Goal: Task Accomplishment & Management: Use online tool/utility

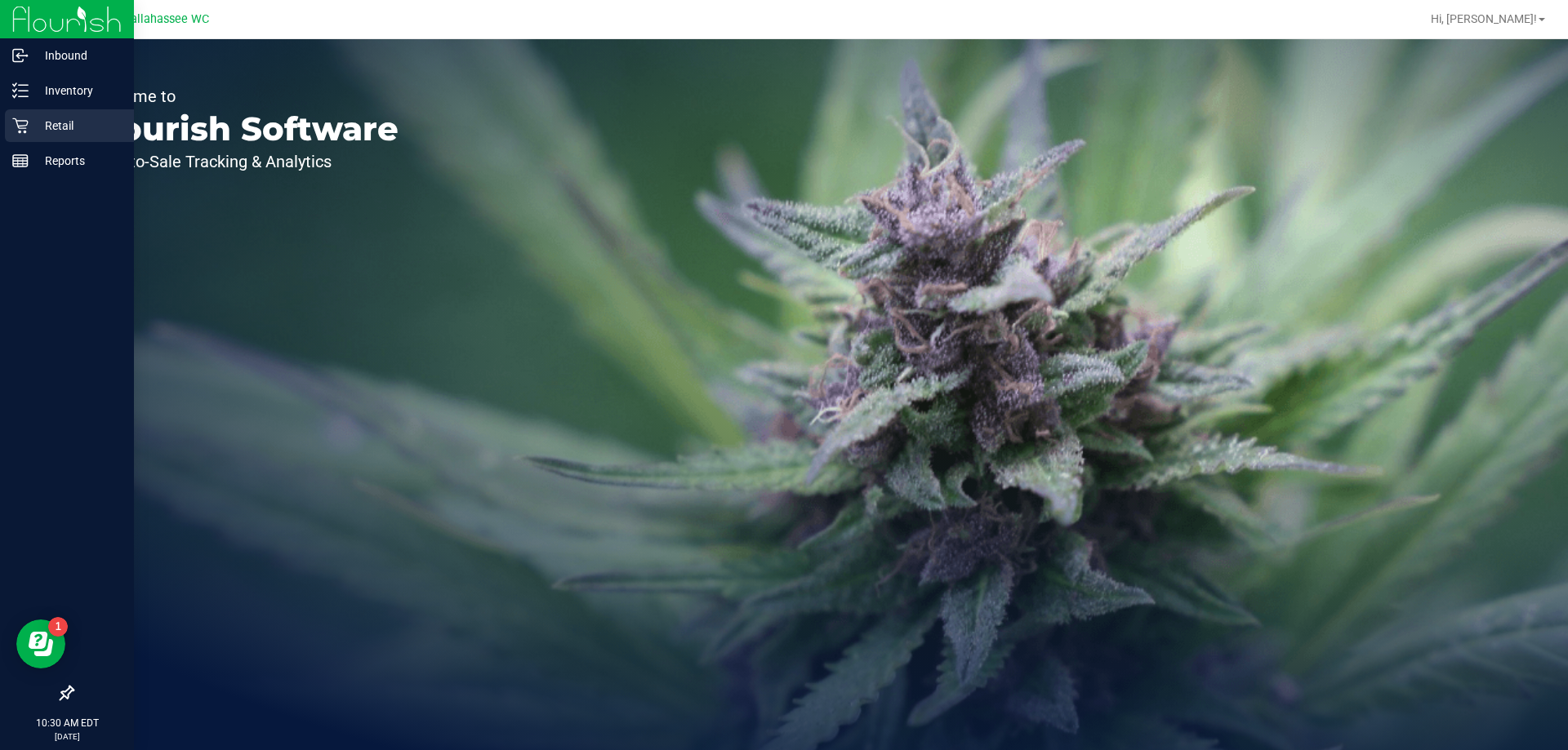
click at [27, 120] on icon at bounding box center [21, 125] width 17 height 17
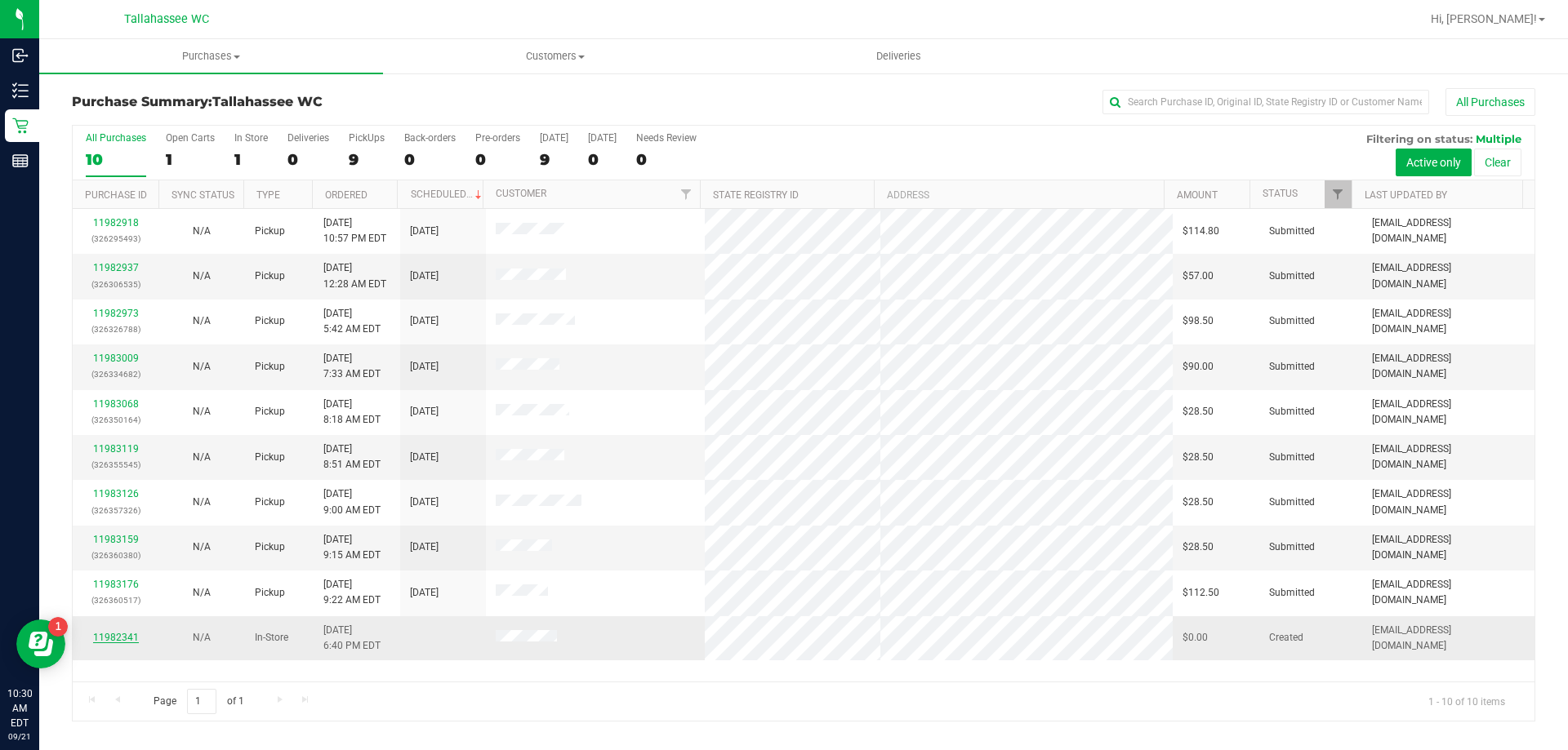
click at [125, 636] on link "11982341" at bounding box center [116, 637] width 46 height 12
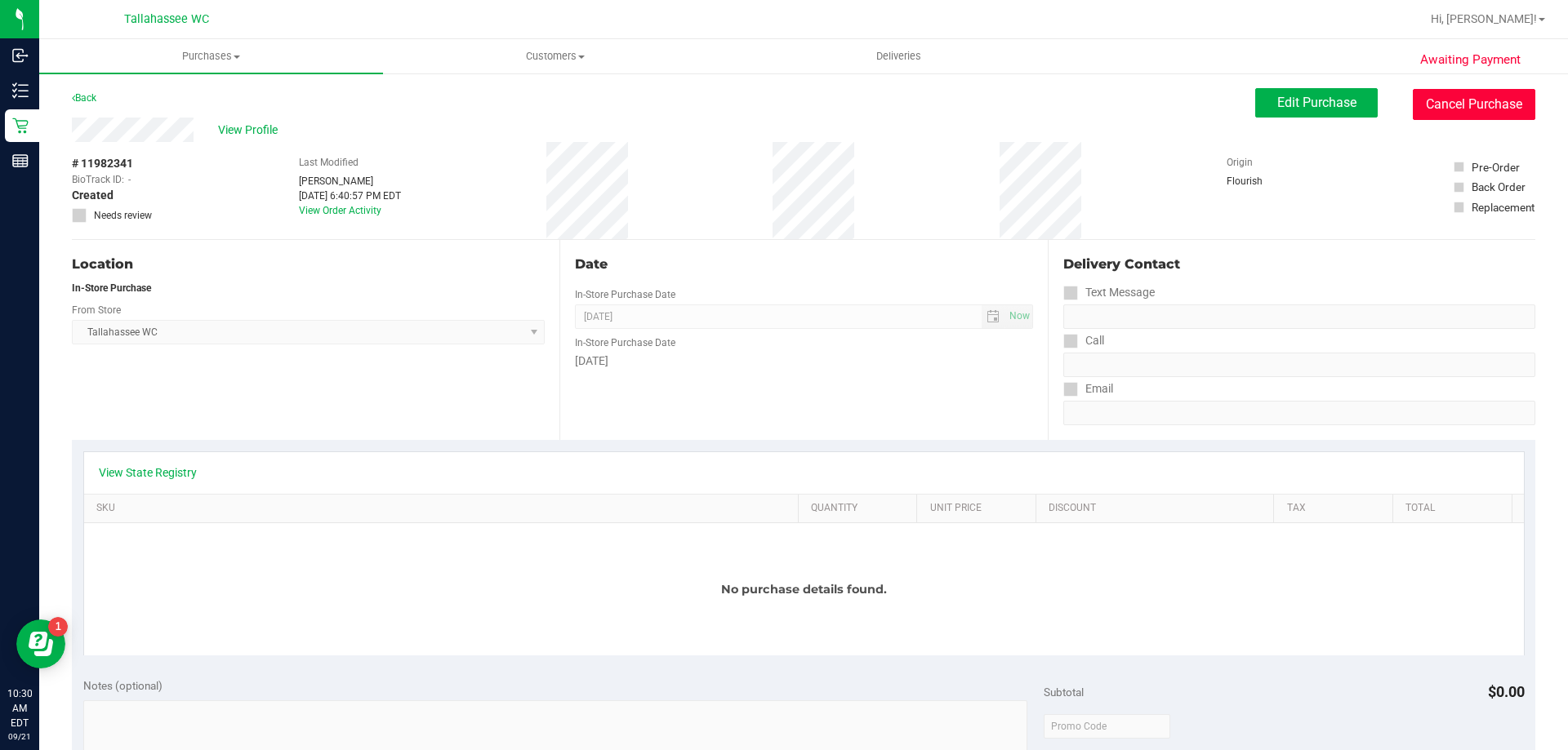
click at [1431, 93] on button "Cancel Purchase" at bounding box center [1473, 105] width 122 height 31
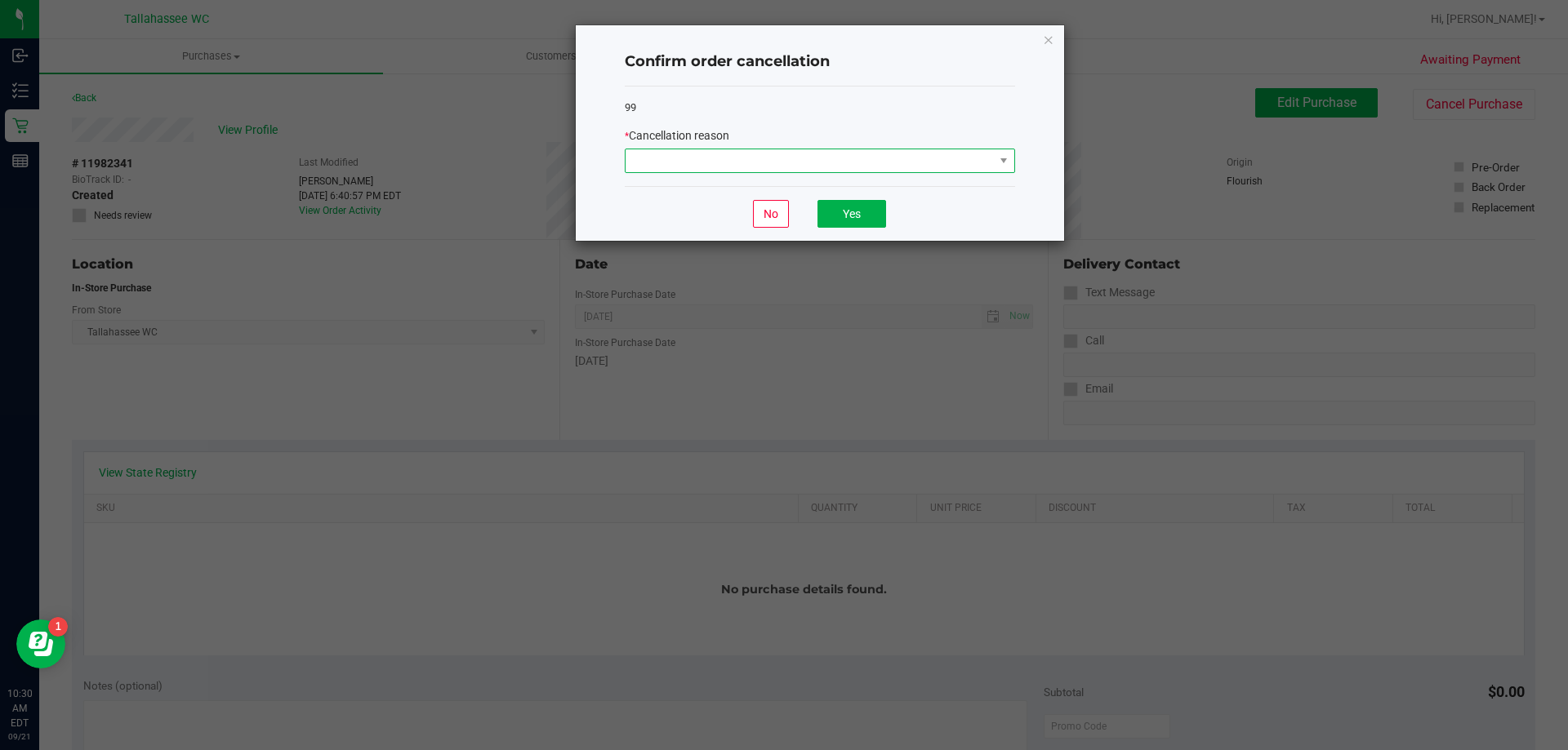
click at [850, 164] on span at bounding box center [810, 161] width 368 height 23
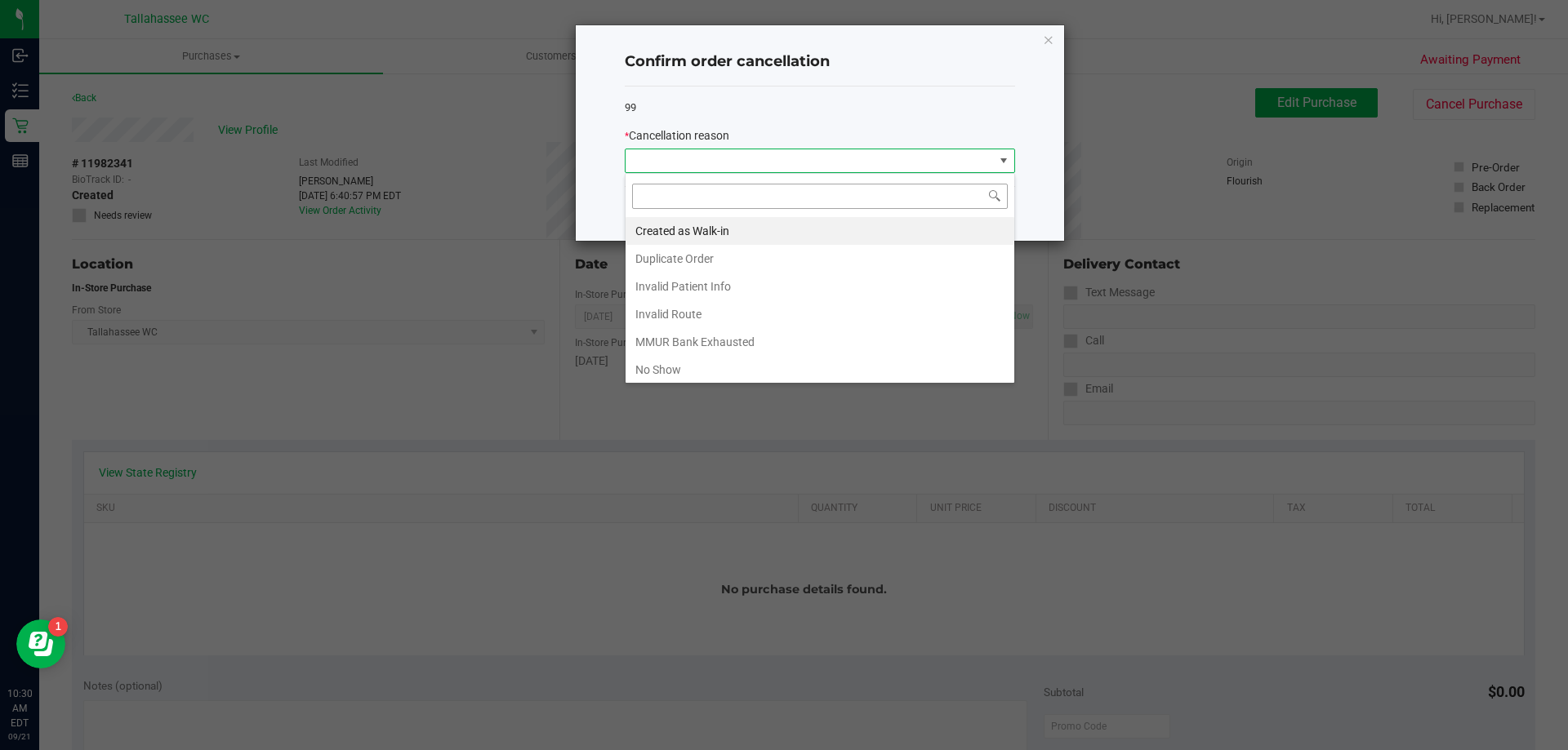
scroll to position [24, 390]
click at [714, 252] on li "Duplicate Order" at bounding box center [820, 258] width 389 height 27
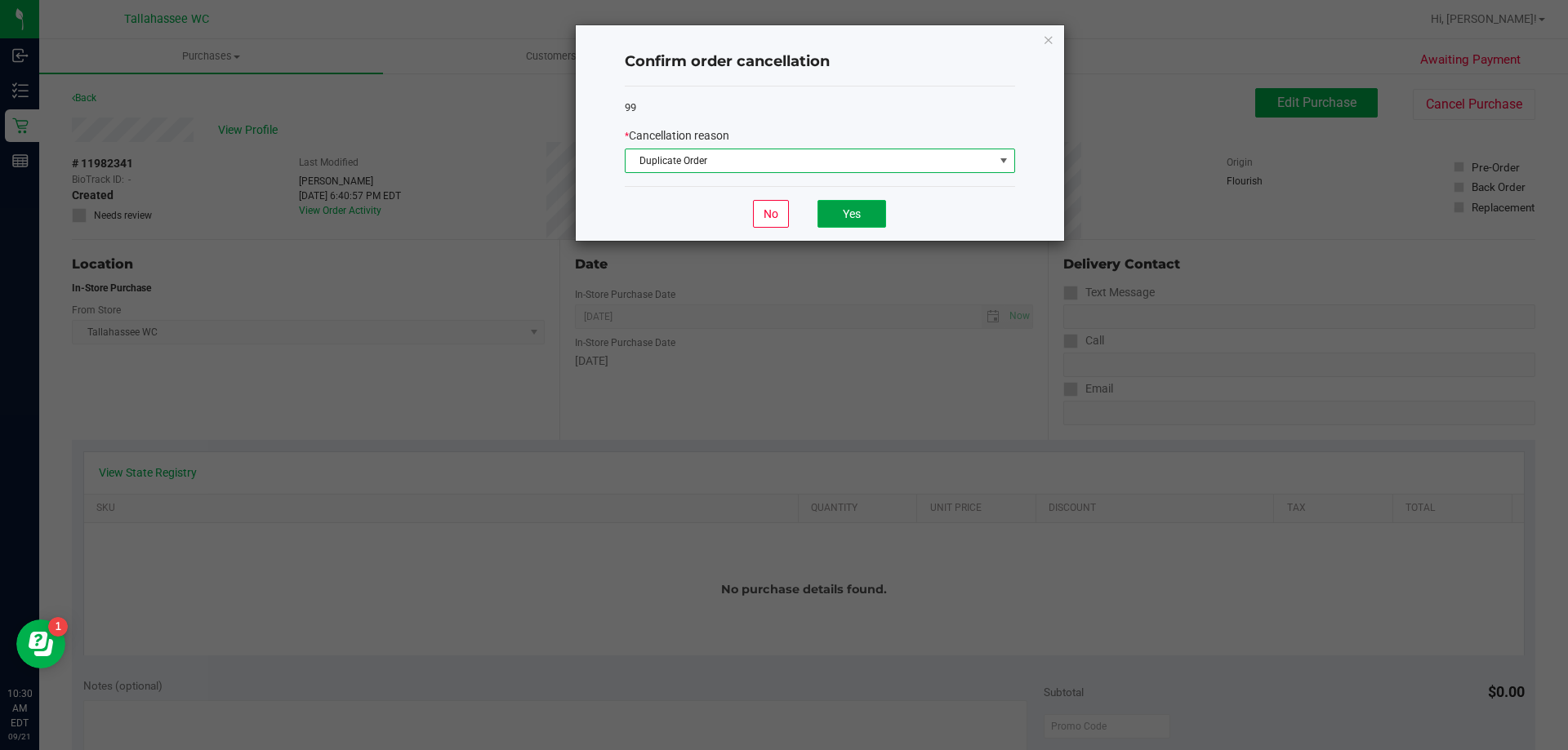
click at [844, 218] on button "Yes" at bounding box center [851, 213] width 69 height 27
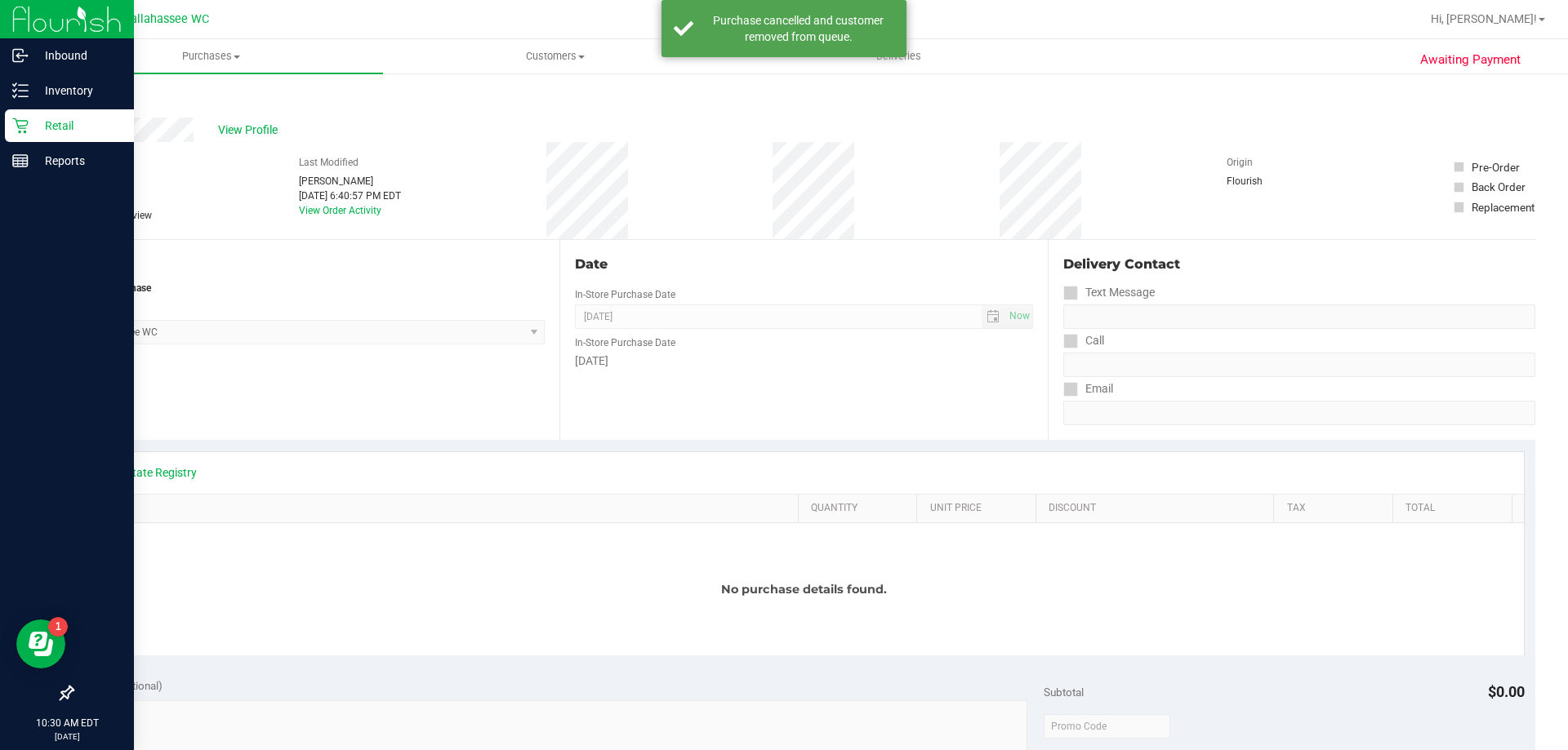
click at [21, 119] on icon at bounding box center [21, 125] width 17 height 17
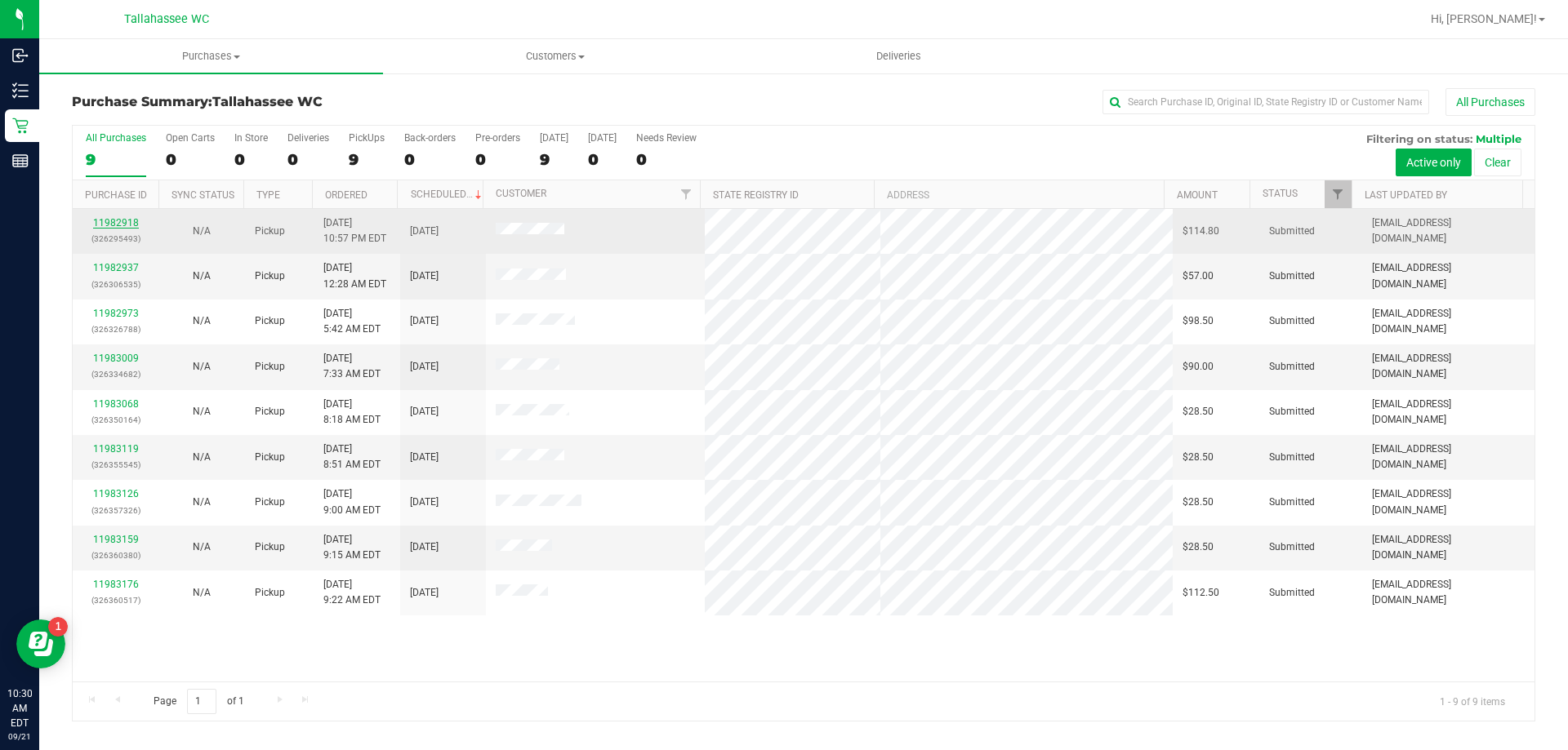
click at [128, 223] on link "11982918" at bounding box center [116, 223] width 46 height 12
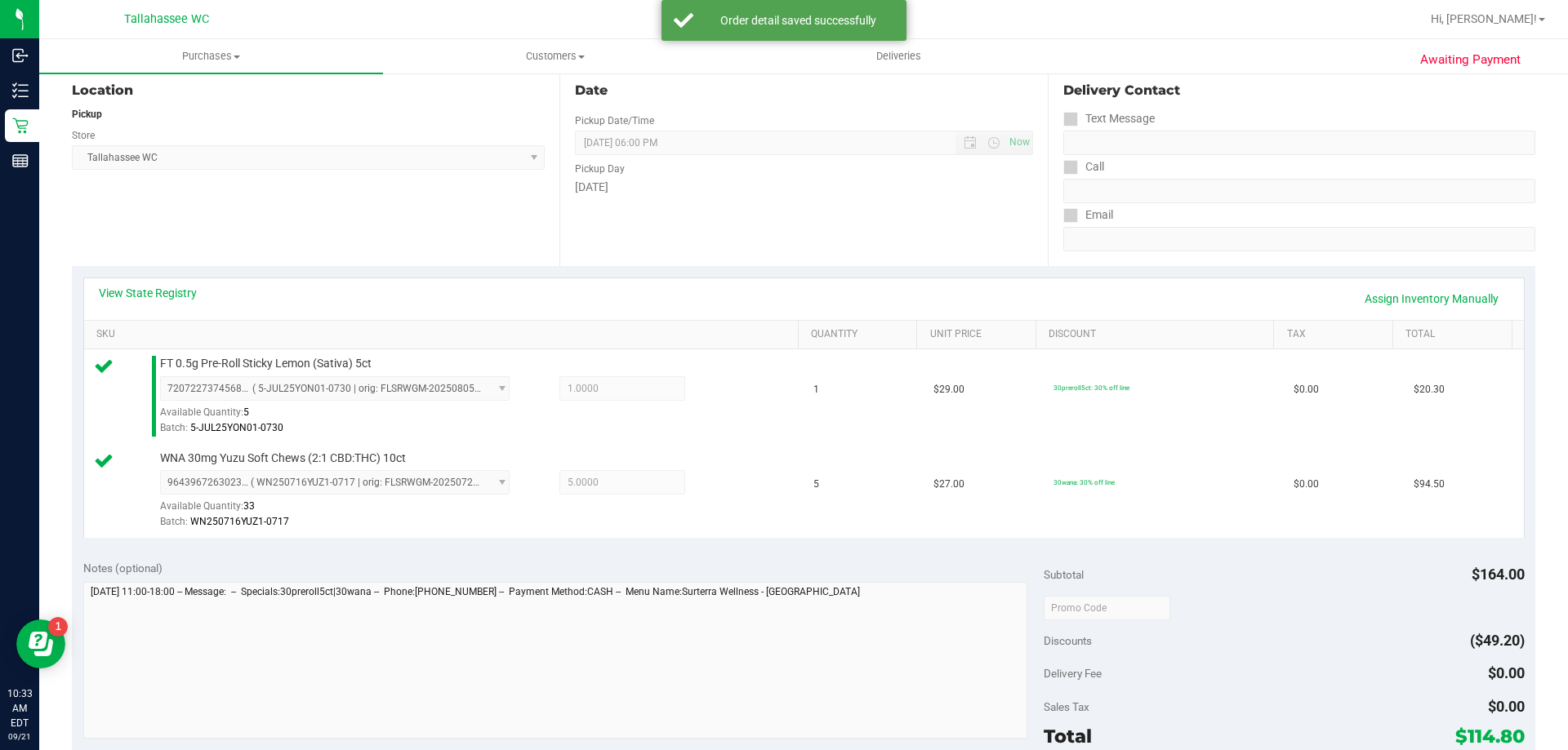
scroll to position [326, 0]
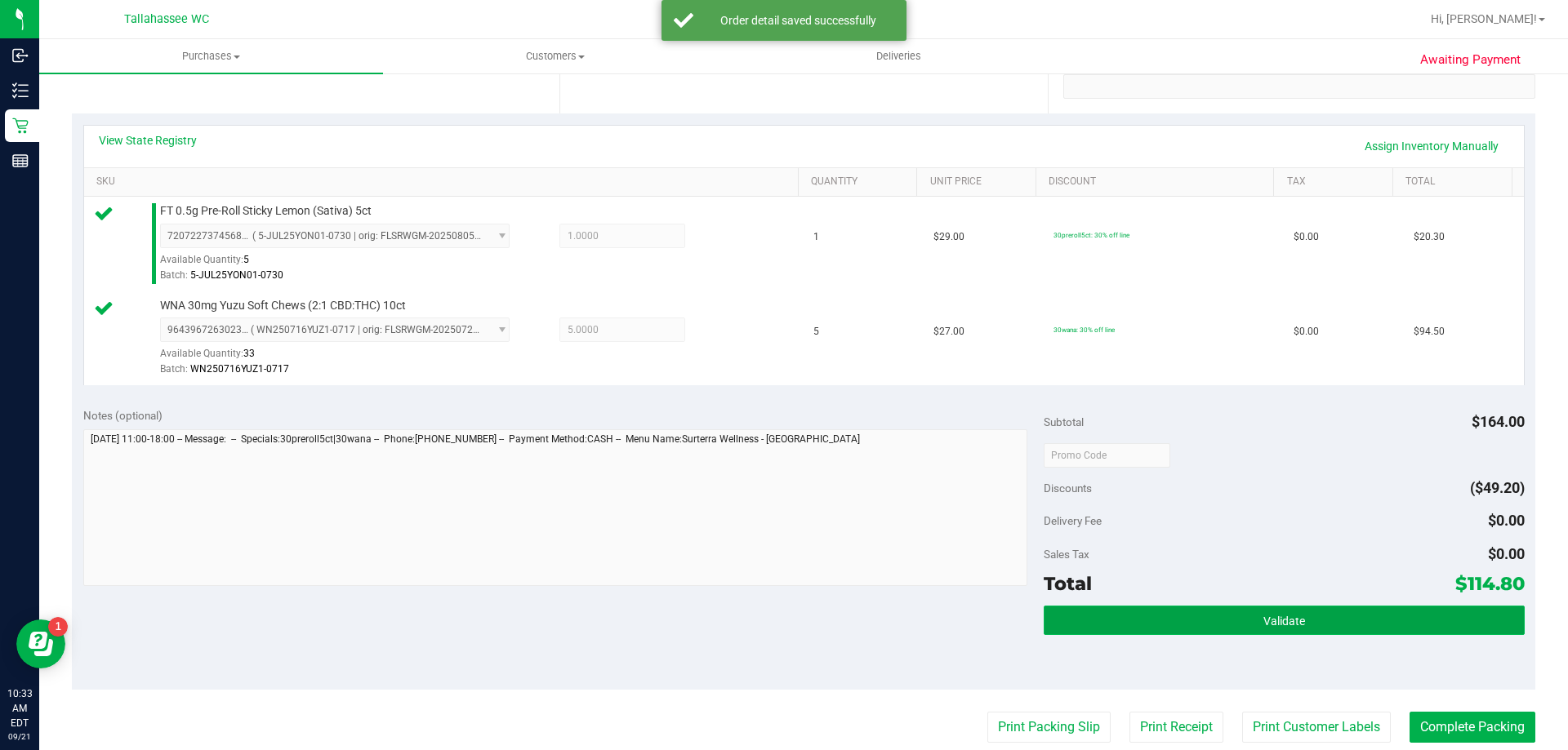
click at [1076, 619] on button "Validate" at bounding box center [1283, 621] width 480 height 29
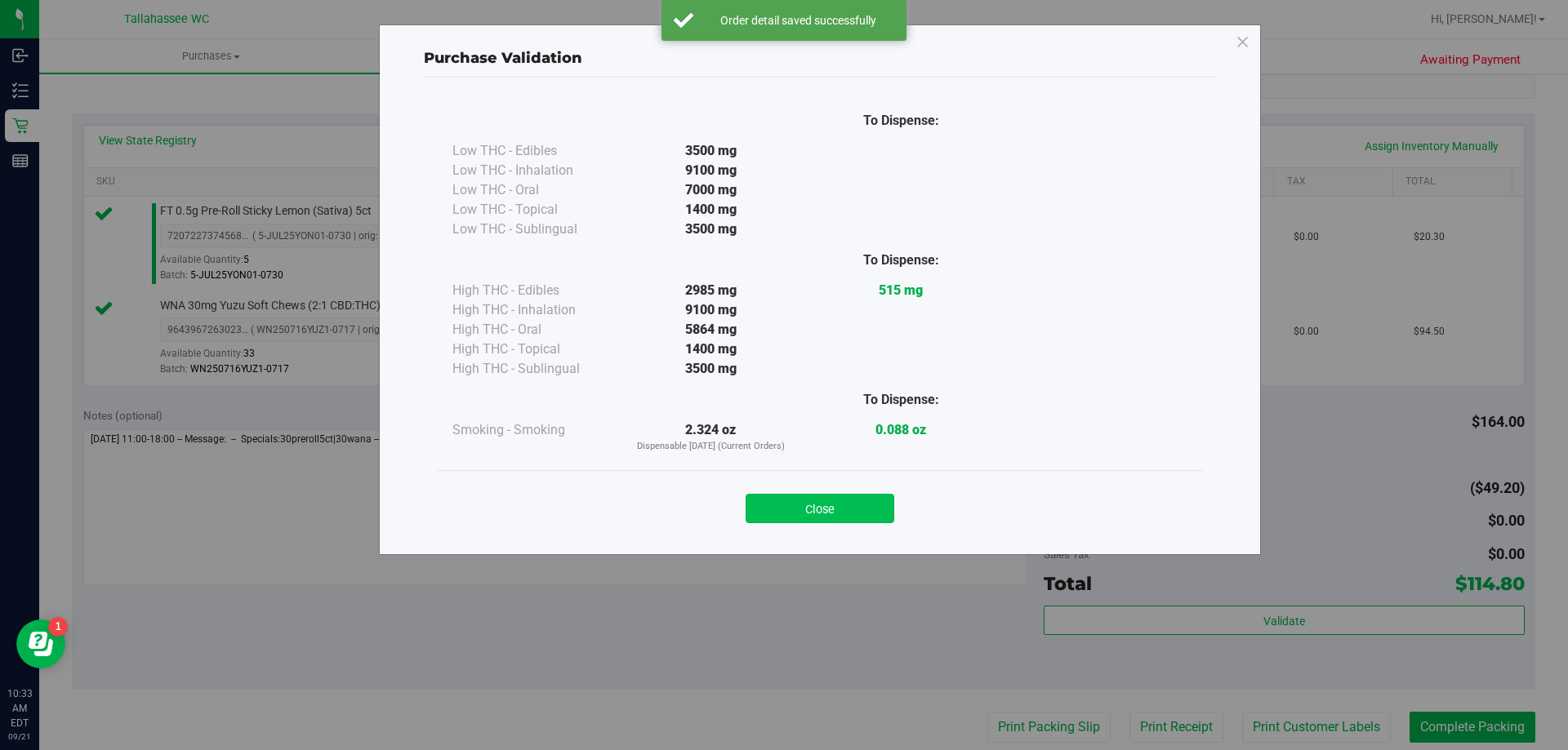
click at [853, 511] on button "Close" at bounding box center [820, 508] width 149 height 29
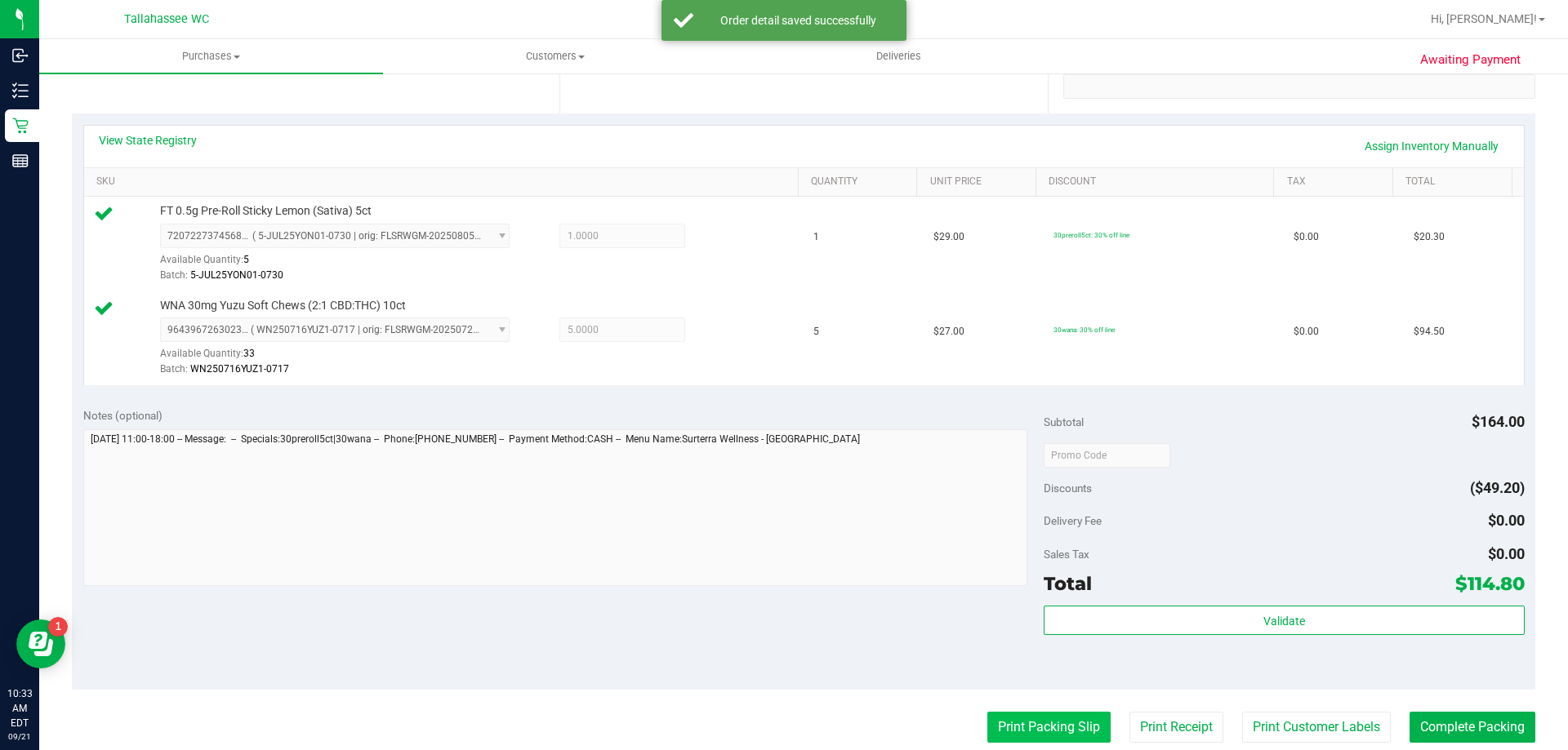
click at [1008, 719] on button "Print Packing Slip" at bounding box center [1049, 727] width 123 height 31
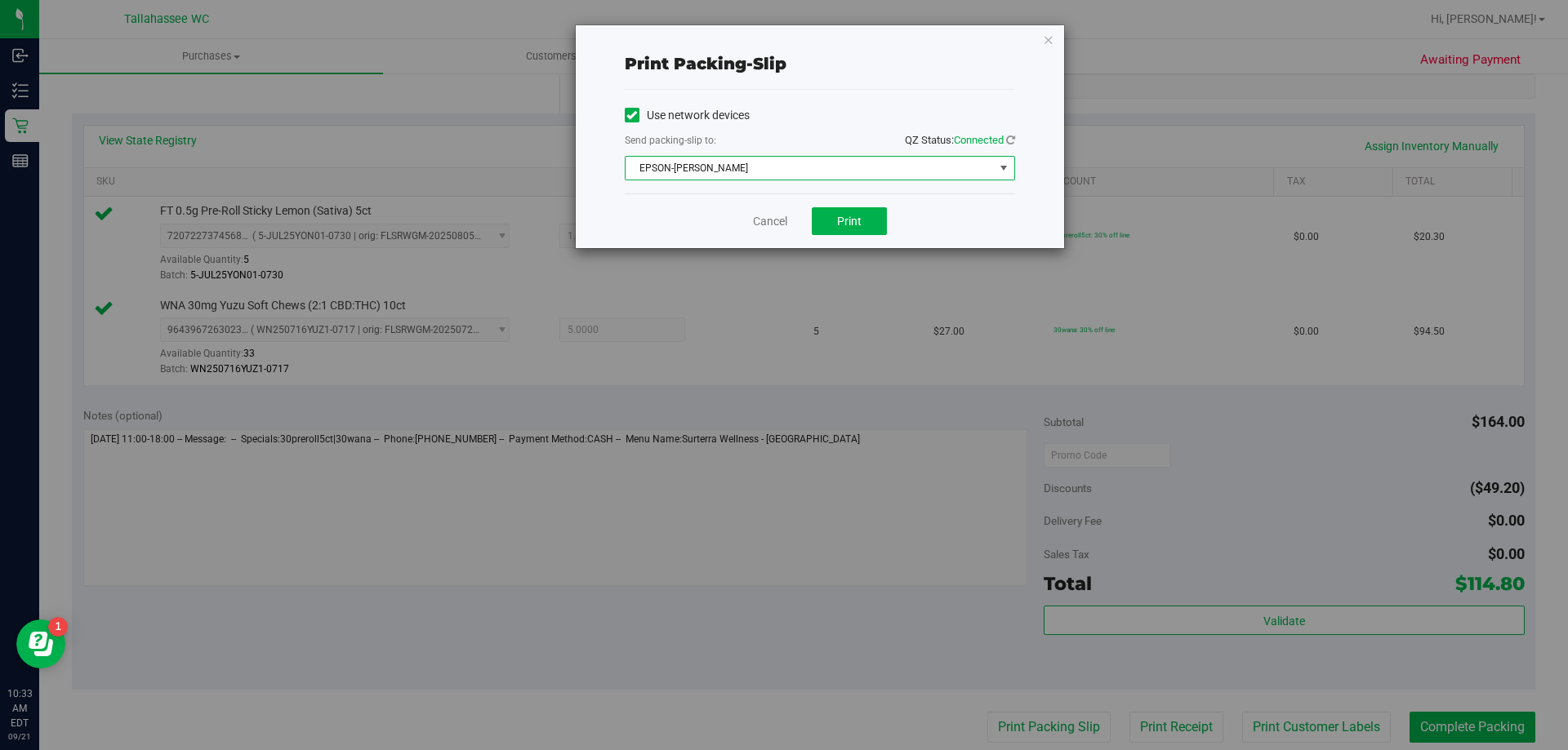
click at [768, 157] on span "EPSON-[PERSON_NAME]" at bounding box center [810, 167] width 368 height 23
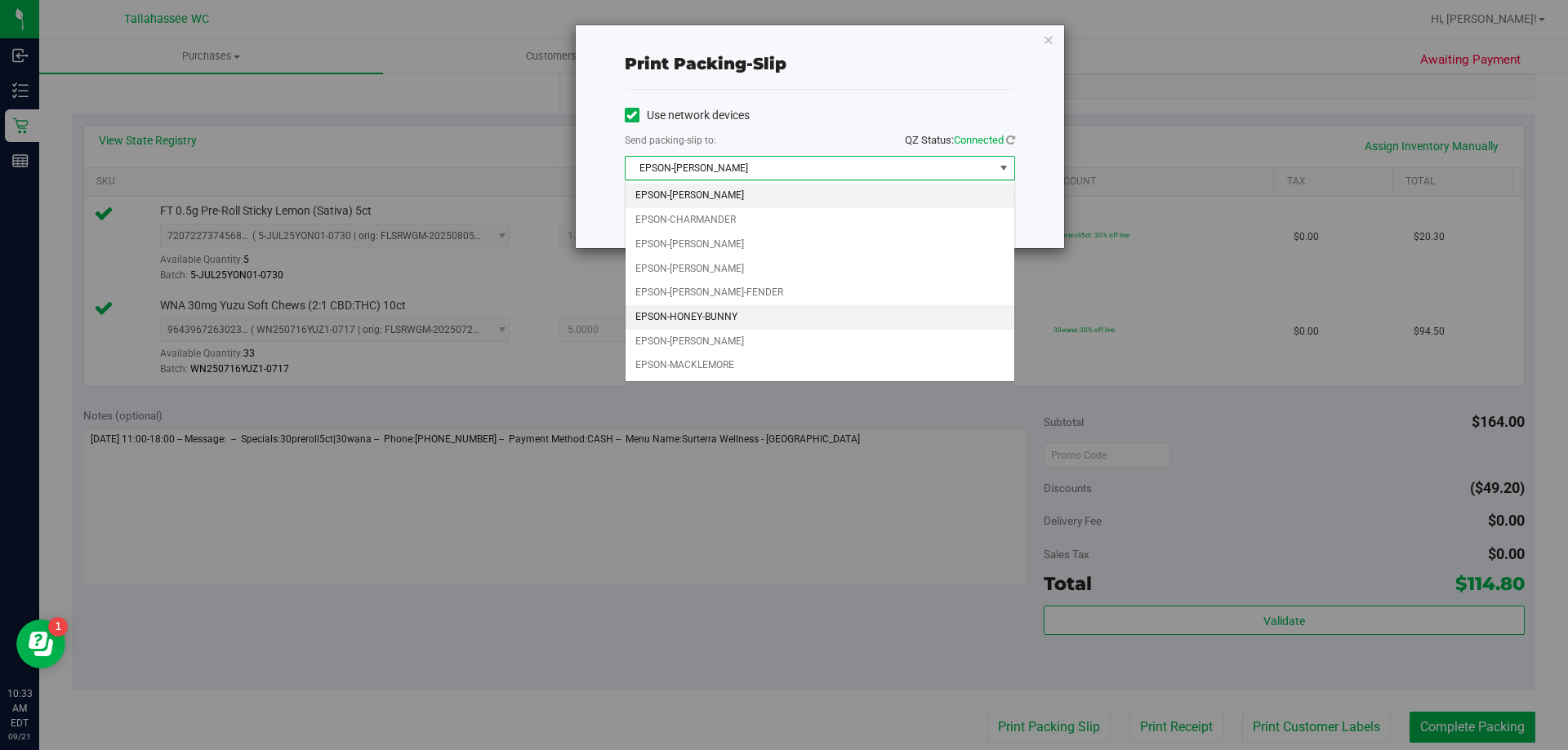
click at [714, 319] on li "EPSON-HONEY-BUNNY" at bounding box center [820, 317] width 389 height 24
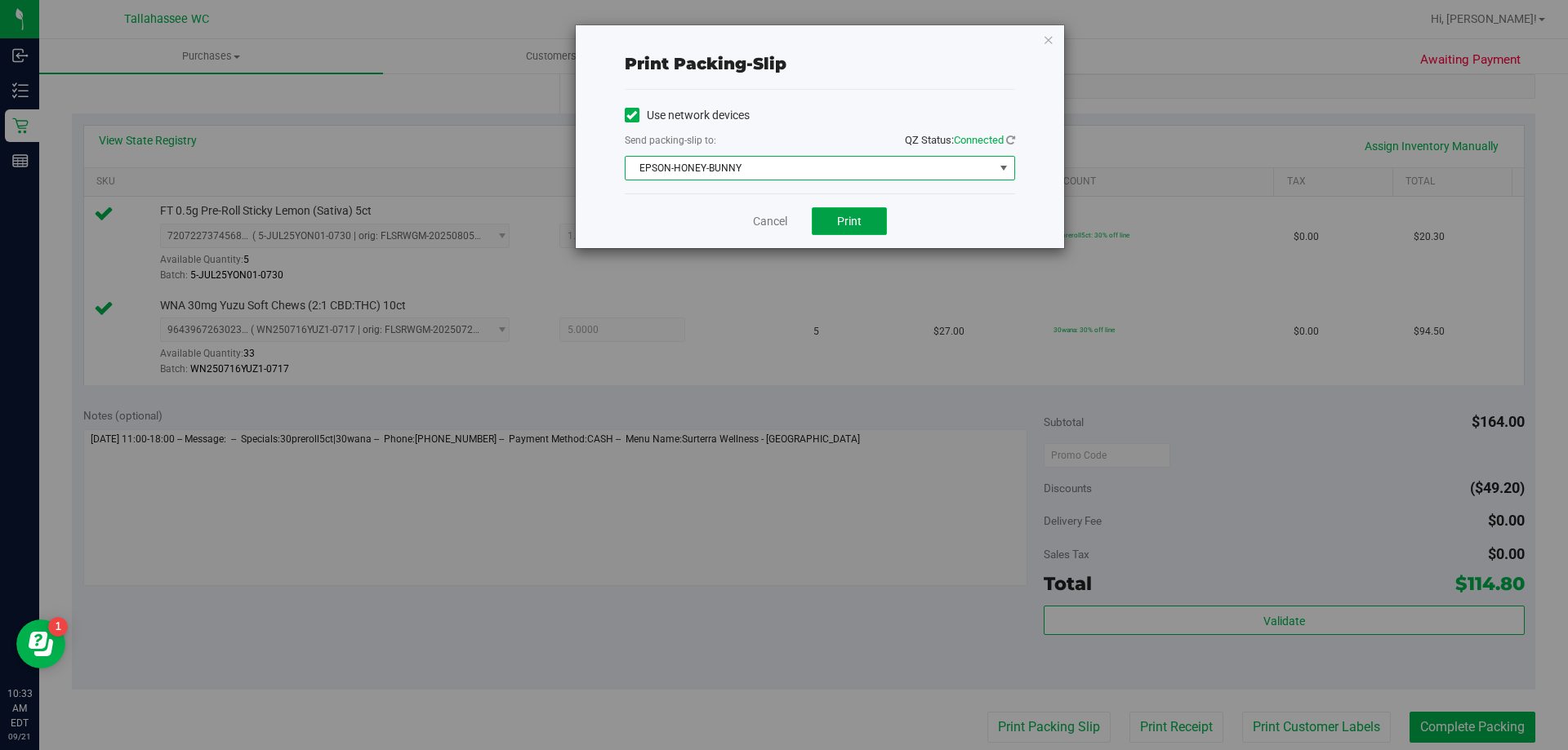
click at [844, 221] on span "Print" at bounding box center [848, 220] width 24 height 13
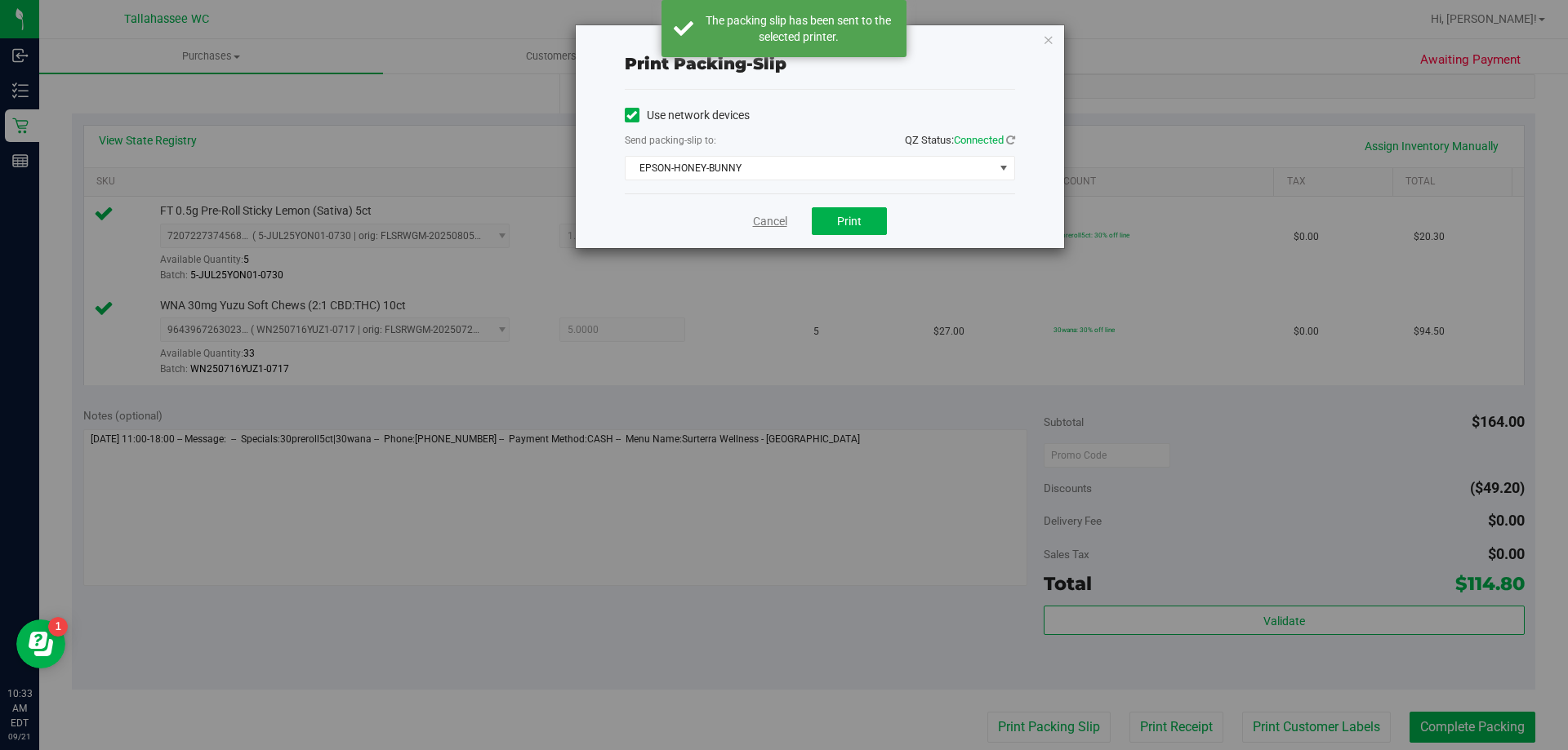
click at [764, 216] on link "Cancel" at bounding box center [770, 222] width 34 height 18
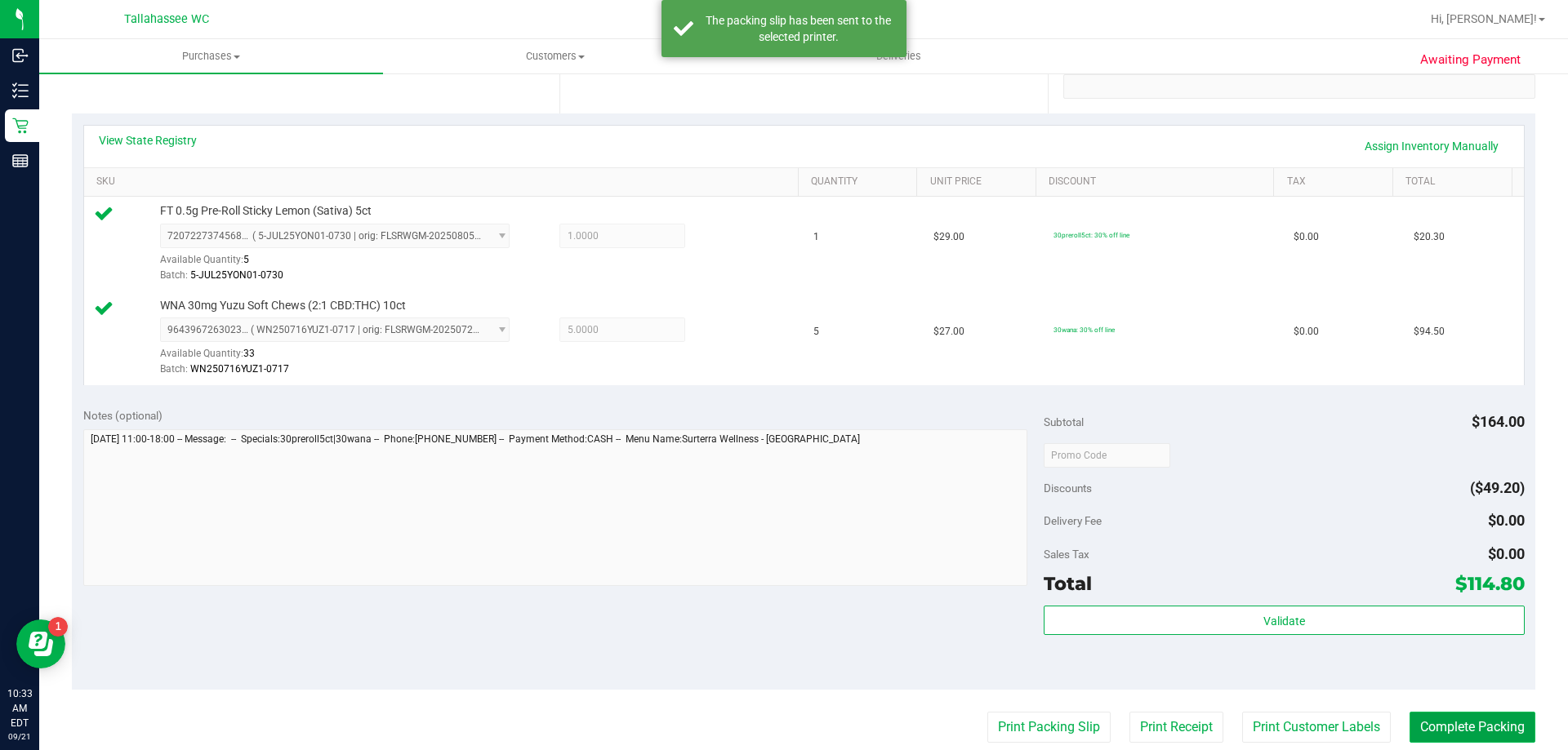
click at [1439, 716] on button "Complete Packing" at bounding box center [1472, 727] width 125 height 31
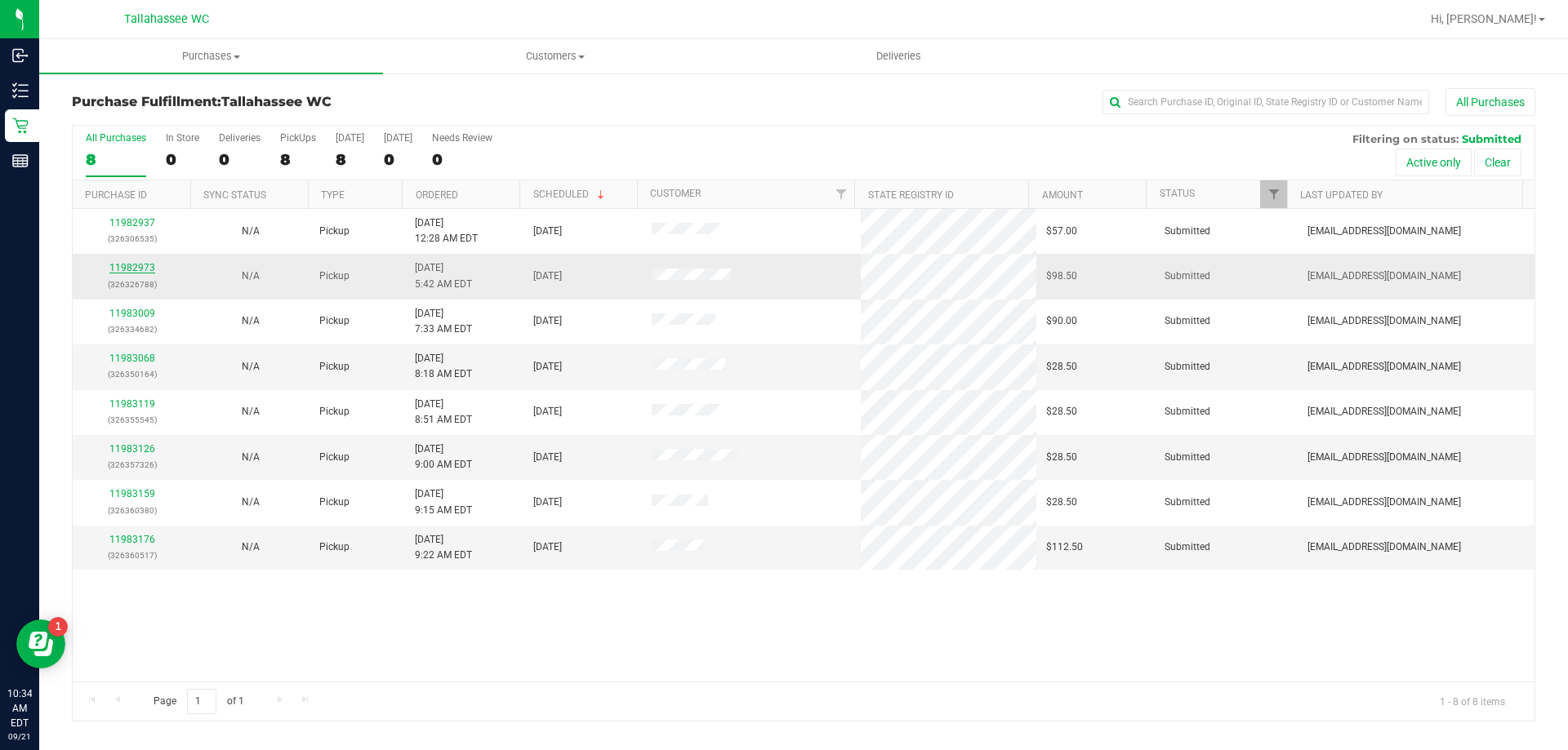
click at [129, 262] on link "11982973" at bounding box center [132, 268] width 46 height 12
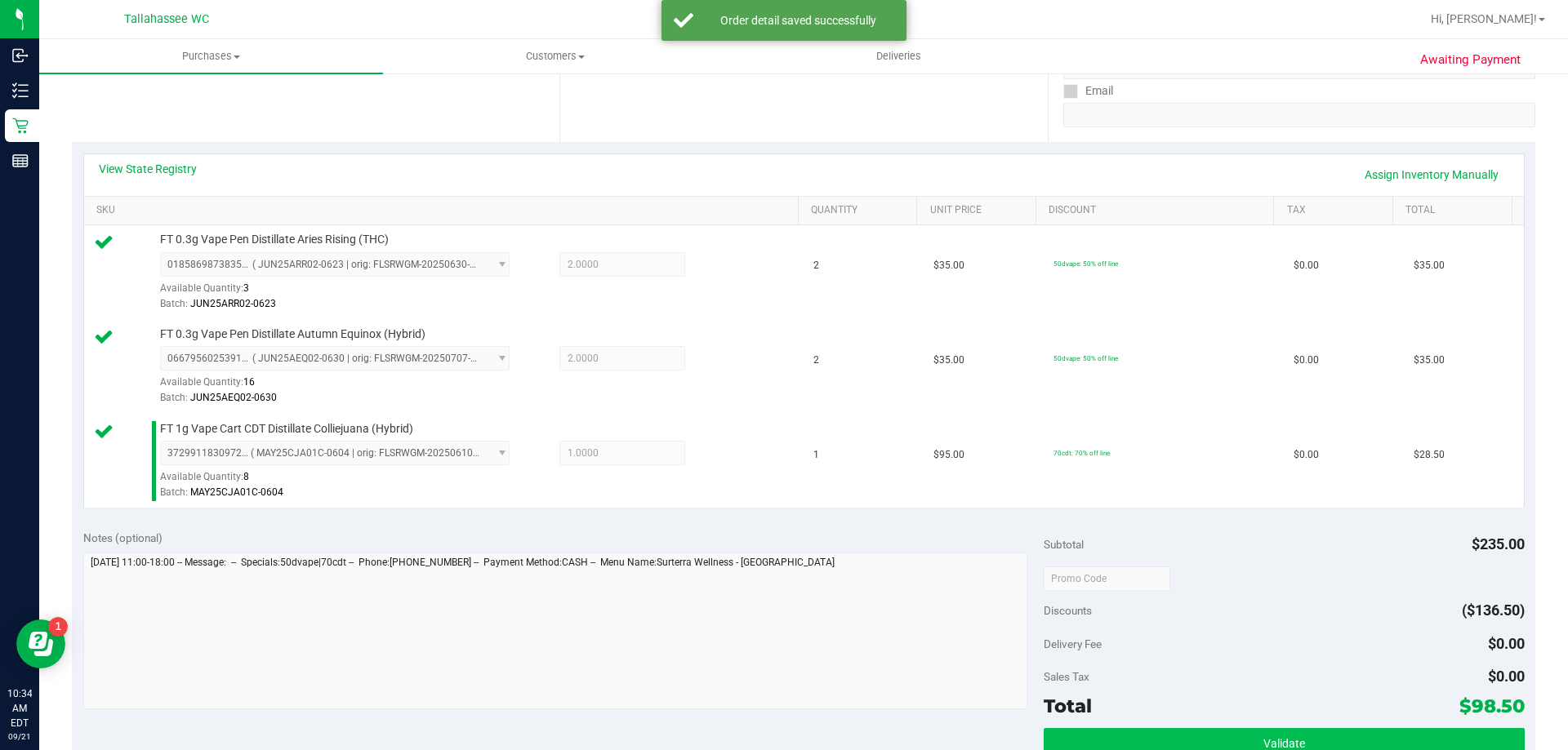
scroll to position [572, 0]
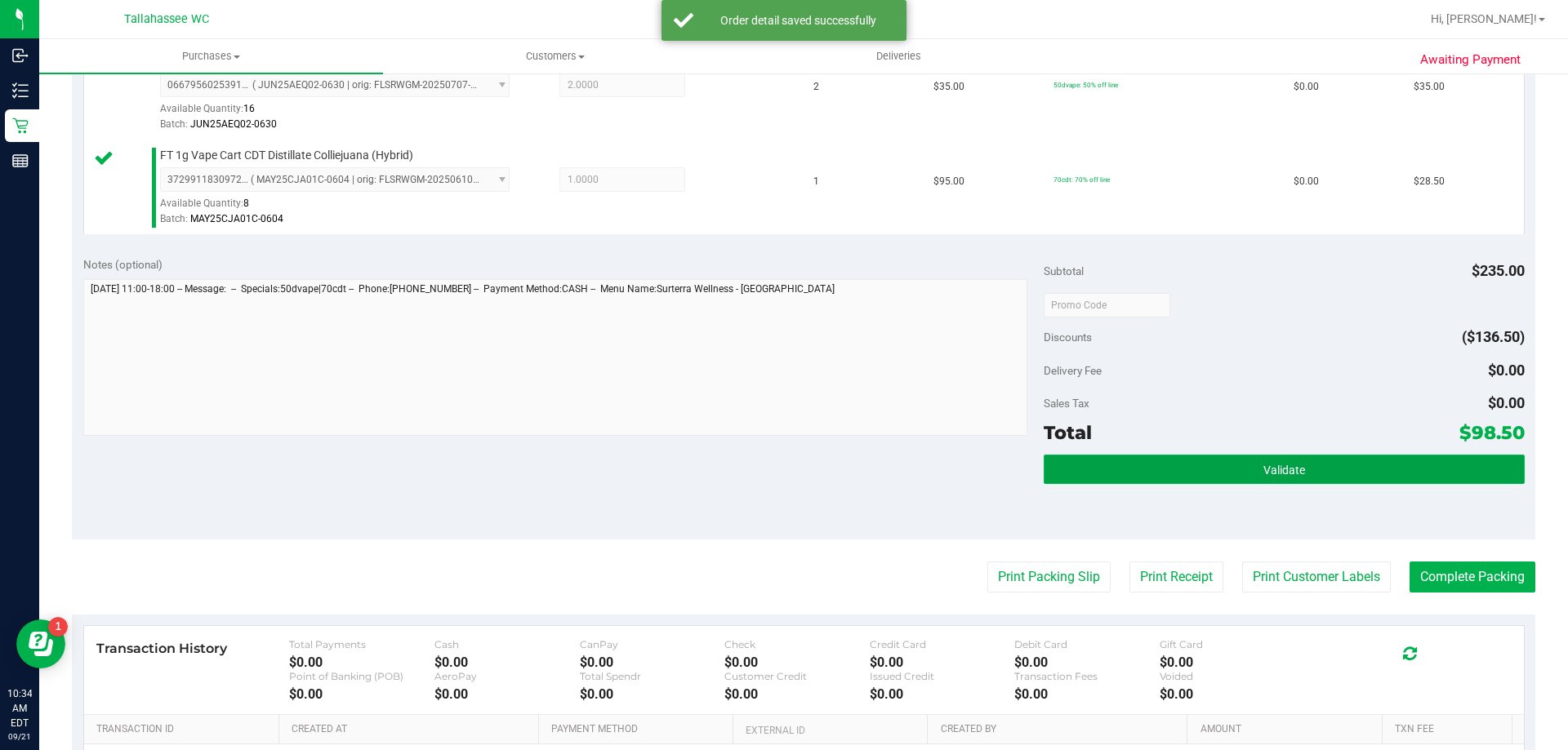
click at [1177, 479] on button "Validate" at bounding box center [1283, 469] width 480 height 29
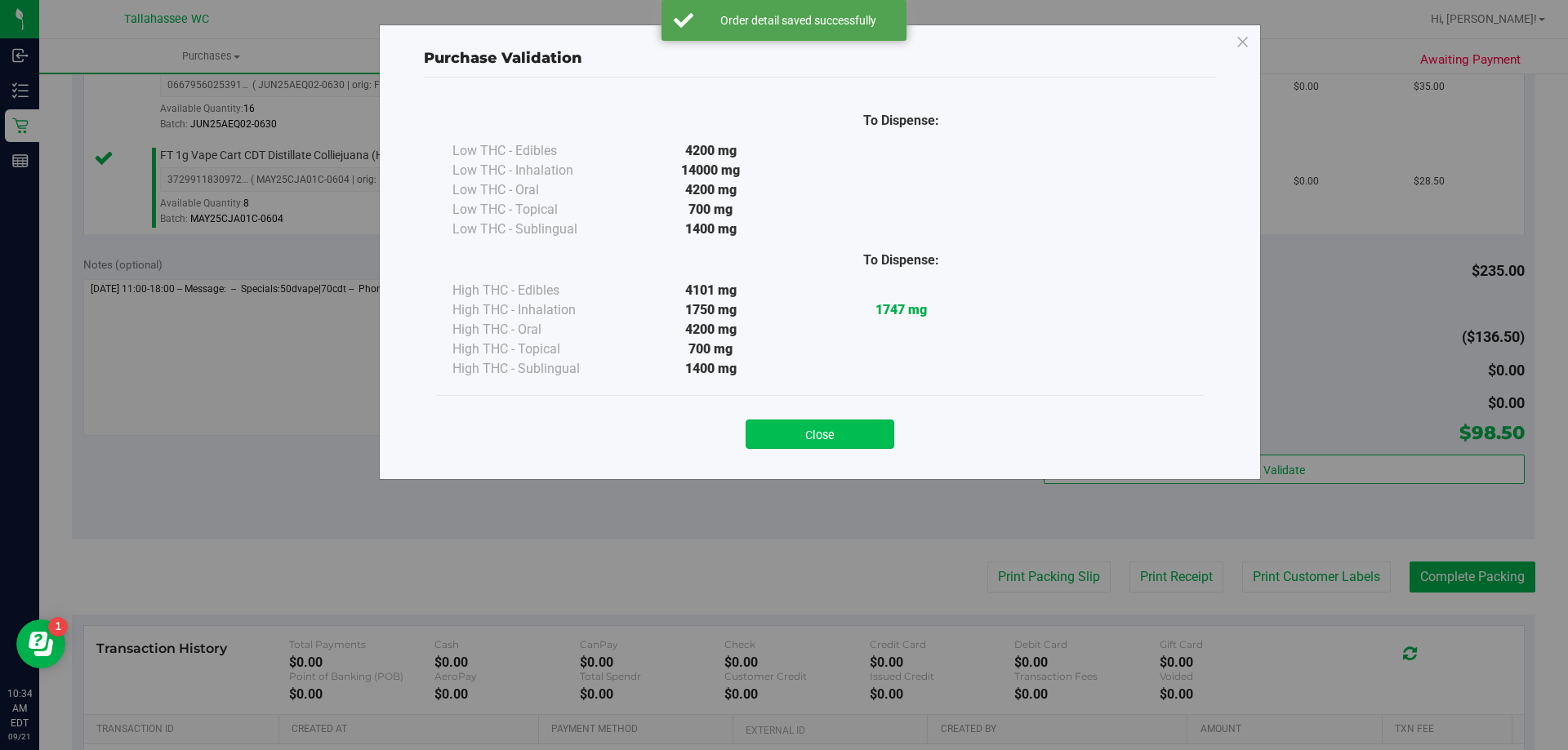
click at [876, 432] on button "Close" at bounding box center [820, 434] width 149 height 29
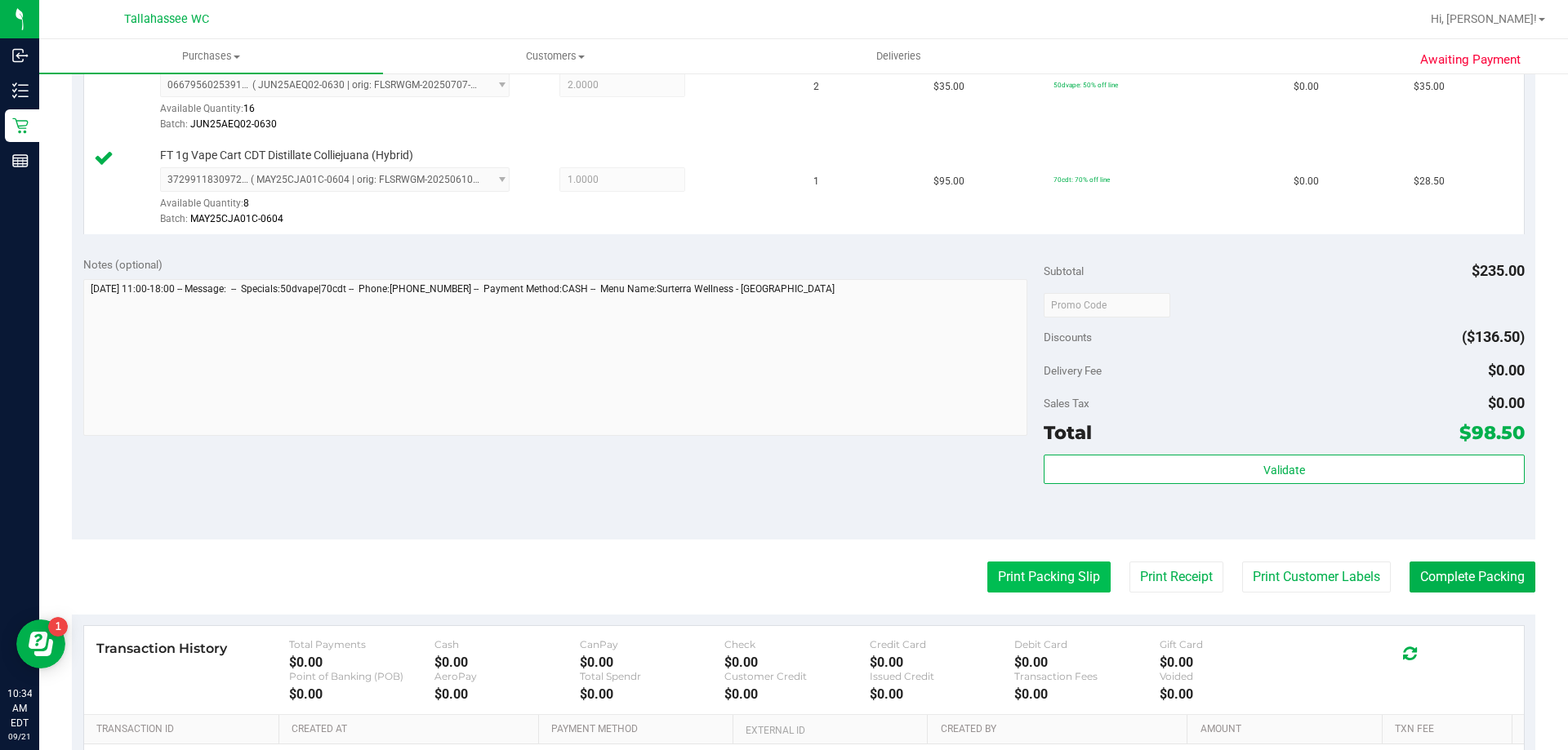
click at [1028, 578] on button "Print Packing Slip" at bounding box center [1049, 578] width 123 height 31
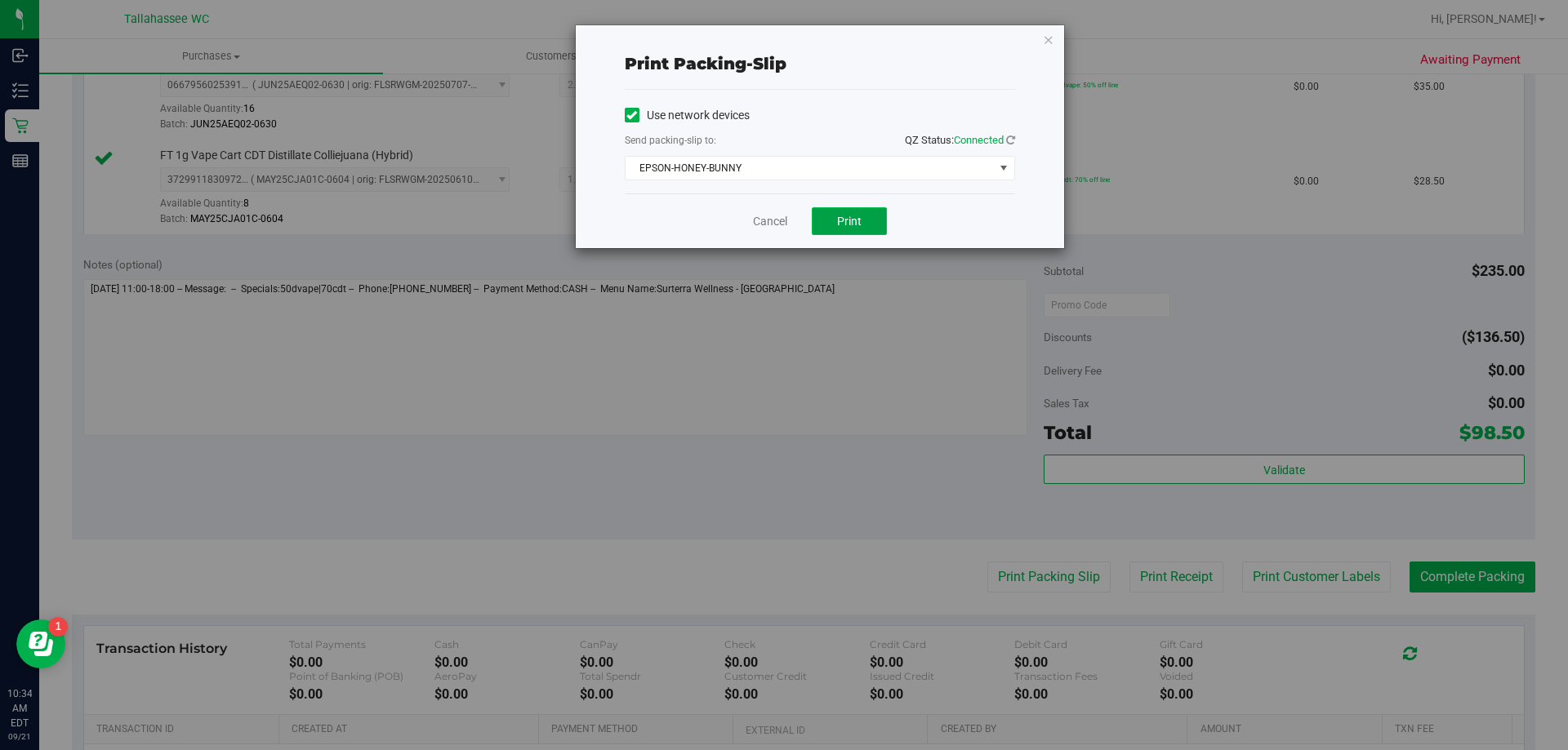
click at [864, 223] on button "Print" at bounding box center [849, 221] width 75 height 27
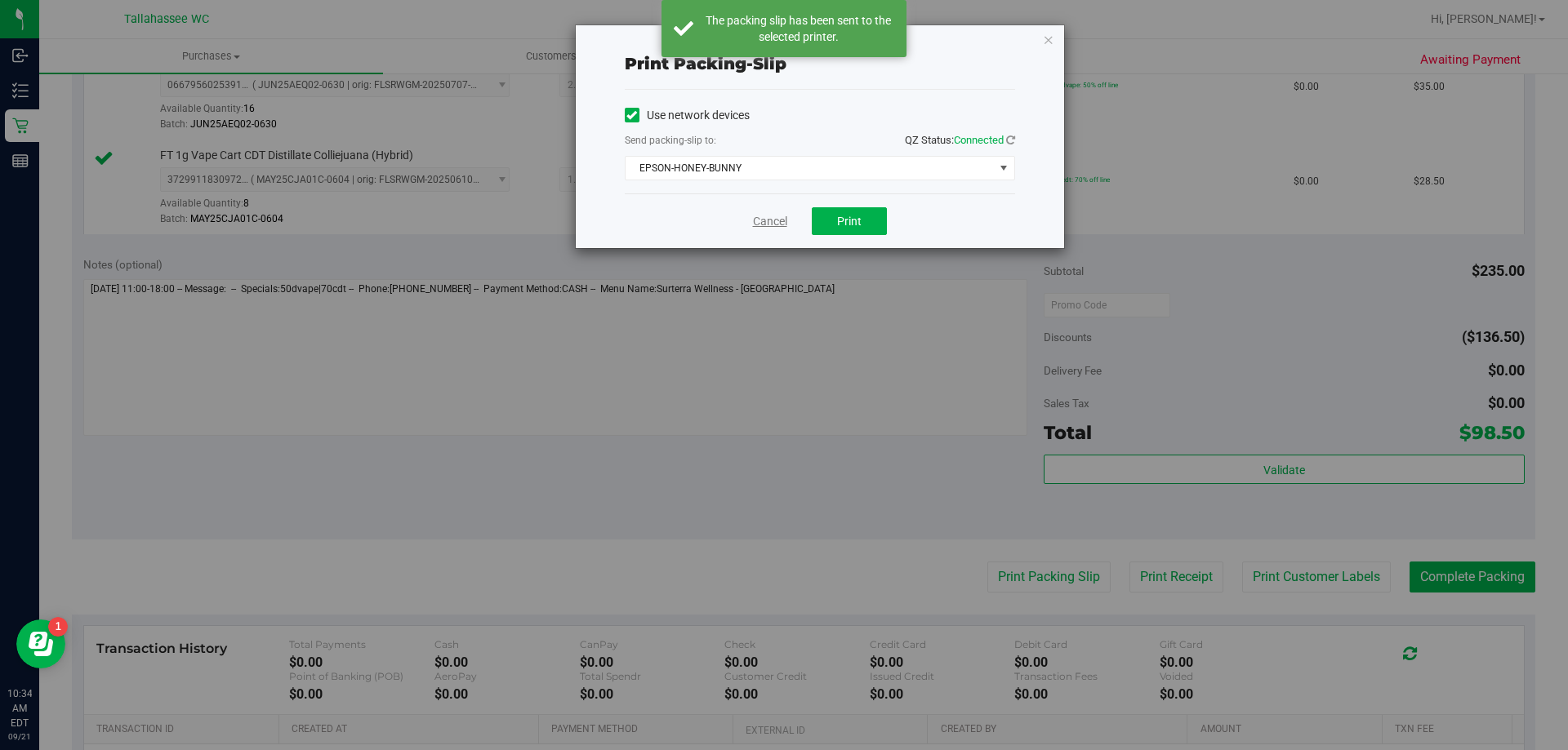
click at [762, 219] on link "Cancel" at bounding box center [770, 222] width 34 height 18
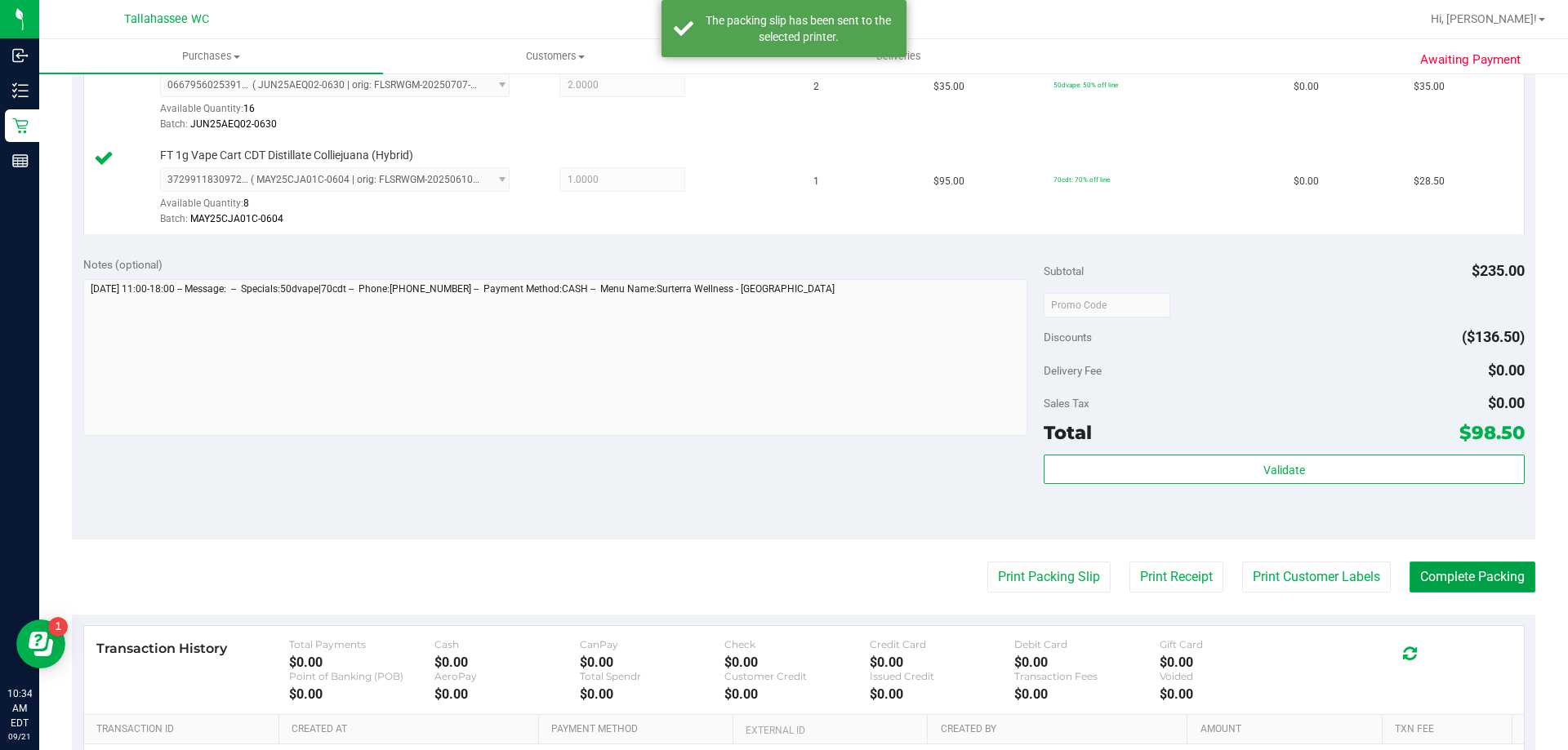
click at [1475, 562] on button "Complete Packing" at bounding box center [1472, 578] width 125 height 31
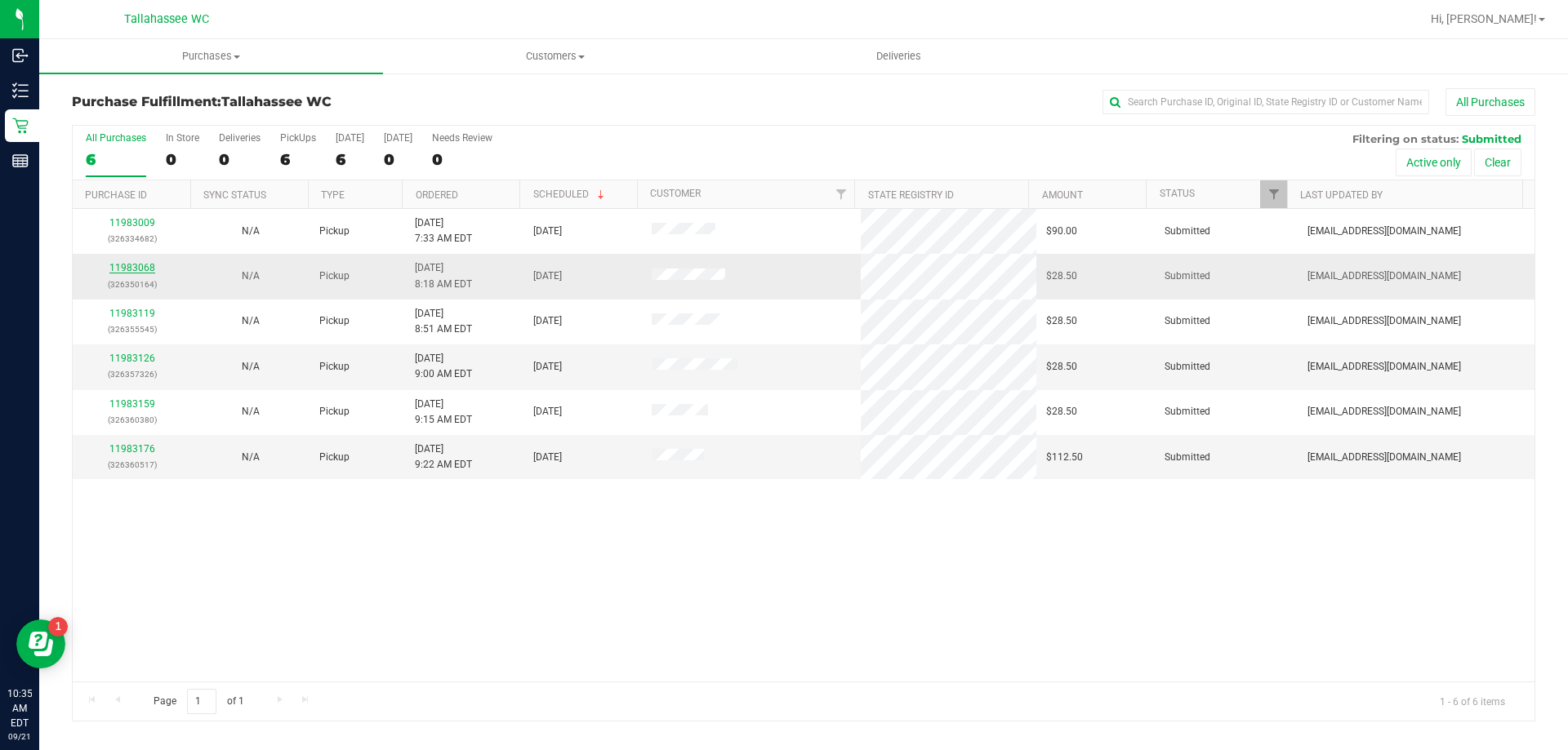
click at [139, 269] on link "11983068" at bounding box center [132, 268] width 46 height 12
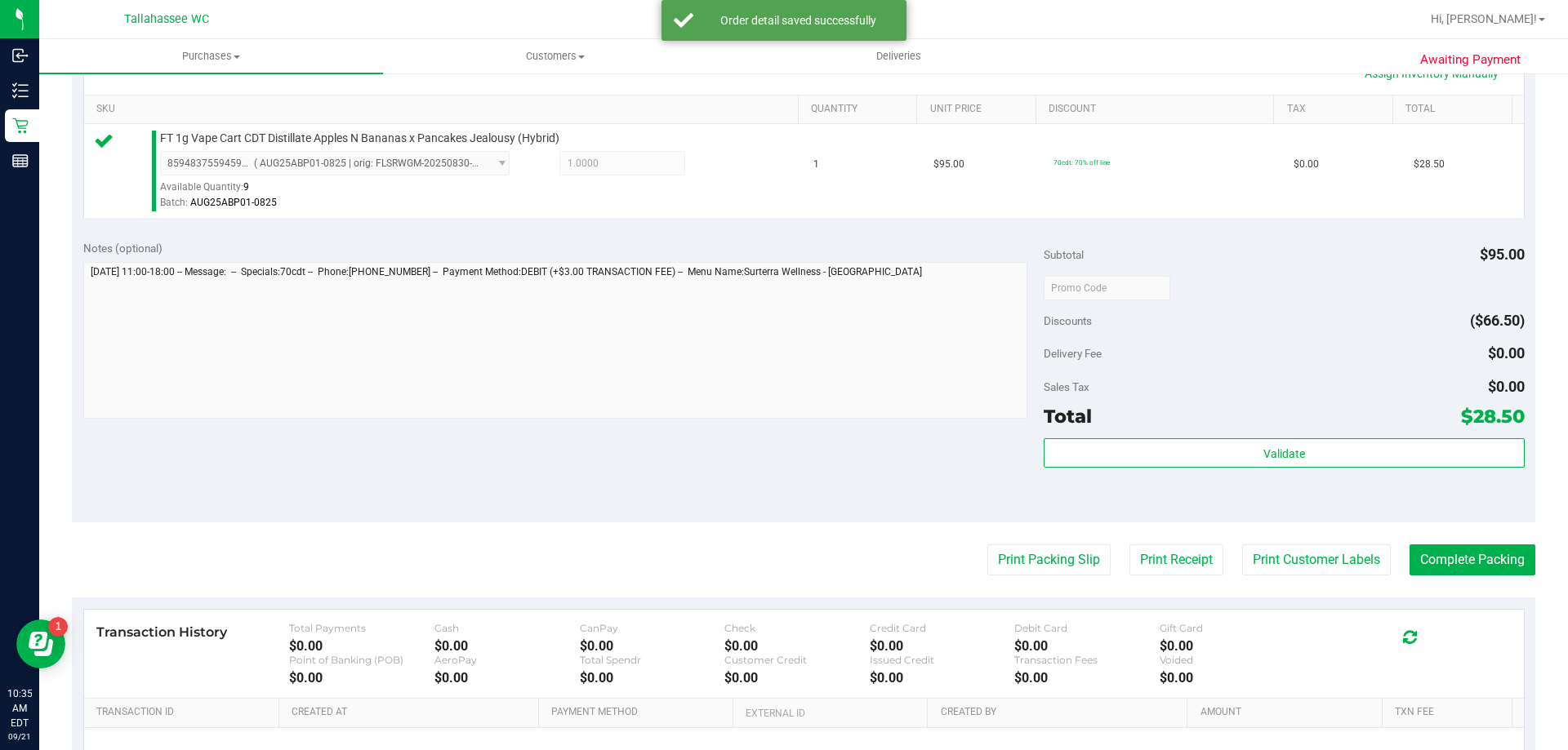
scroll to position [490, 0]
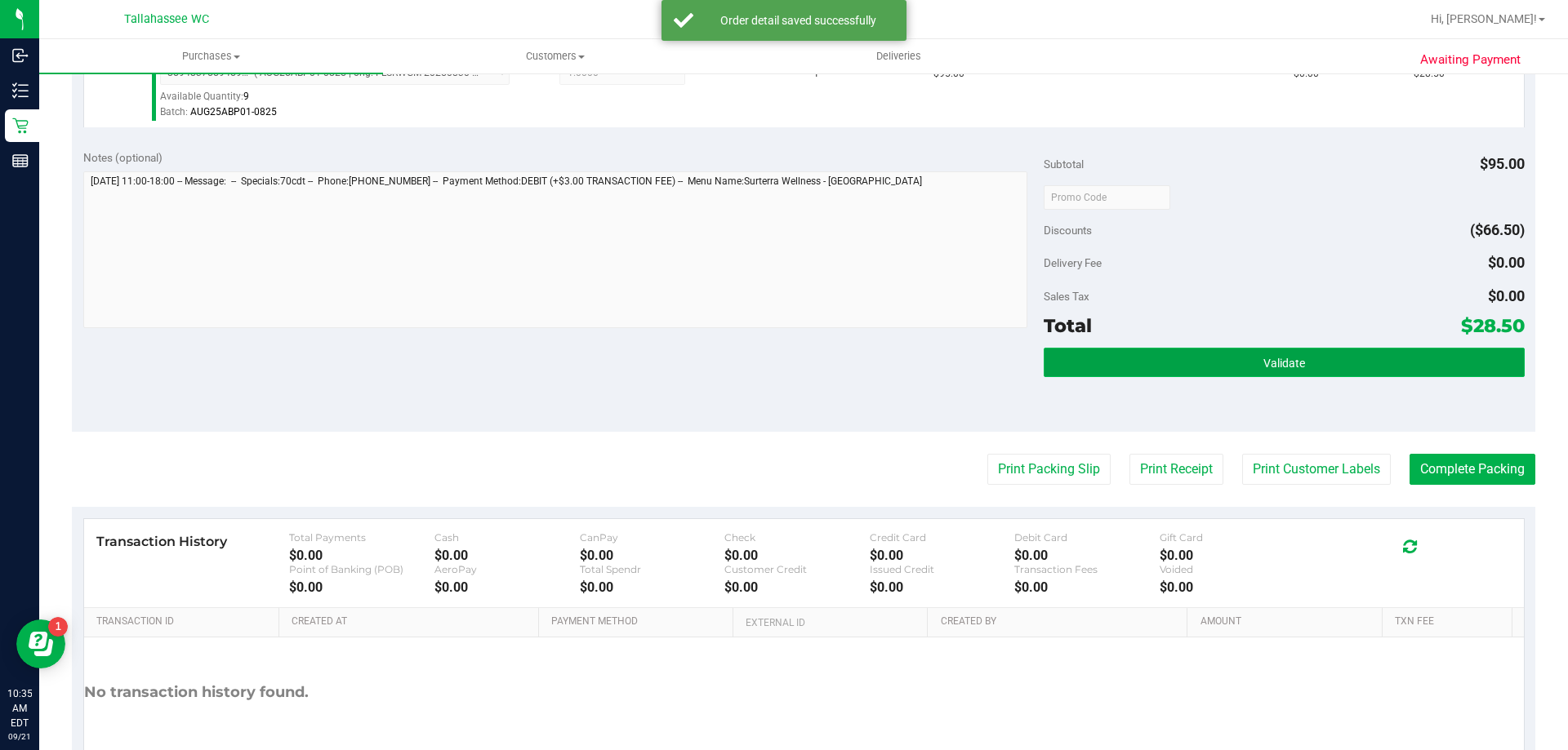
click at [1168, 351] on button "Validate" at bounding box center [1283, 362] width 480 height 29
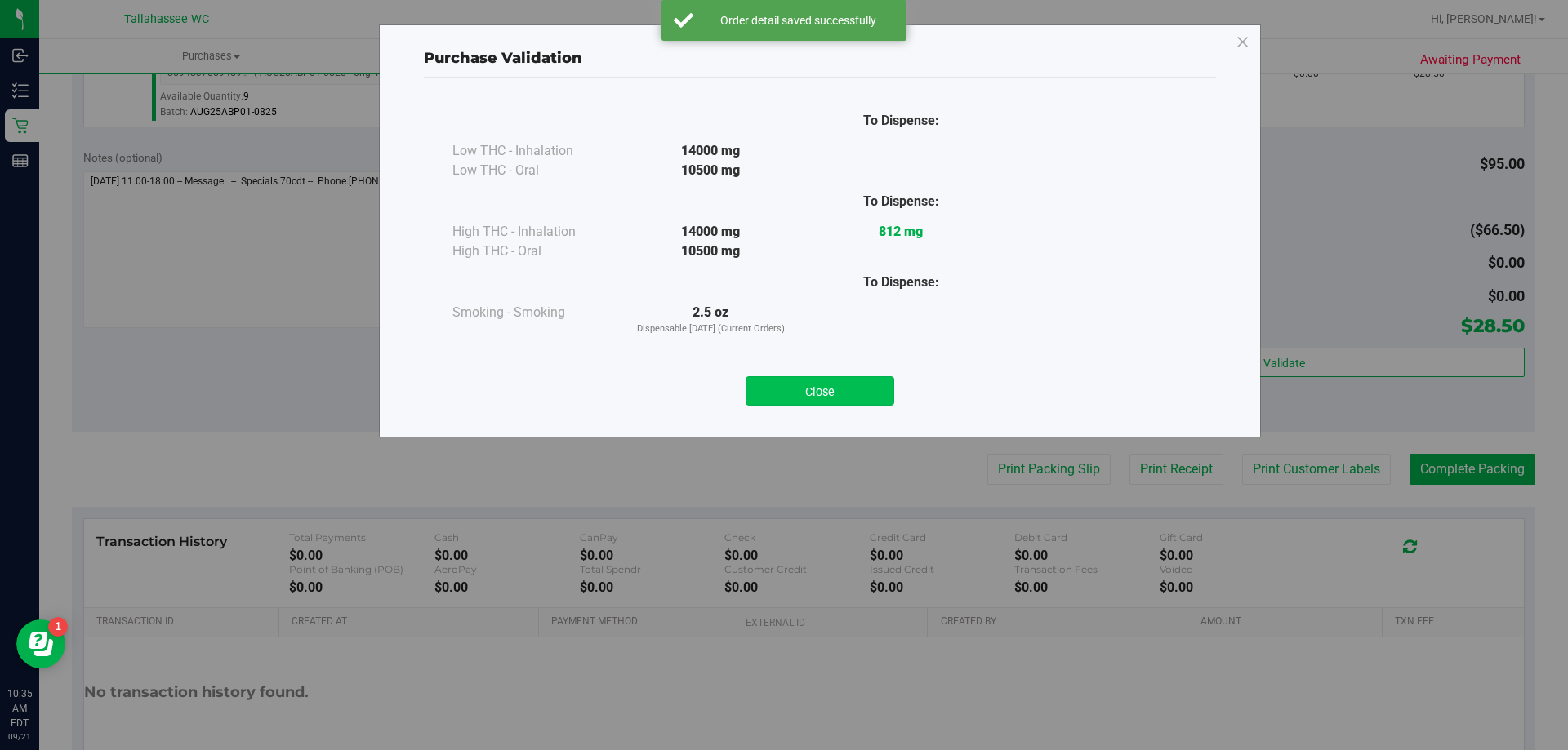
click at [868, 399] on button "Close" at bounding box center [820, 391] width 149 height 29
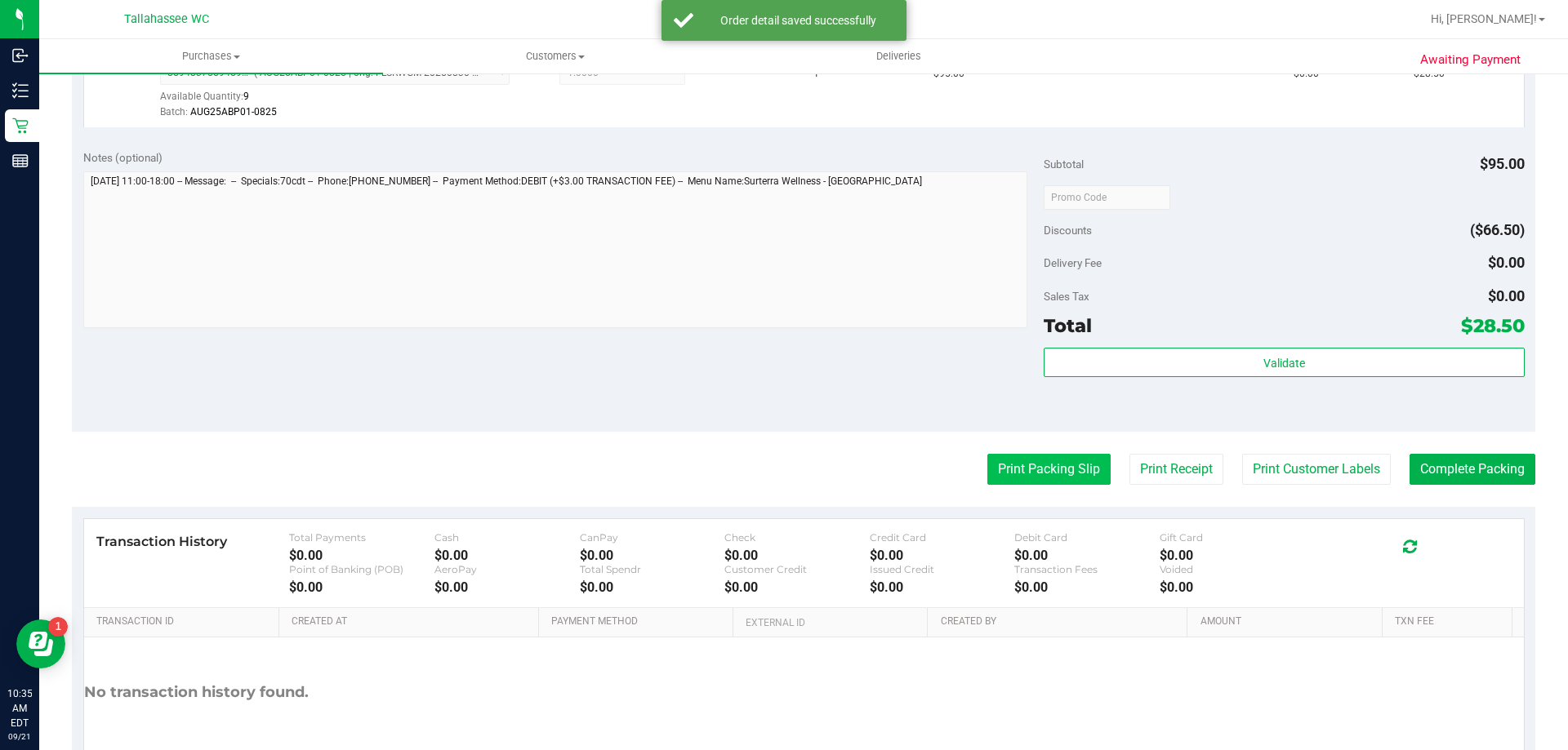
click at [1011, 467] on button "Print Packing Slip" at bounding box center [1049, 469] width 123 height 31
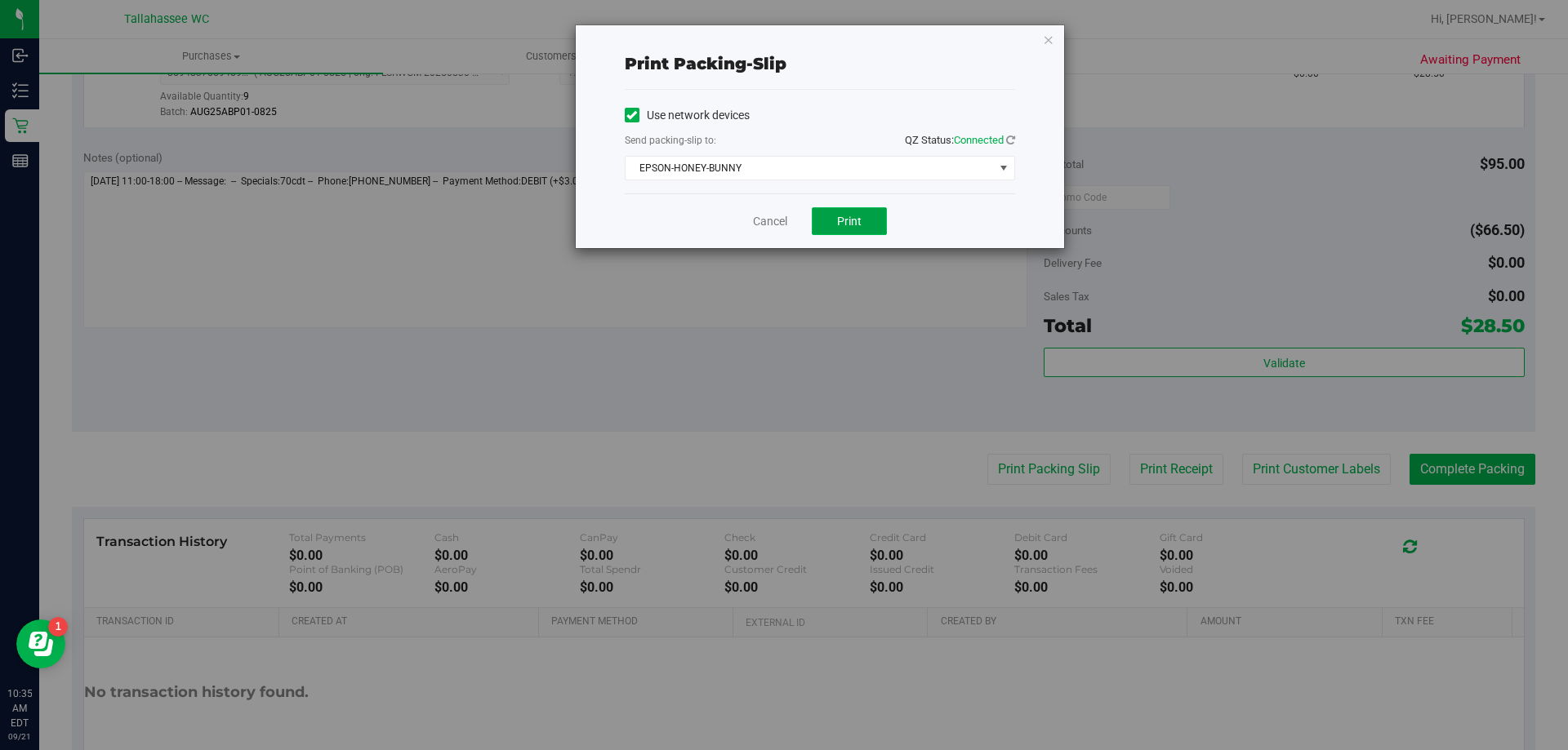
click at [849, 226] on span "Print" at bounding box center [848, 220] width 24 height 13
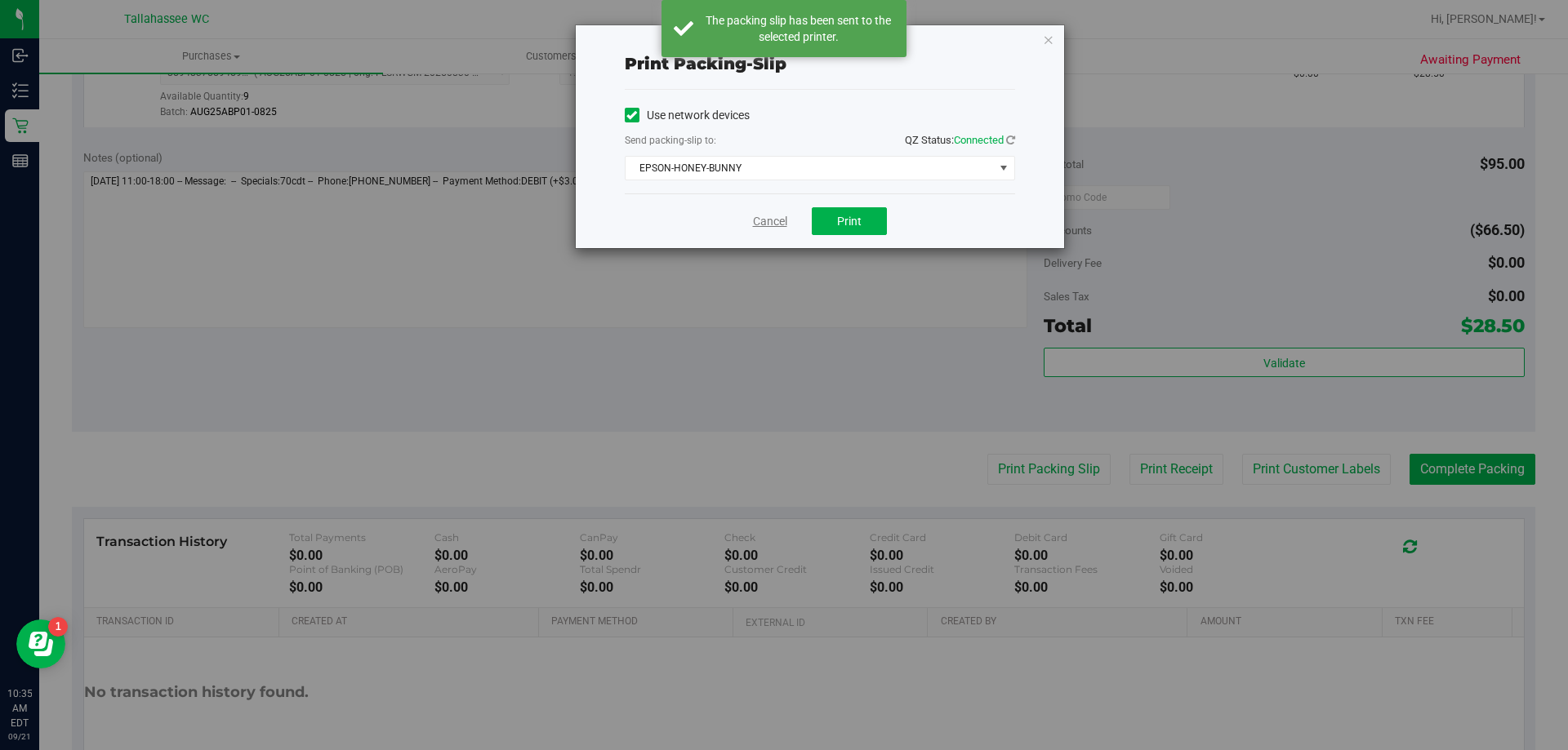
click at [768, 219] on link "Cancel" at bounding box center [770, 222] width 34 height 18
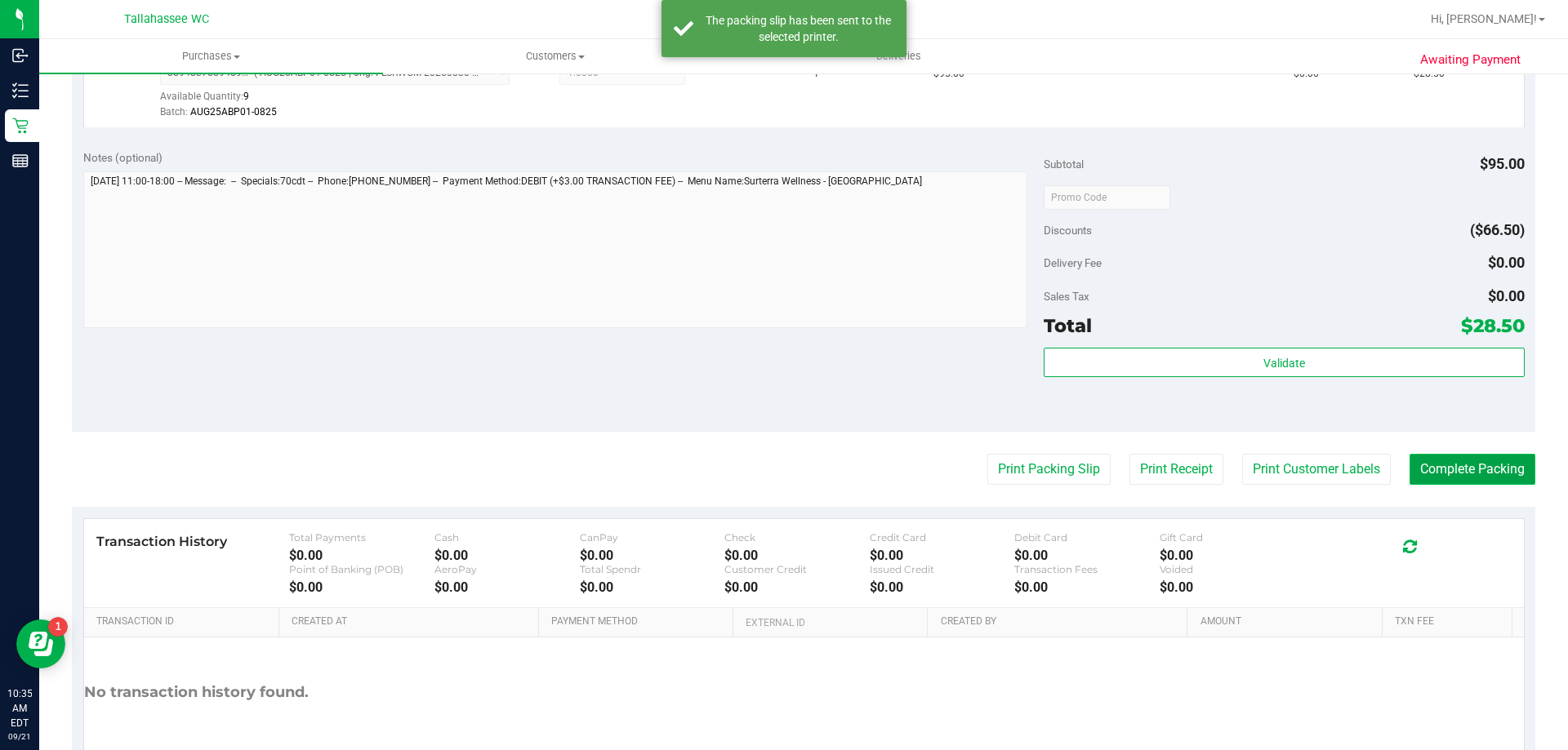
click at [1411, 458] on button "Complete Packing" at bounding box center [1472, 469] width 125 height 31
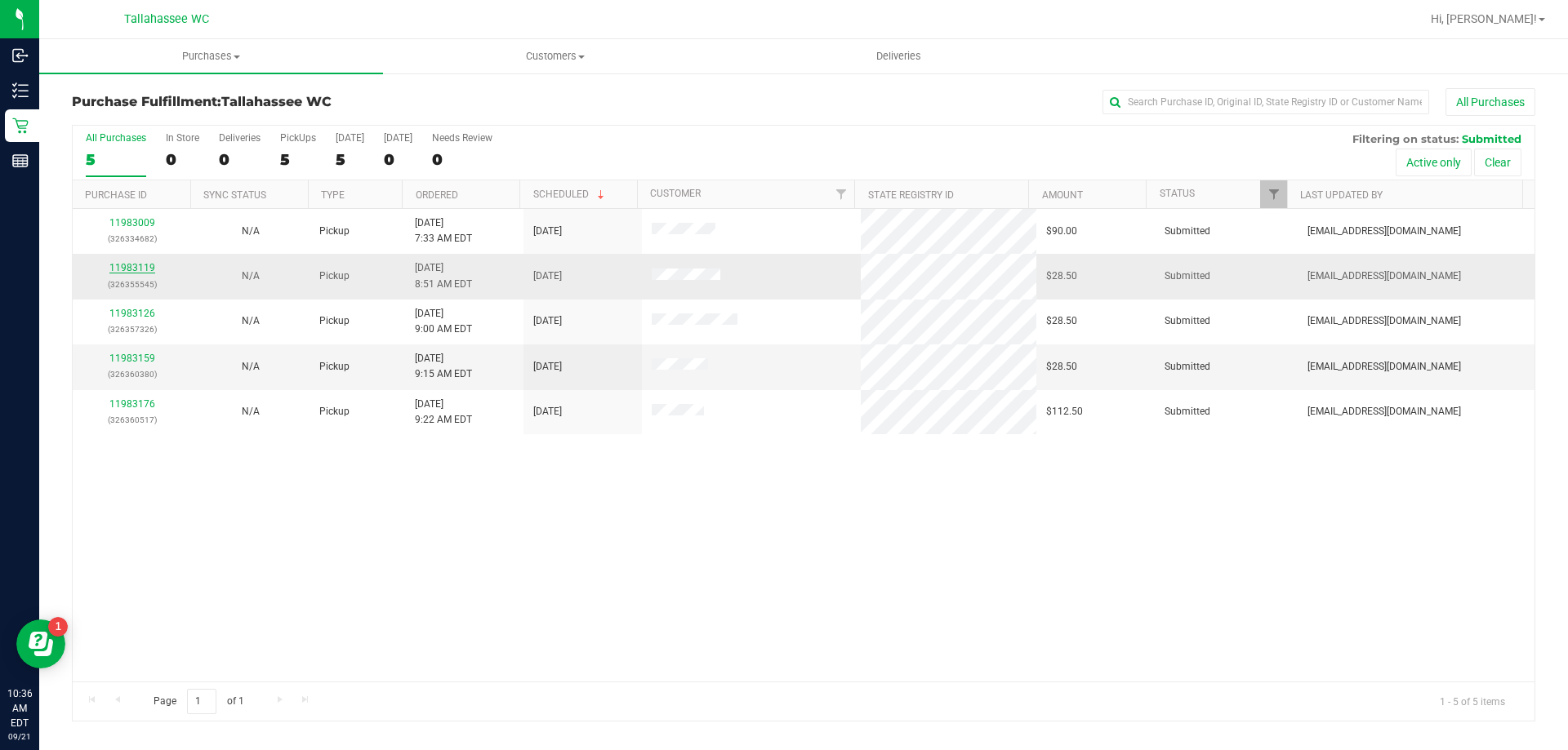
click at [140, 269] on link "11983119" at bounding box center [132, 268] width 46 height 12
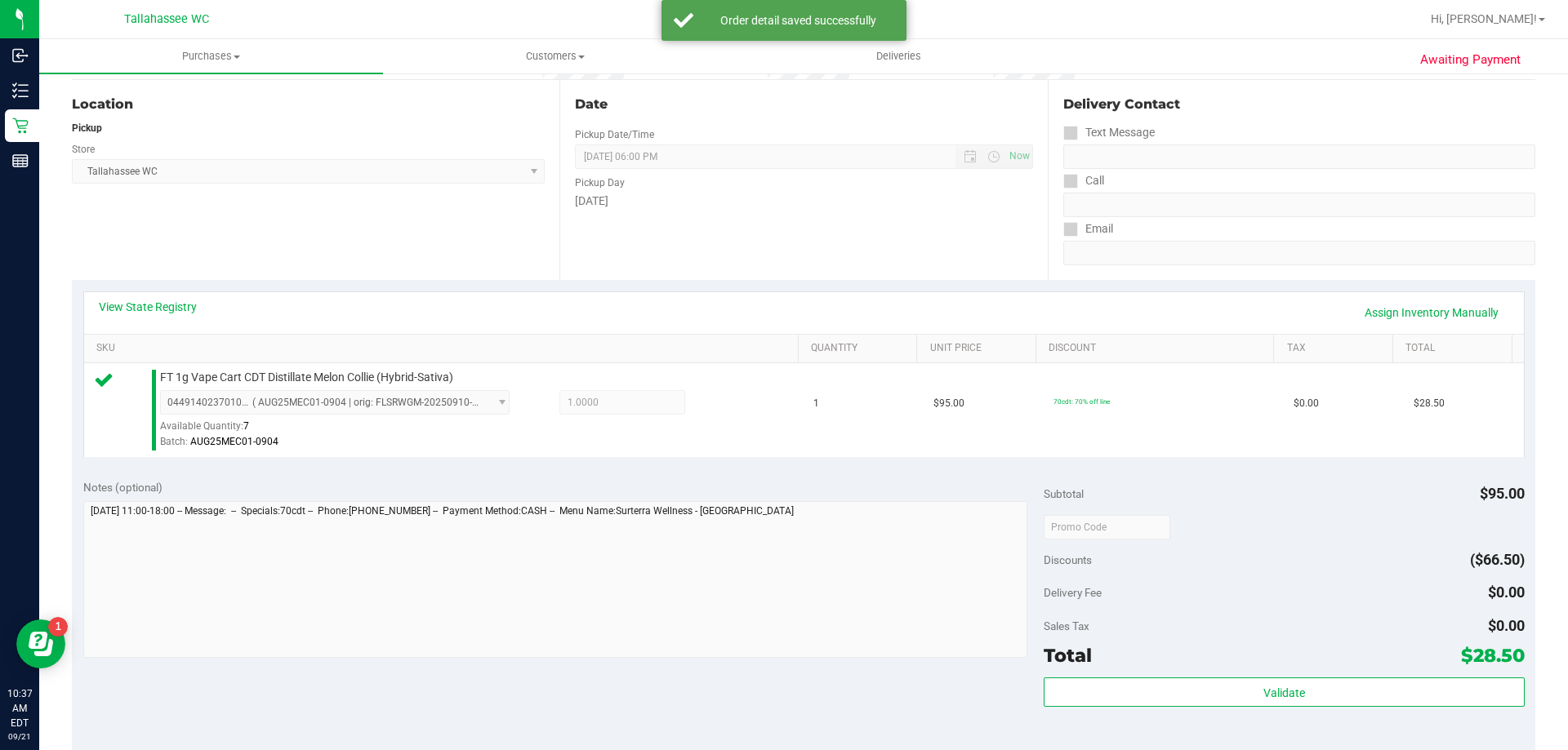
scroll to position [326, 0]
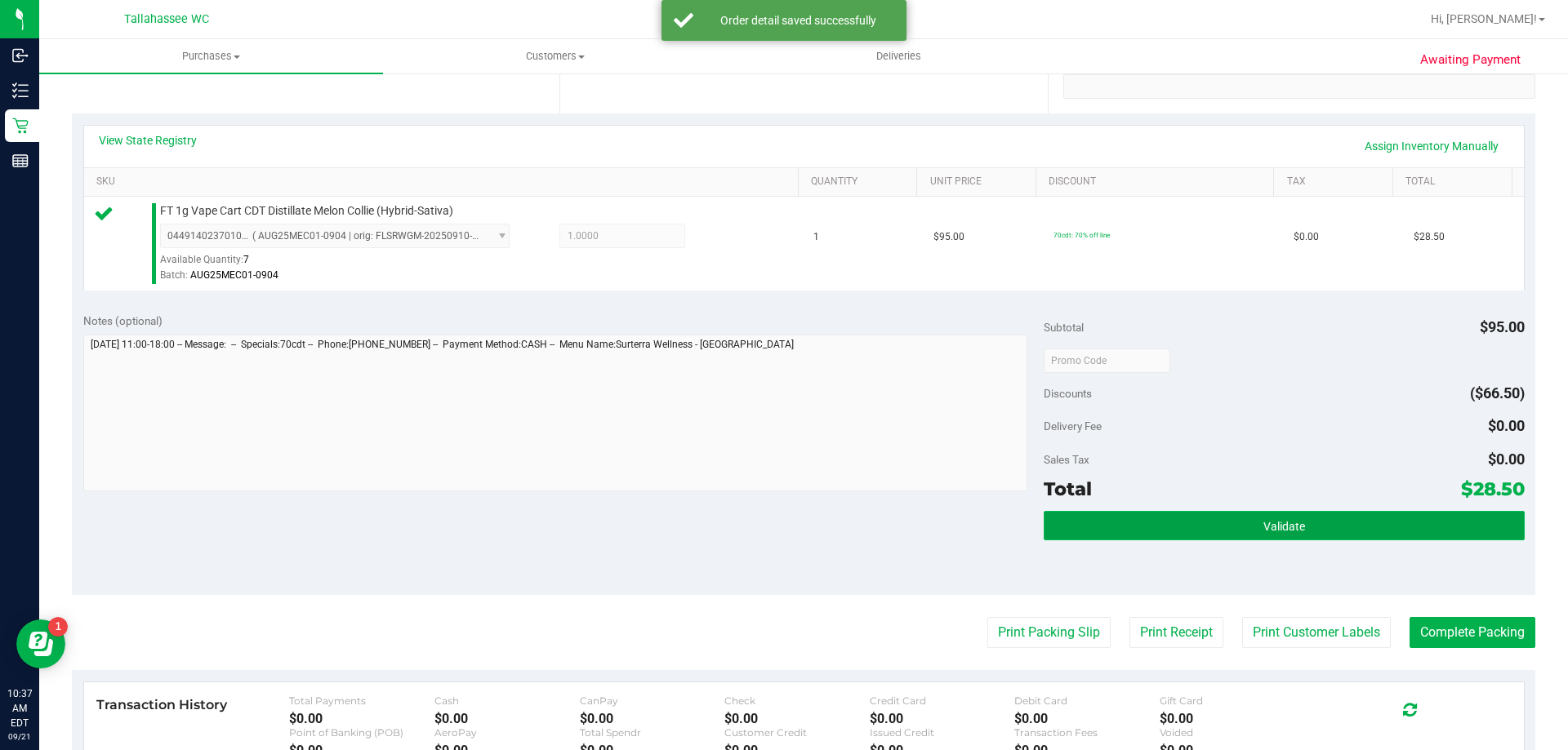
click at [1083, 518] on button "Validate" at bounding box center [1283, 526] width 480 height 29
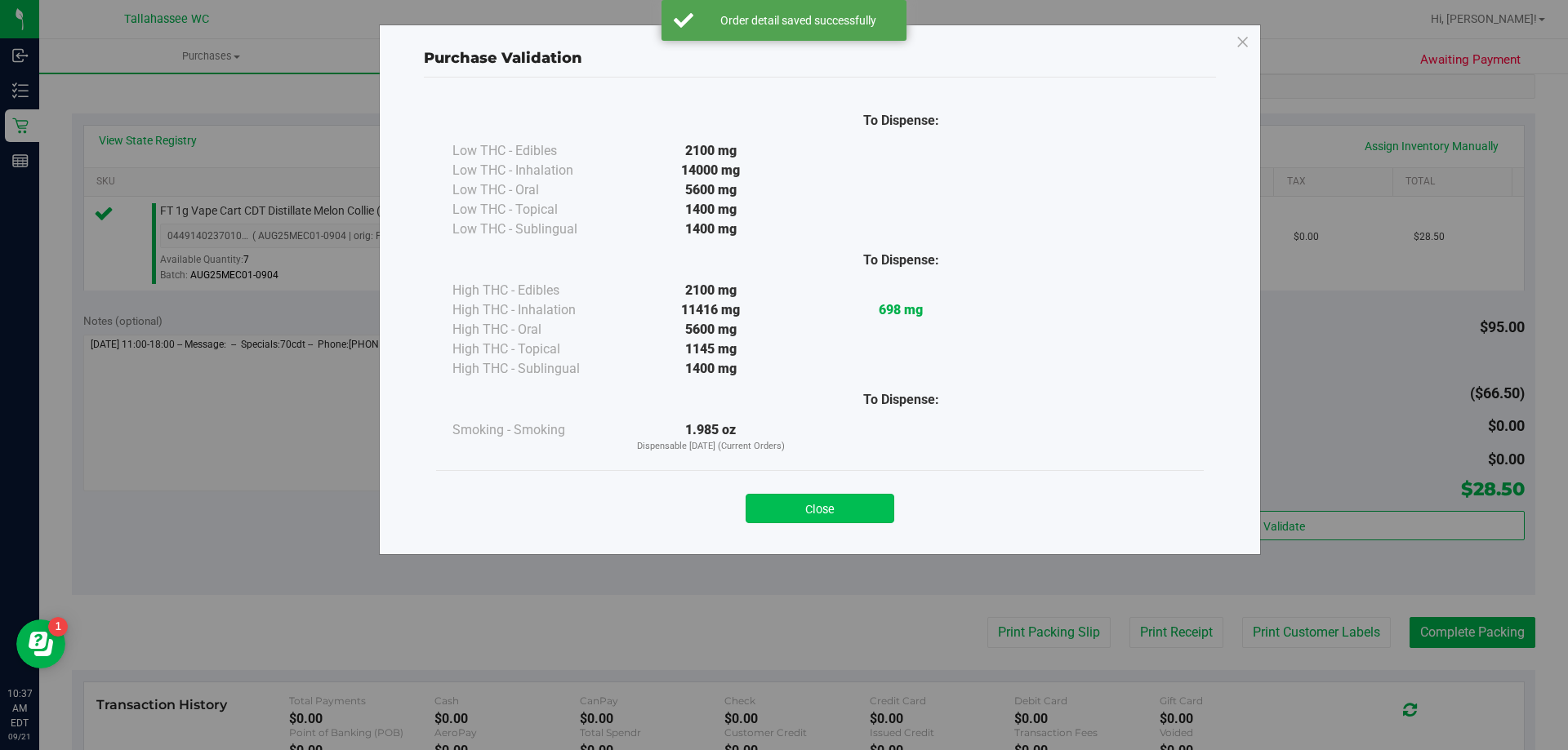
click at [827, 495] on button "Close" at bounding box center [820, 508] width 149 height 29
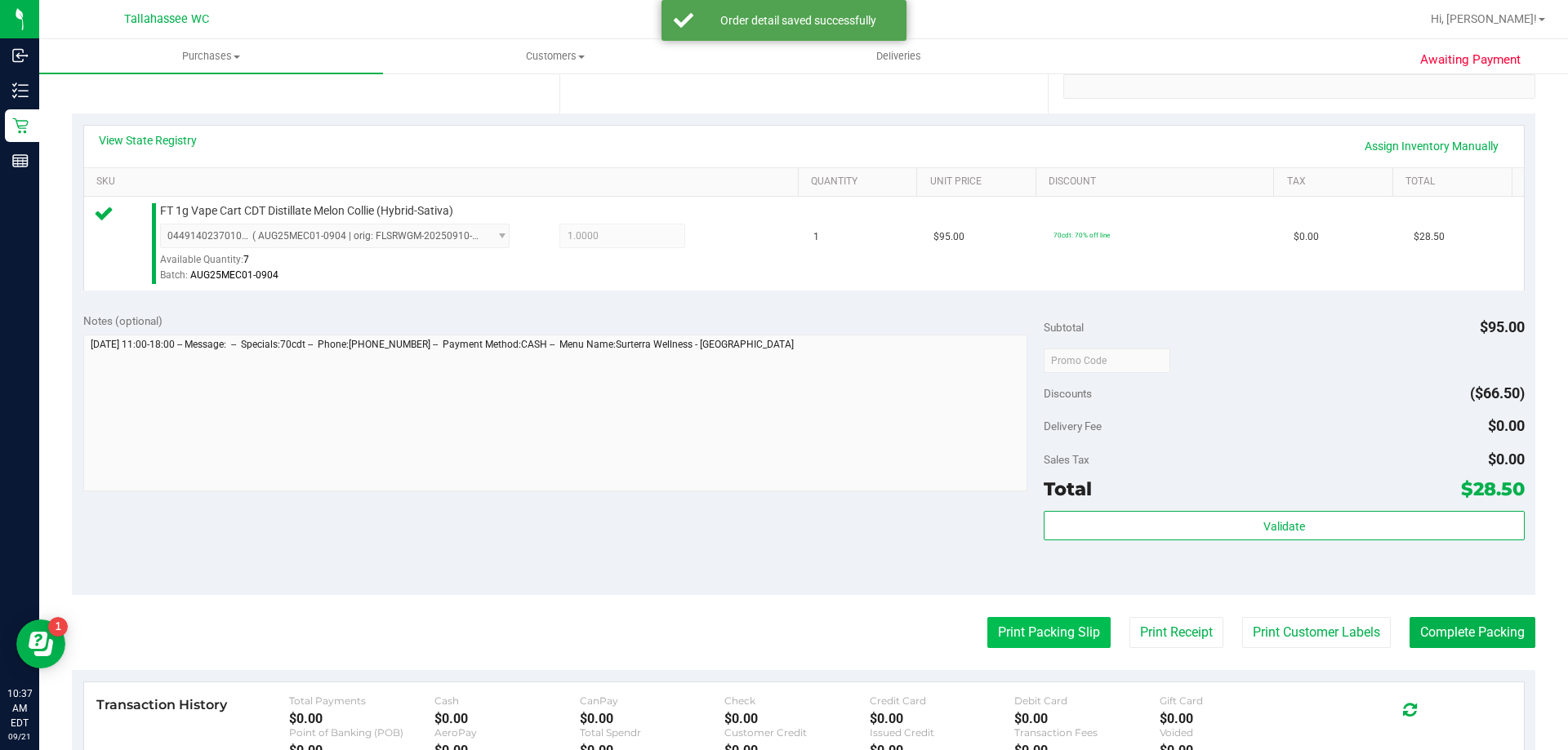
click at [1041, 627] on button "Print Packing Slip" at bounding box center [1049, 633] width 123 height 31
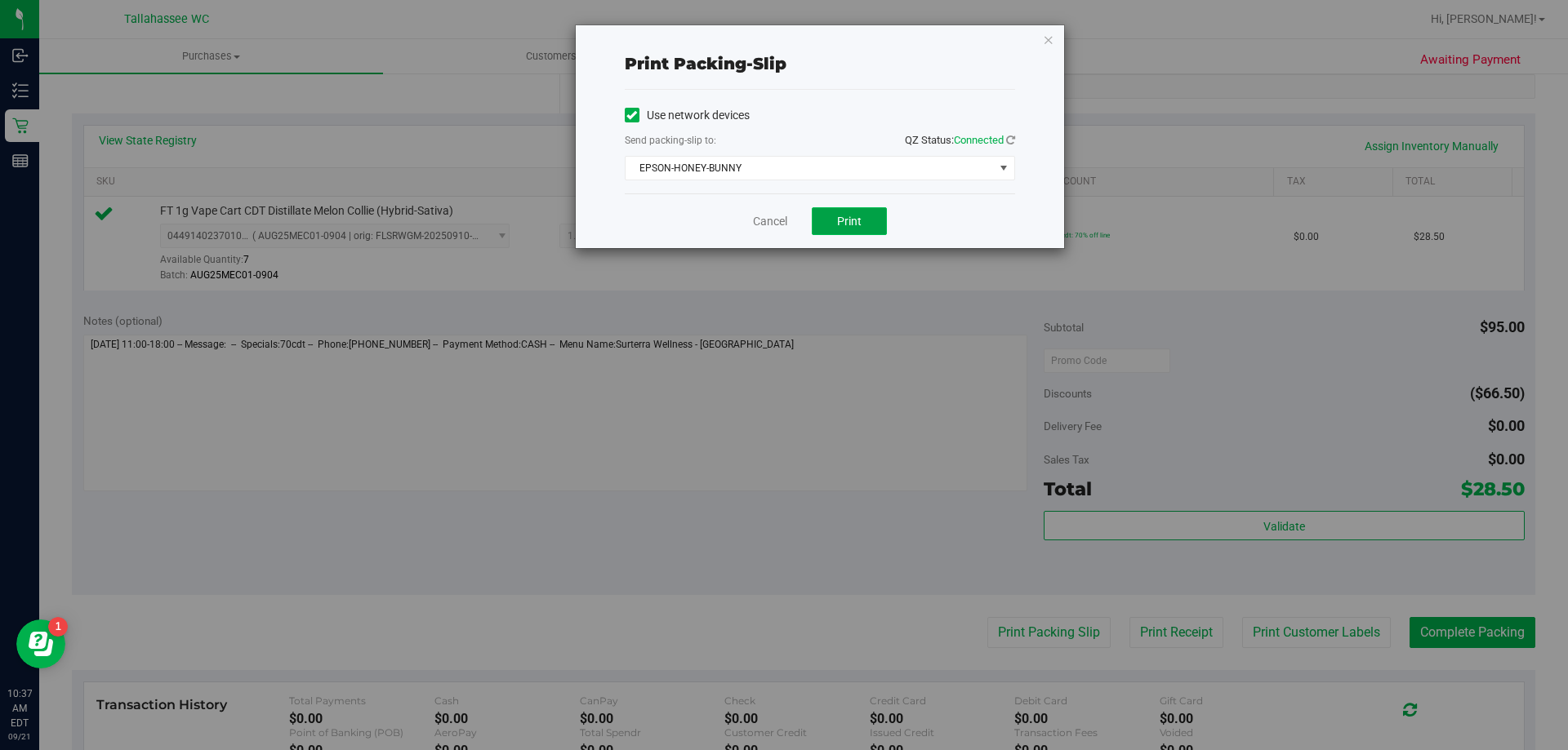
click at [852, 211] on button "Print" at bounding box center [849, 221] width 75 height 27
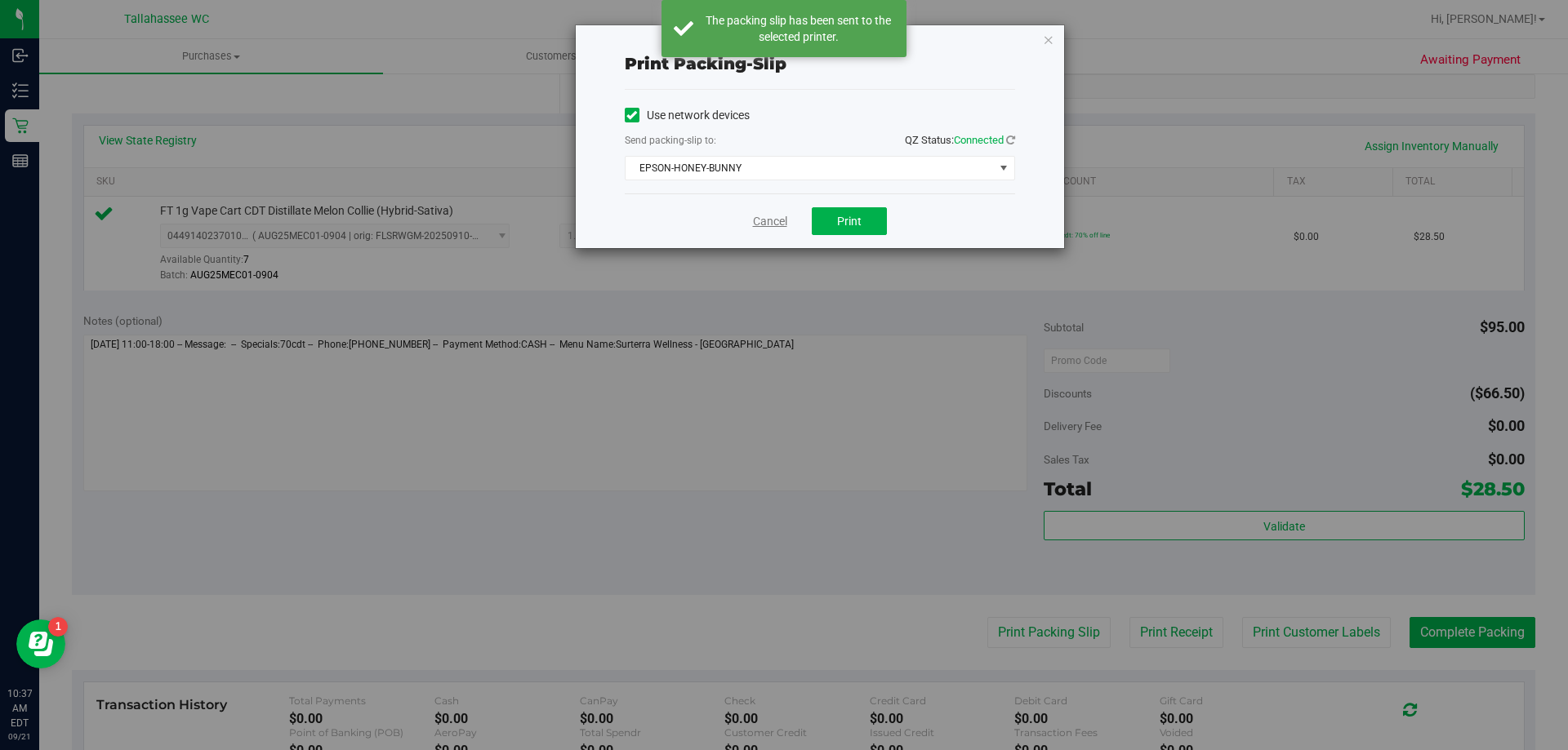
click at [759, 221] on link "Cancel" at bounding box center [770, 222] width 34 height 18
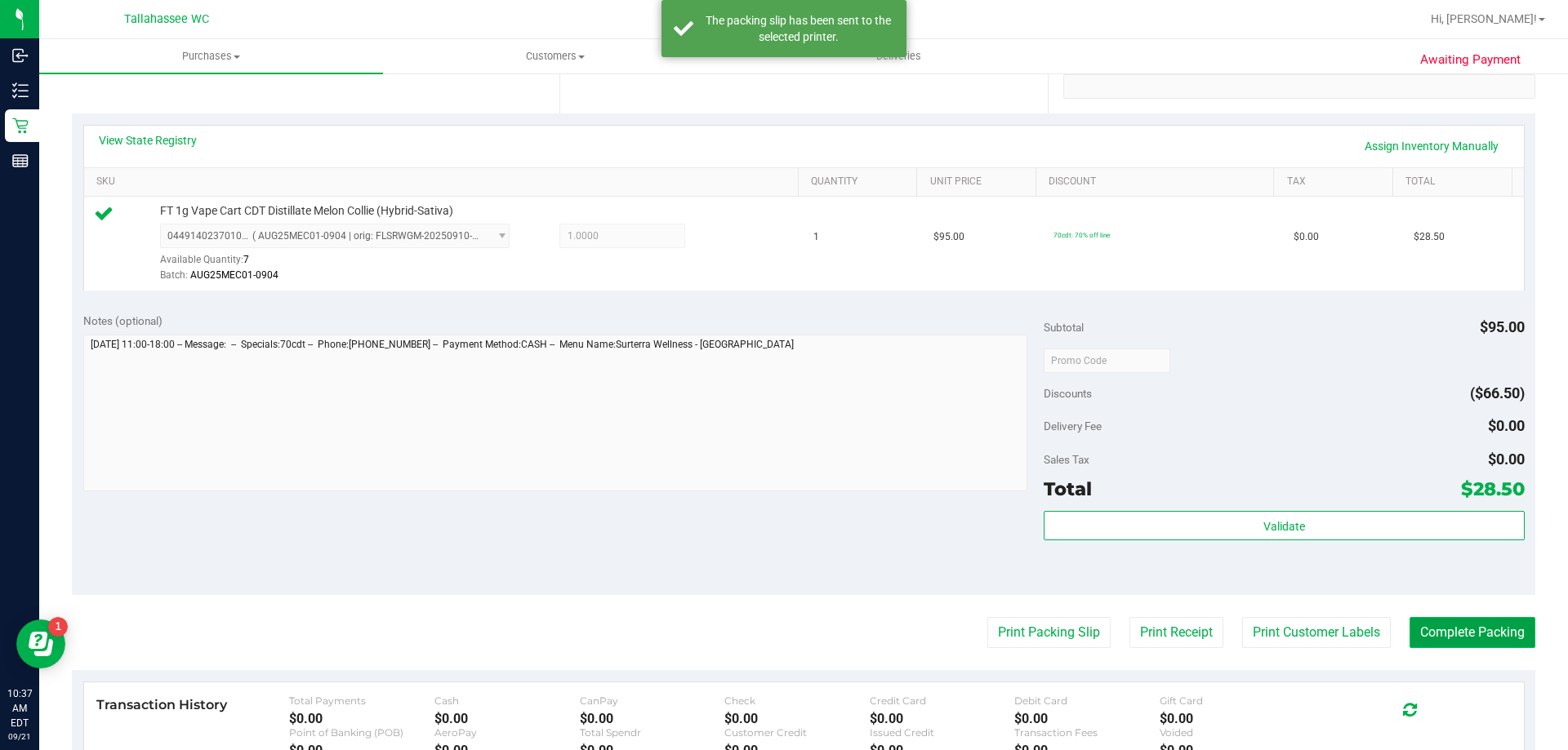
click at [1447, 633] on button "Complete Packing" at bounding box center [1472, 633] width 125 height 31
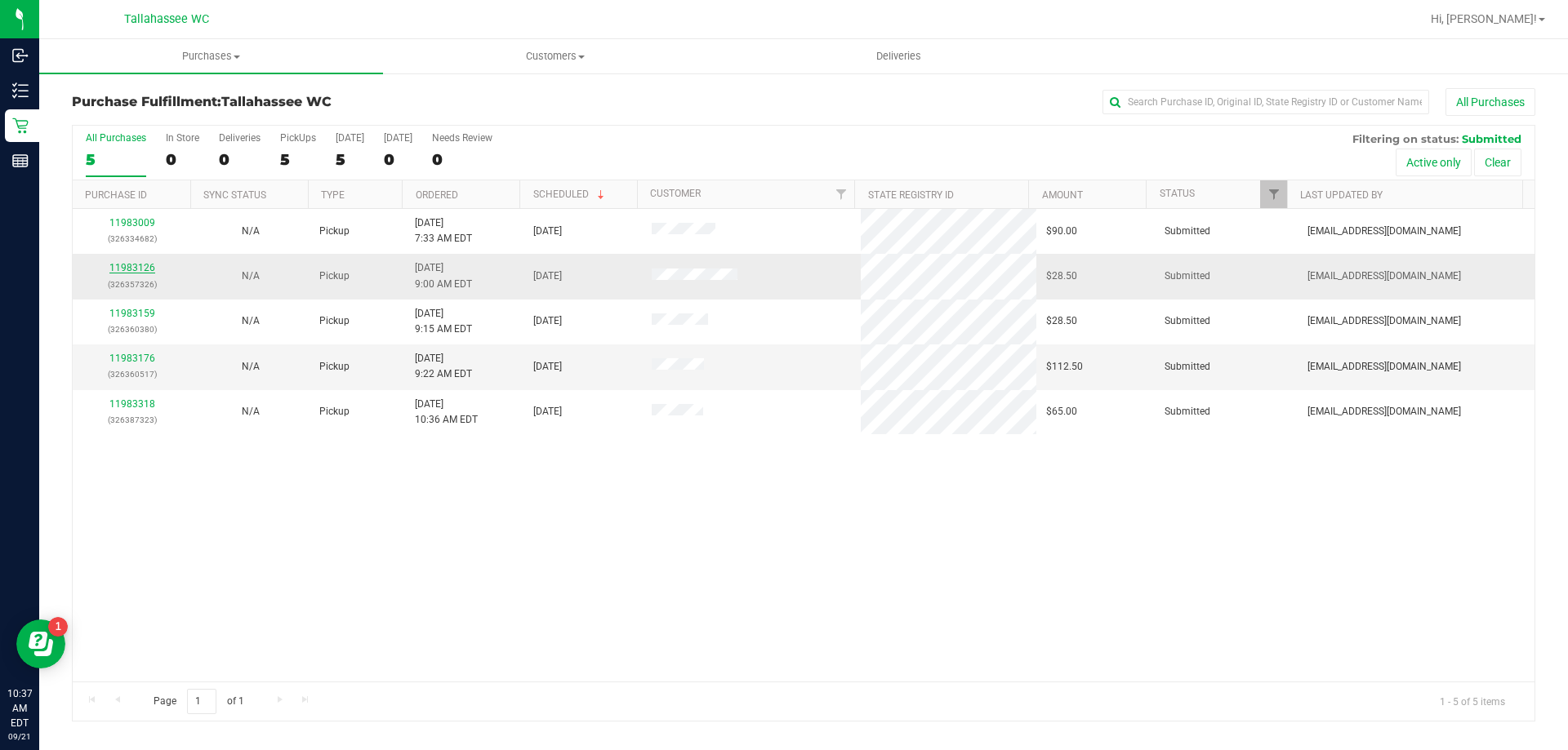
click at [123, 263] on link "11983126" at bounding box center [132, 268] width 46 height 12
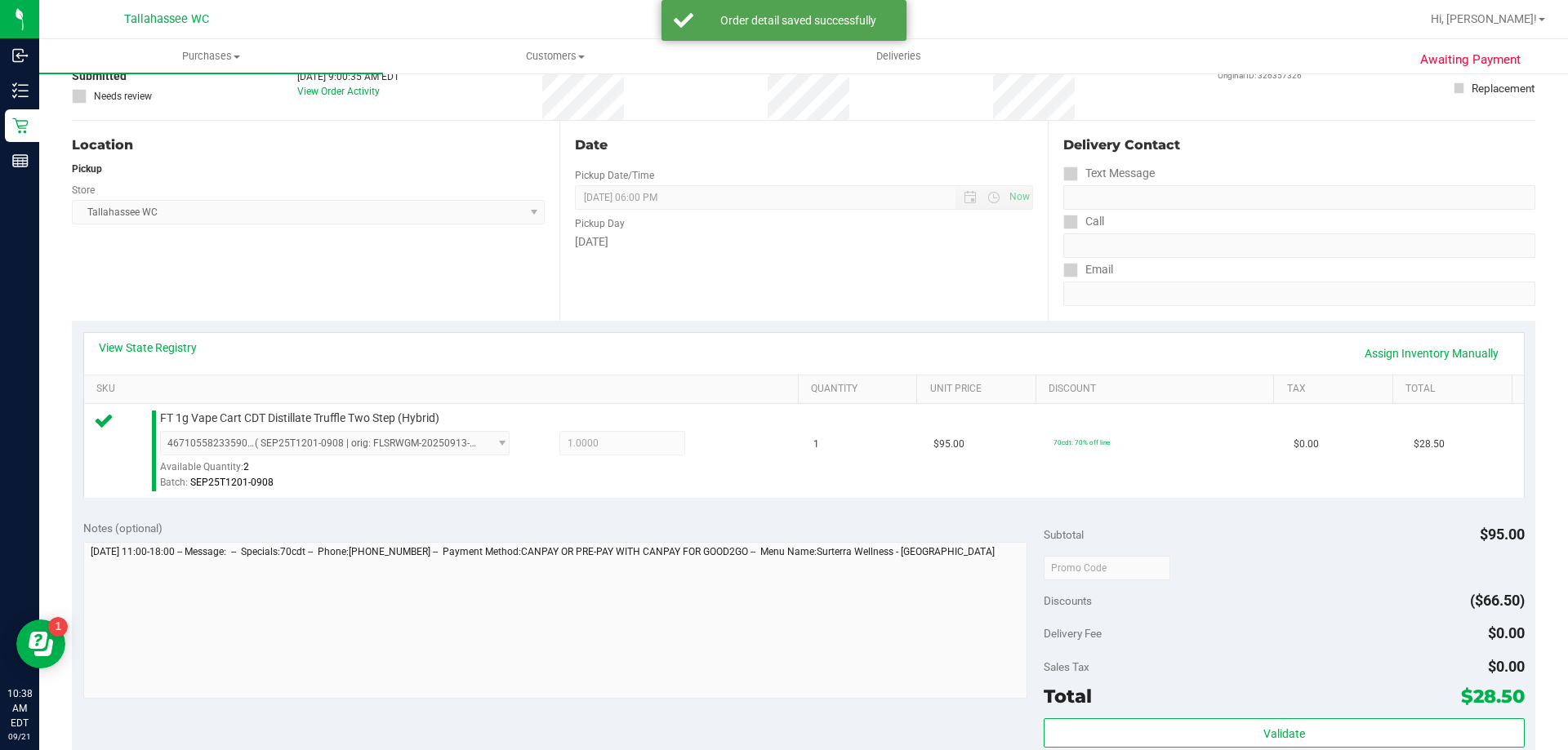
scroll to position [326, 0]
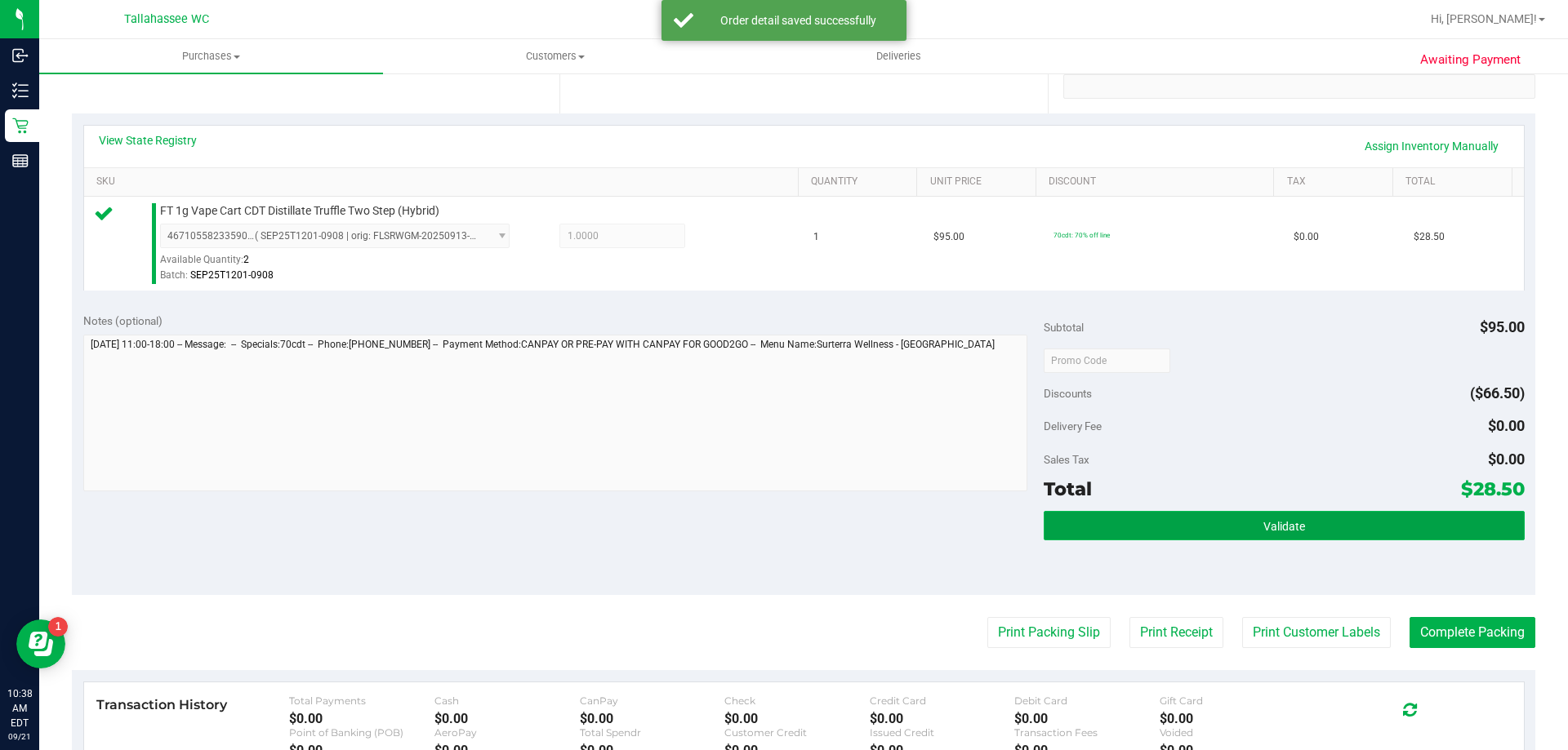
click at [1115, 523] on button "Validate" at bounding box center [1283, 526] width 480 height 29
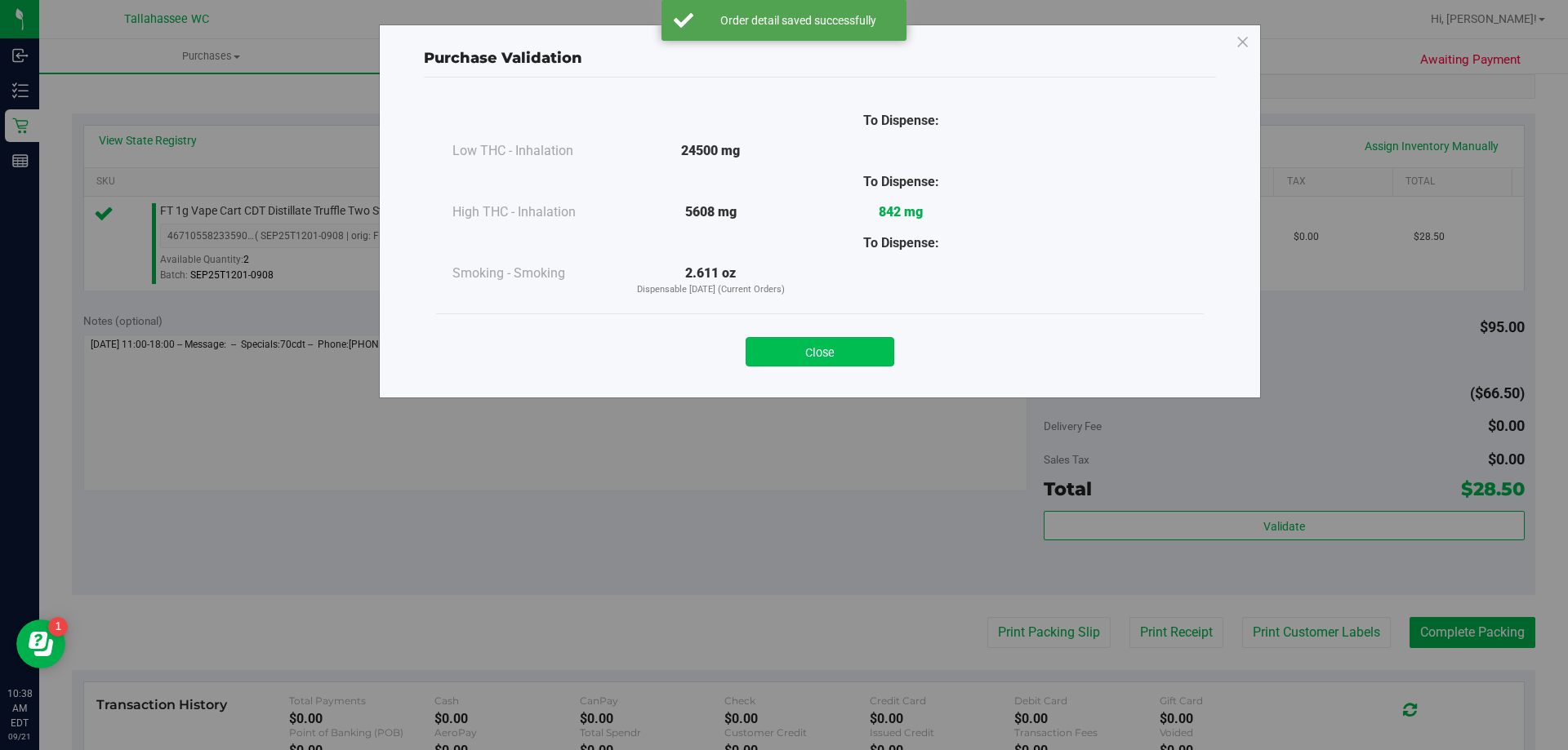
click at [882, 361] on button "Close" at bounding box center [820, 352] width 149 height 29
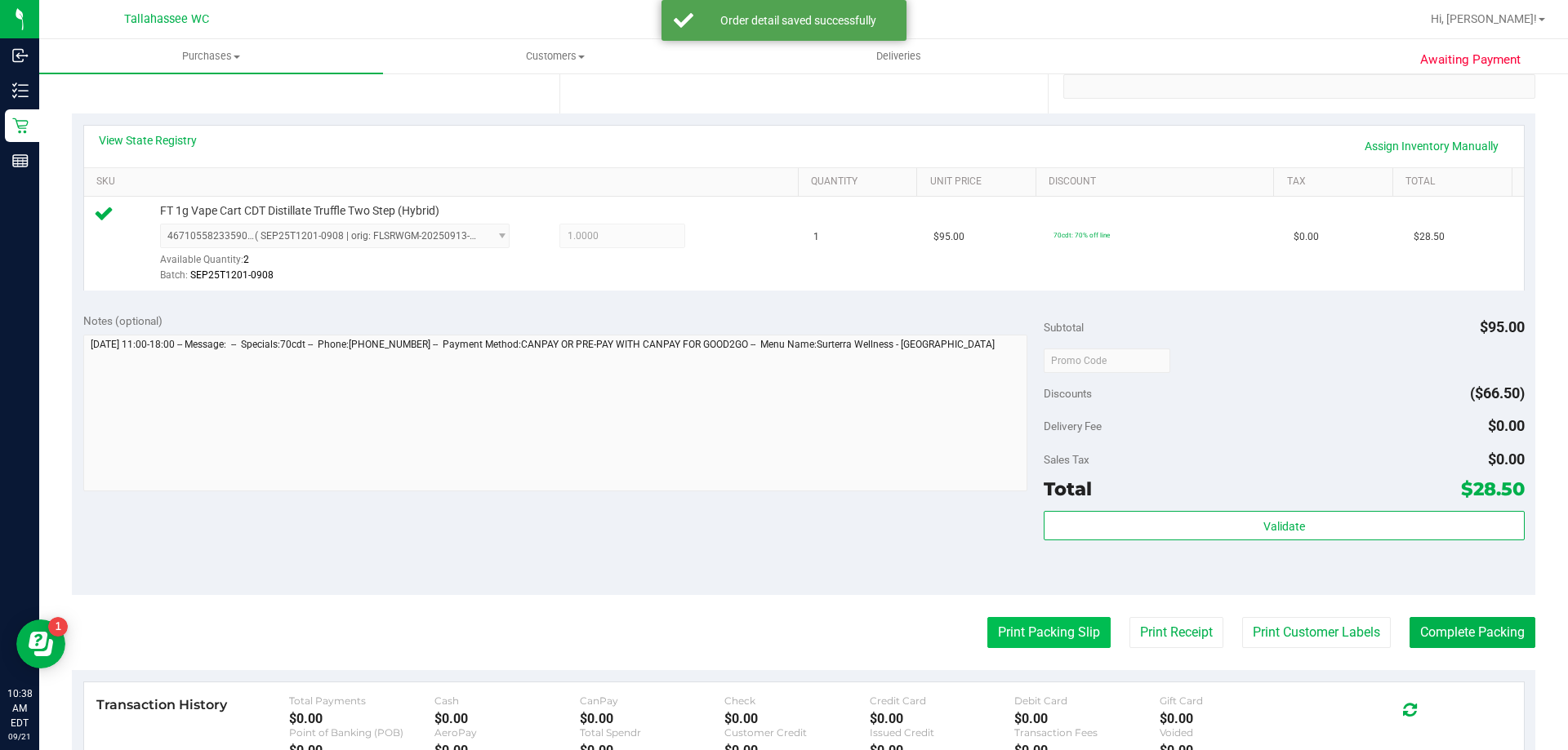
click at [1007, 630] on button "Print Packing Slip" at bounding box center [1049, 633] width 123 height 31
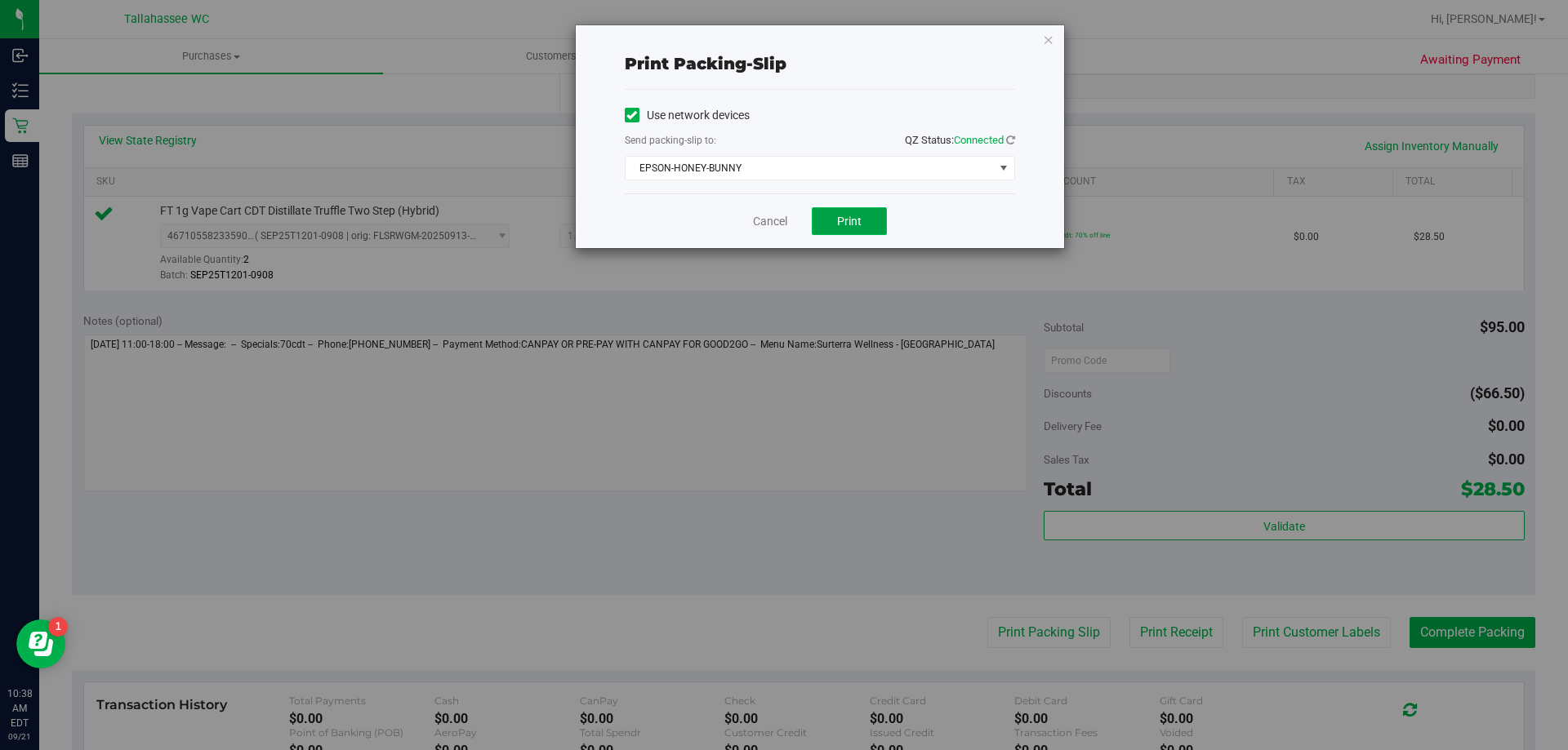
click at [840, 210] on button "Print" at bounding box center [849, 221] width 75 height 27
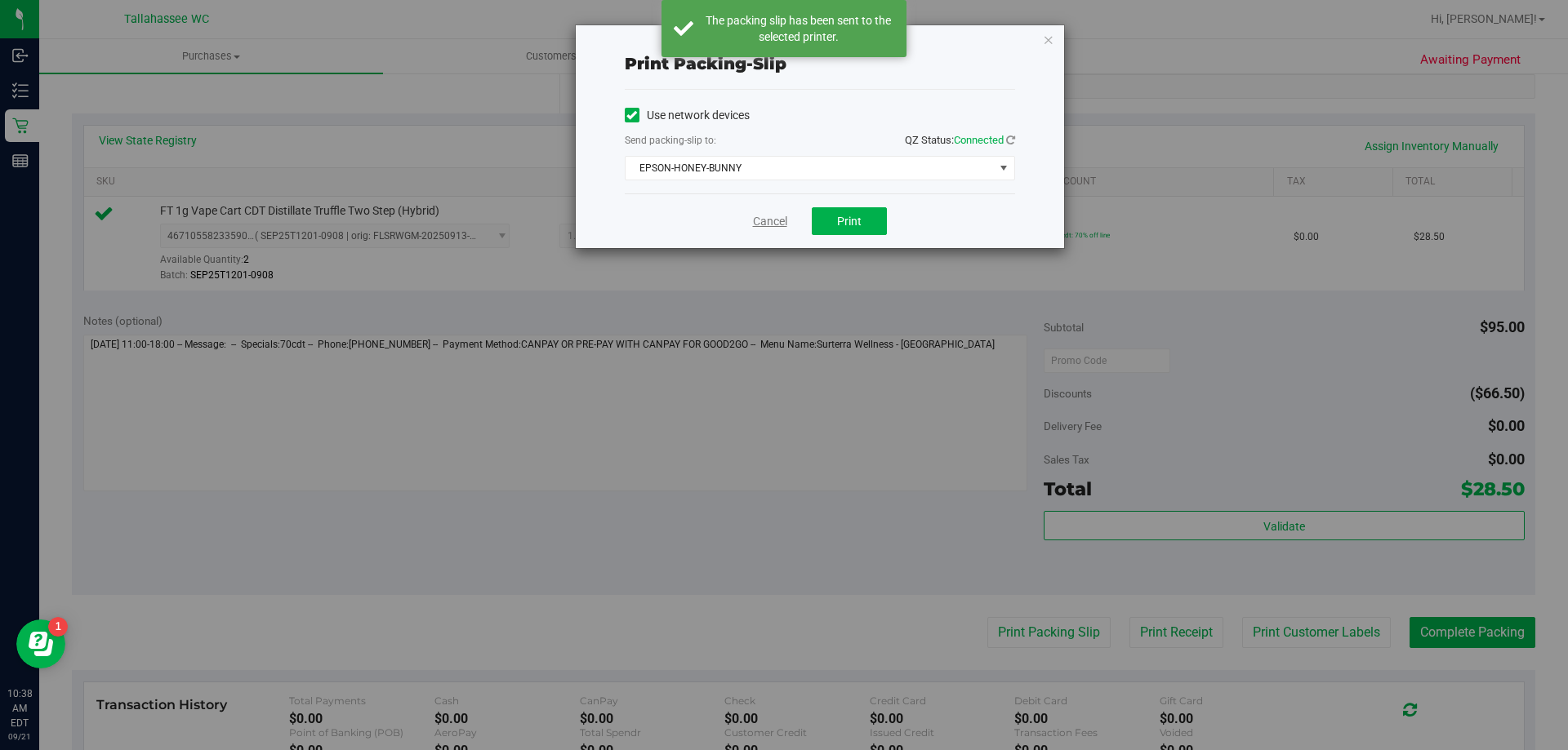
click at [759, 213] on link "Cancel" at bounding box center [770, 222] width 34 height 18
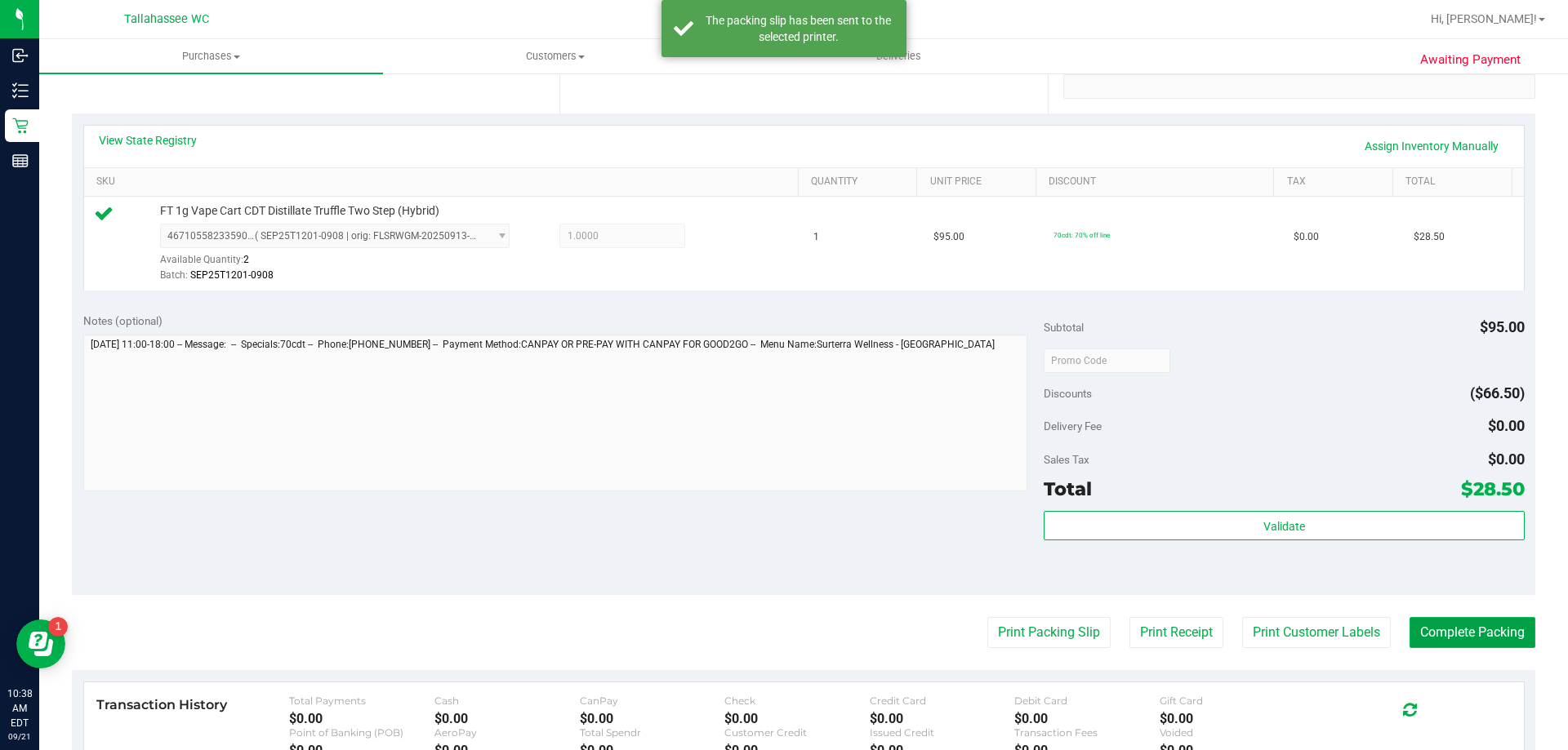
click at [1409, 624] on button "Complete Packing" at bounding box center [1472, 633] width 125 height 31
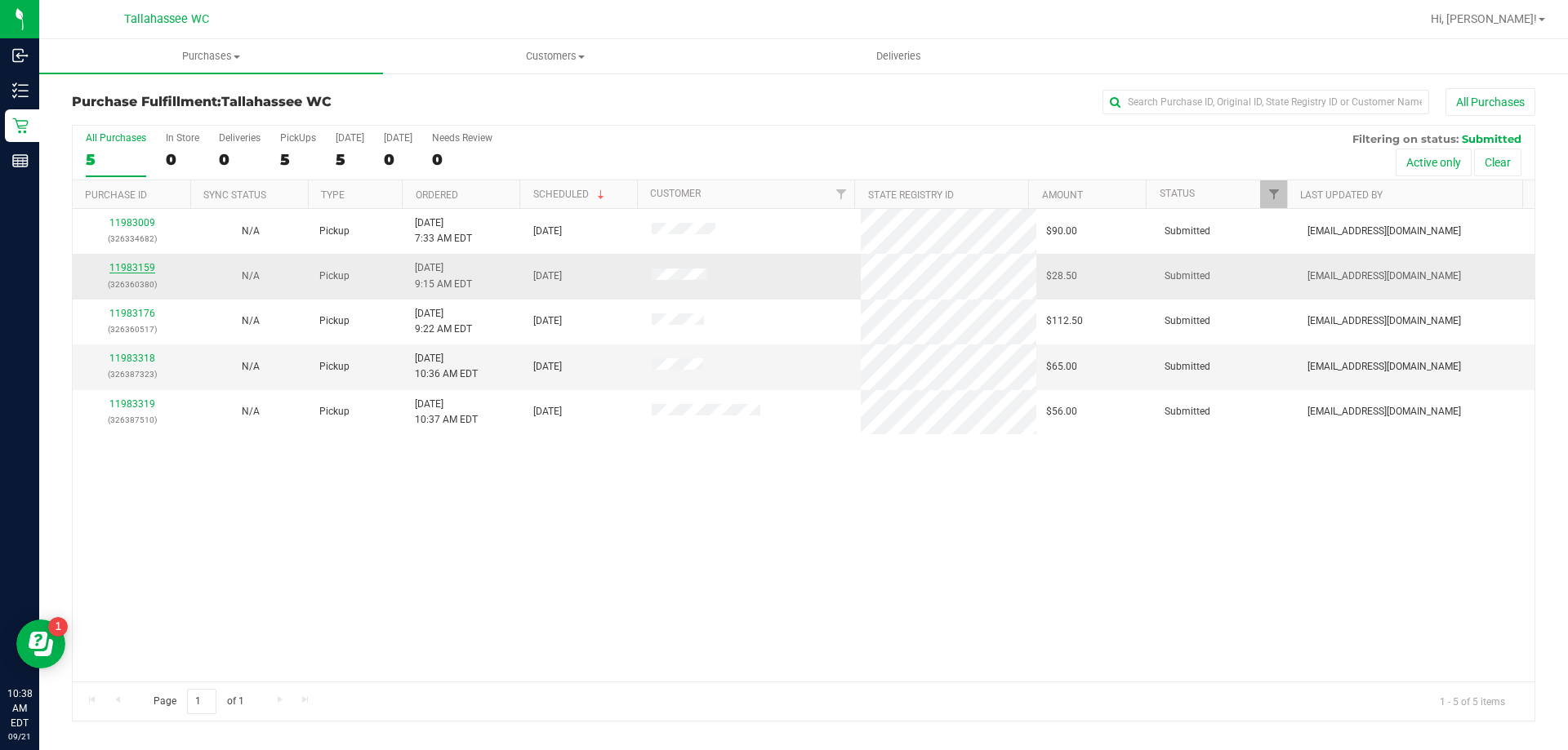
click at [132, 269] on link "11983159" at bounding box center [132, 268] width 46 height 12
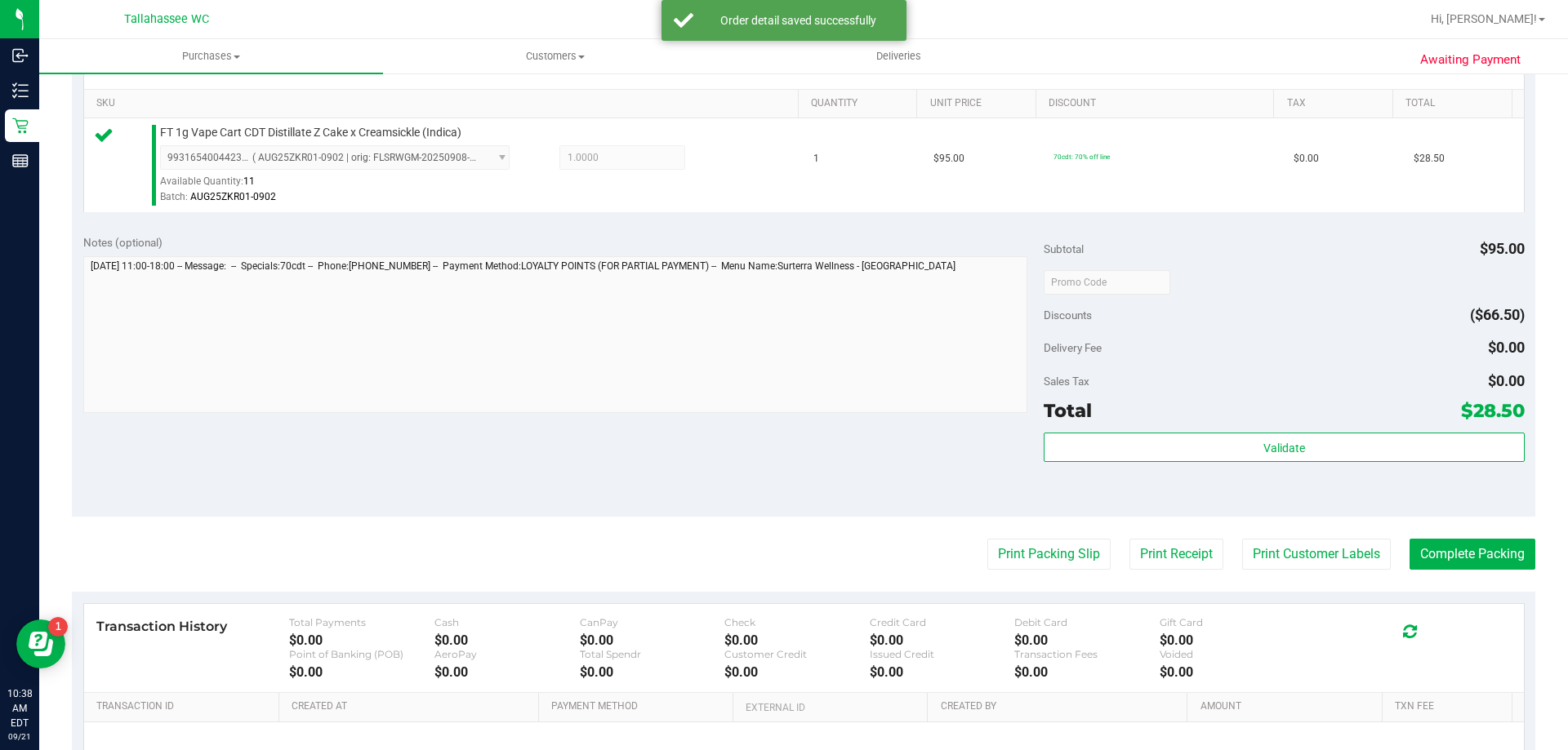
scroll to position [408, 0]
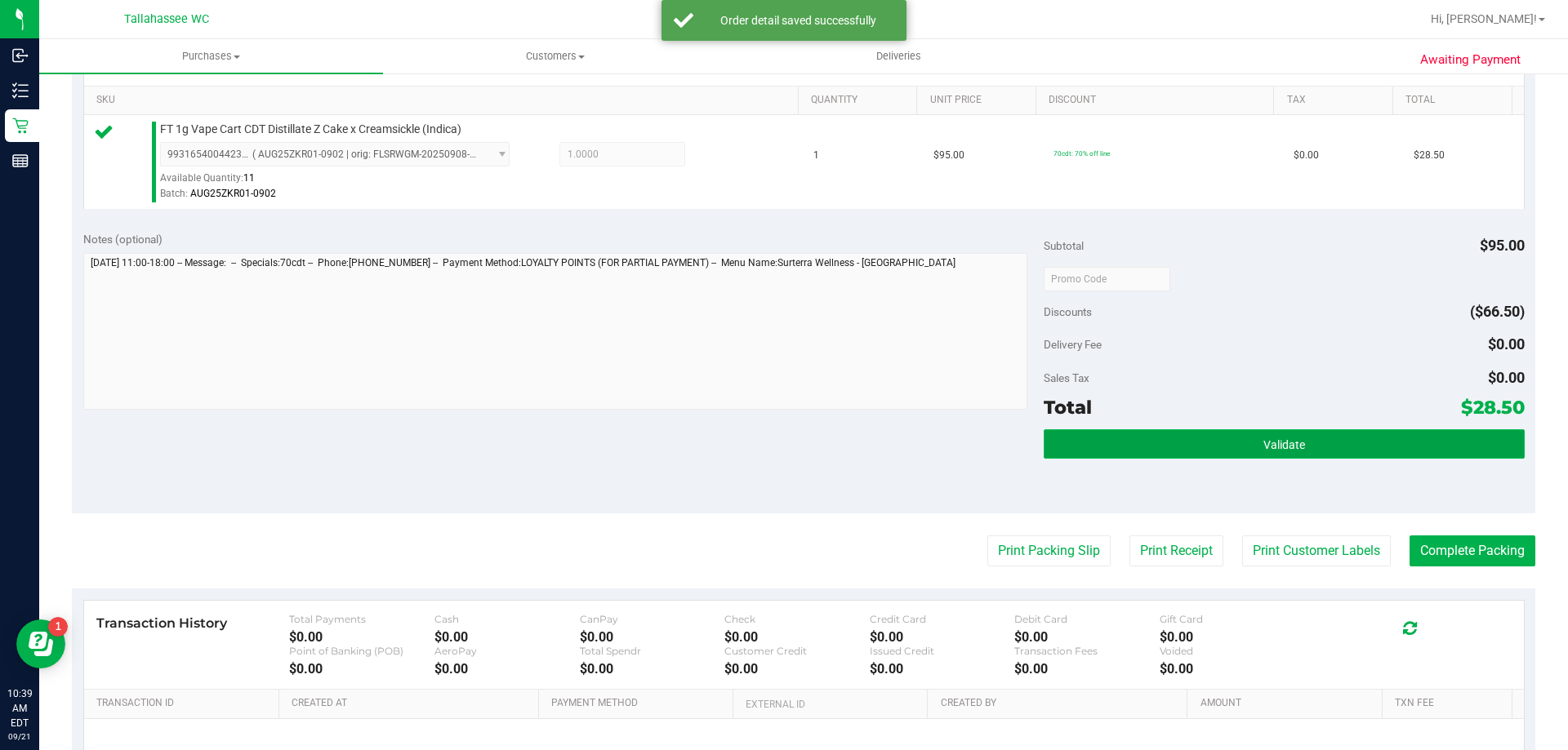
click at [1087, 439] on button "Validate" at bounding box center [1283, 444] width 480 height 29
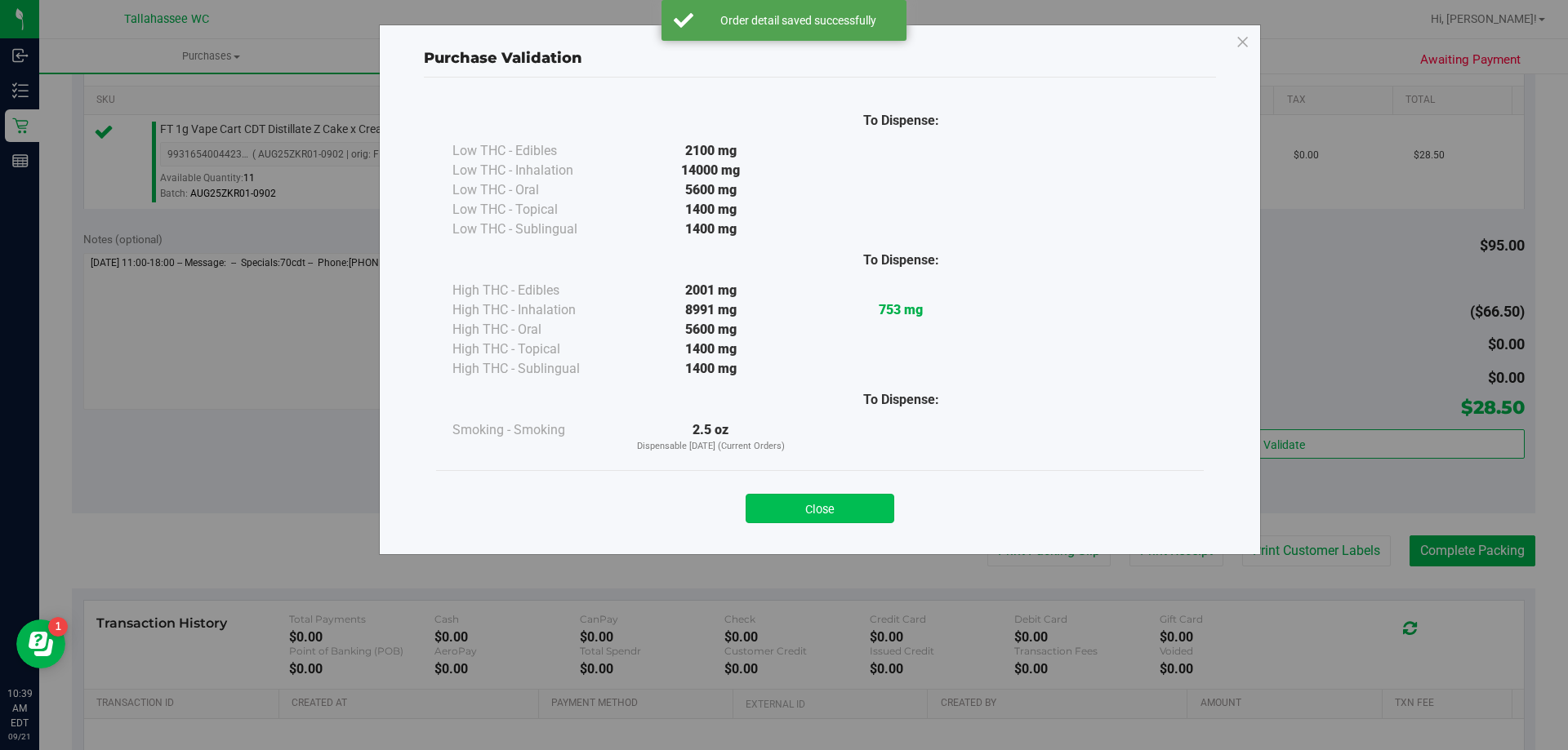
click at [843, 496] on button "Close" at bounding box center [820, 508] width 149 height 29
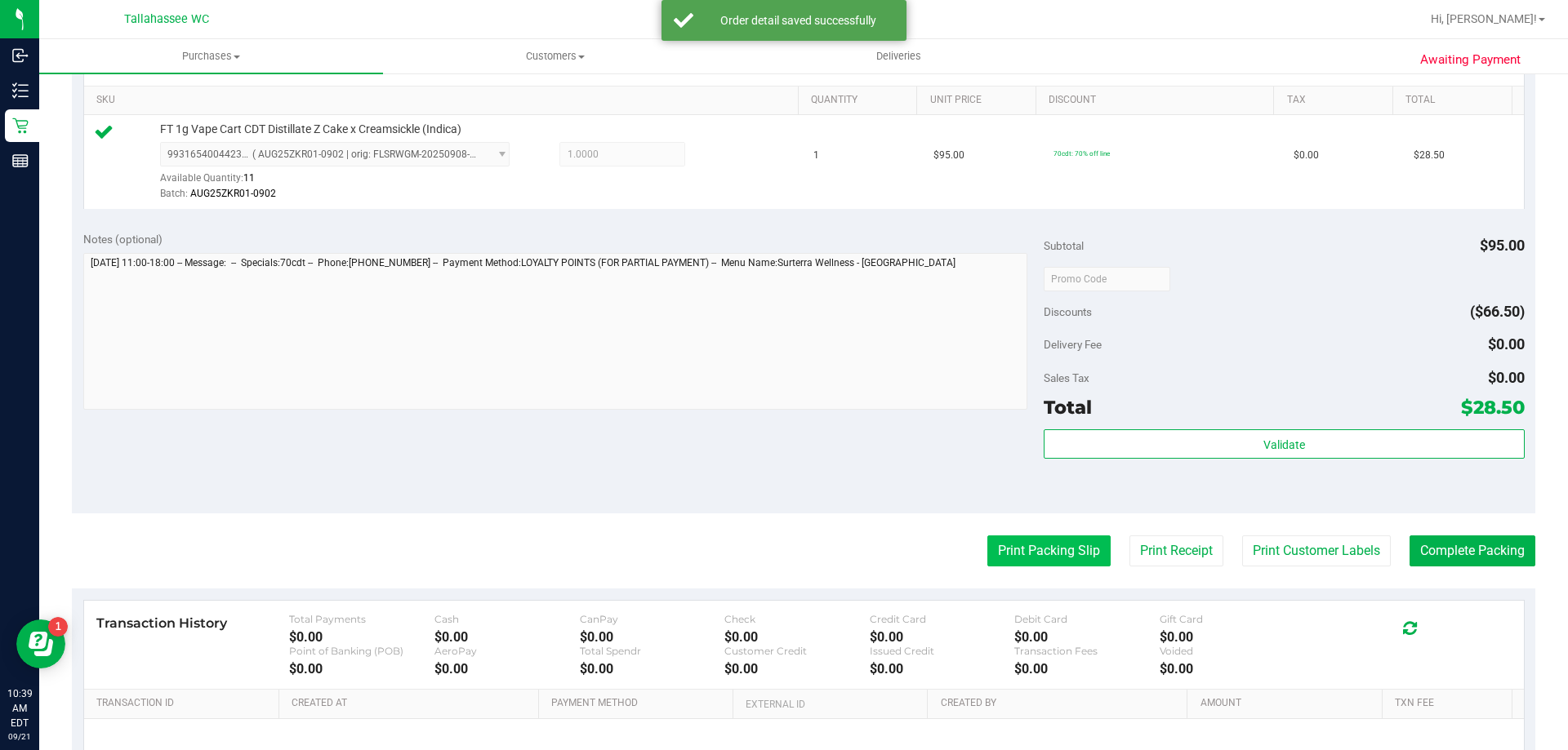
click at [1019, 545] on button "Print Packing Slip" at bounding box center [1049, 551] width 123 height 31
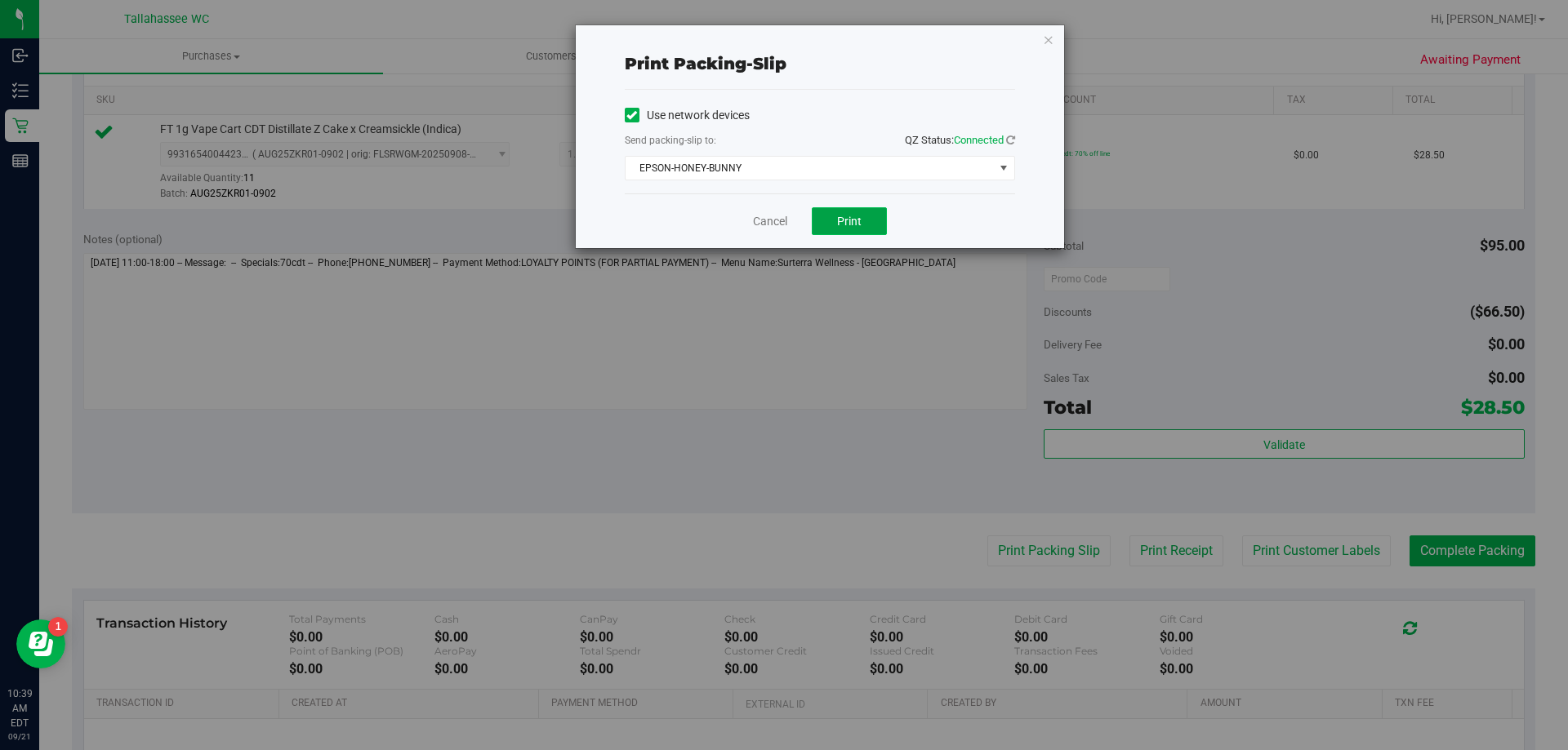
click at [861, 226] on span "Print" at bounding box center [848, 220] width 24 height 13
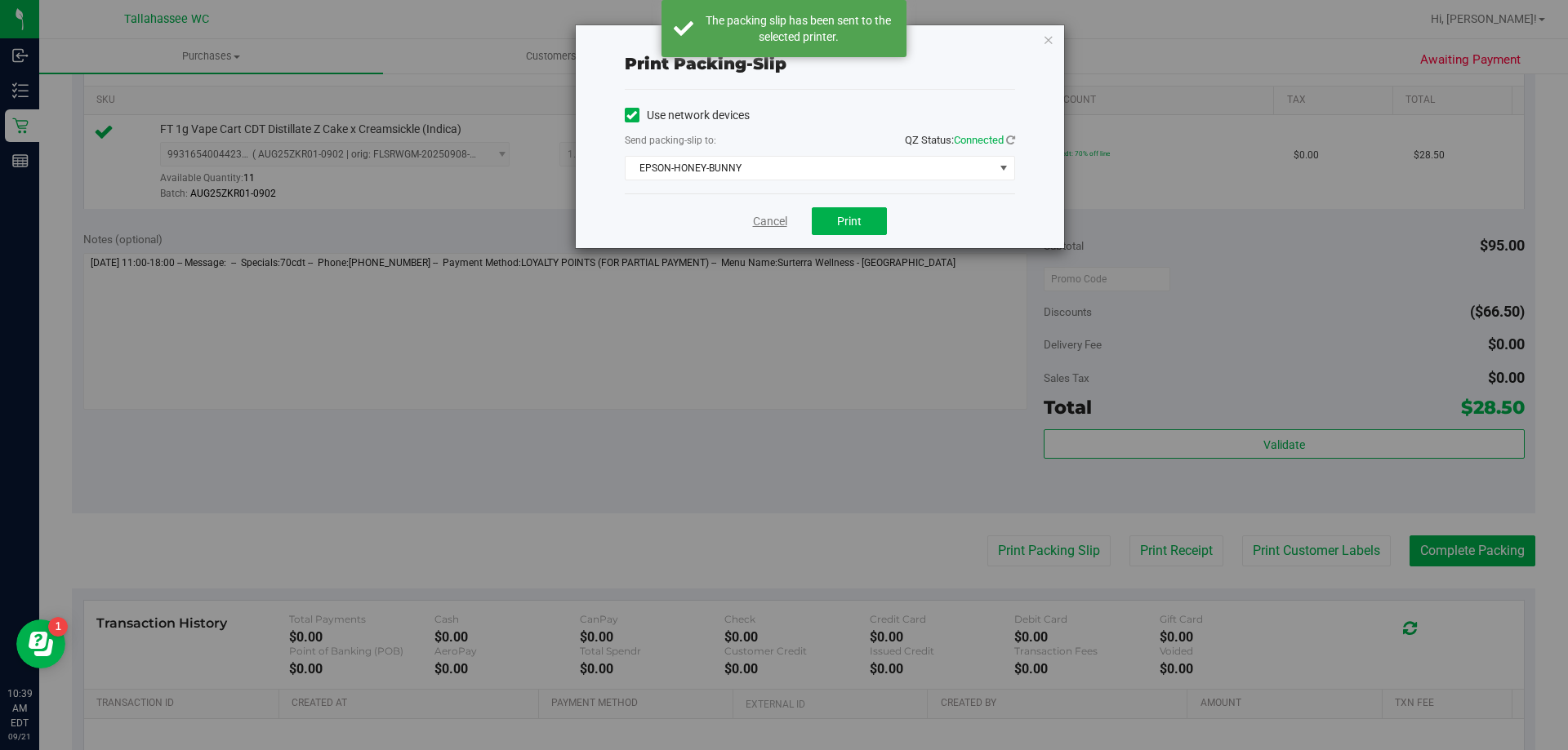
click at [763, 218] on link "Cancel" at bounding box center [770, 222] width 34 height 18
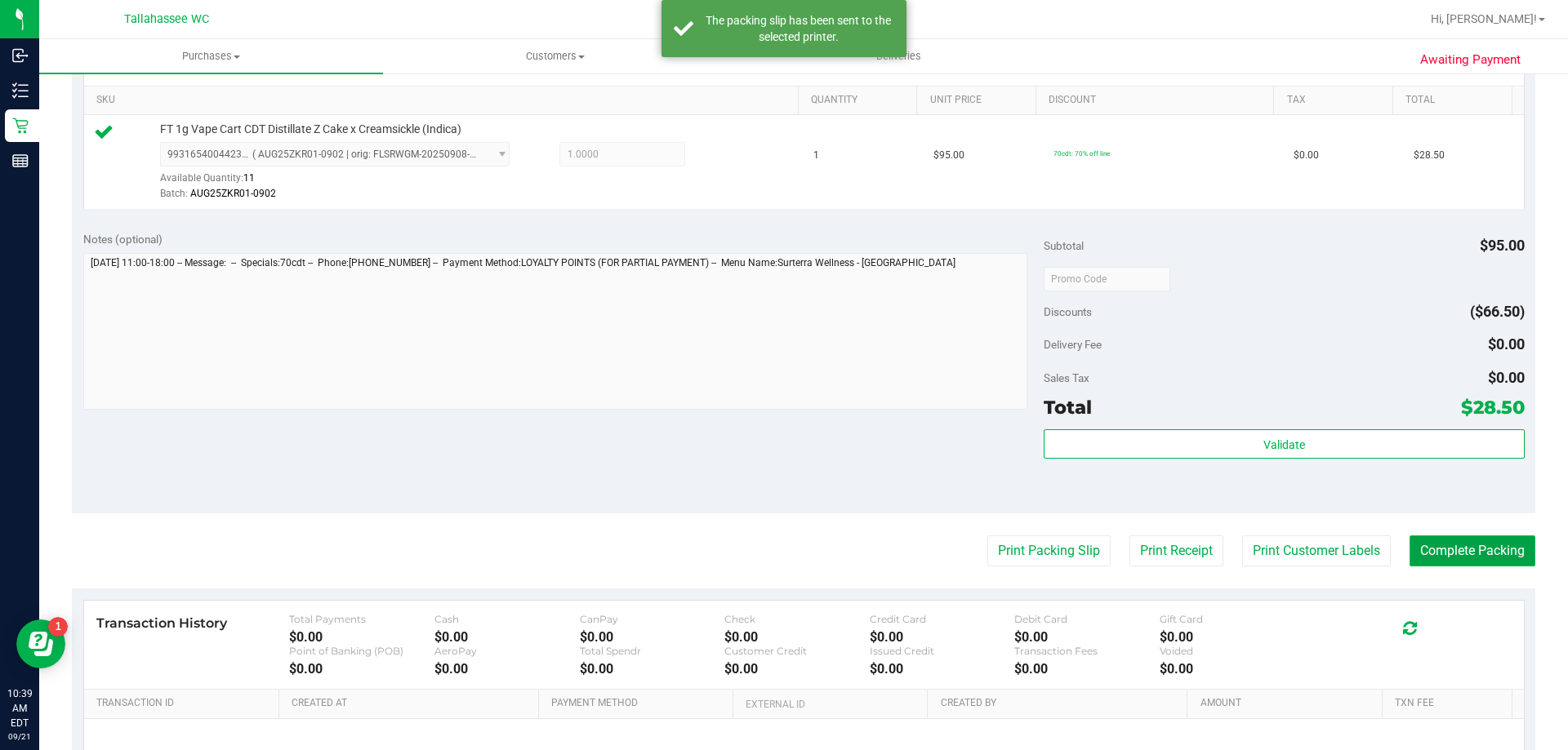
click at [1500, 555] on button "Complete Packing" at bounding box center [1472, 551] width 125 height 31
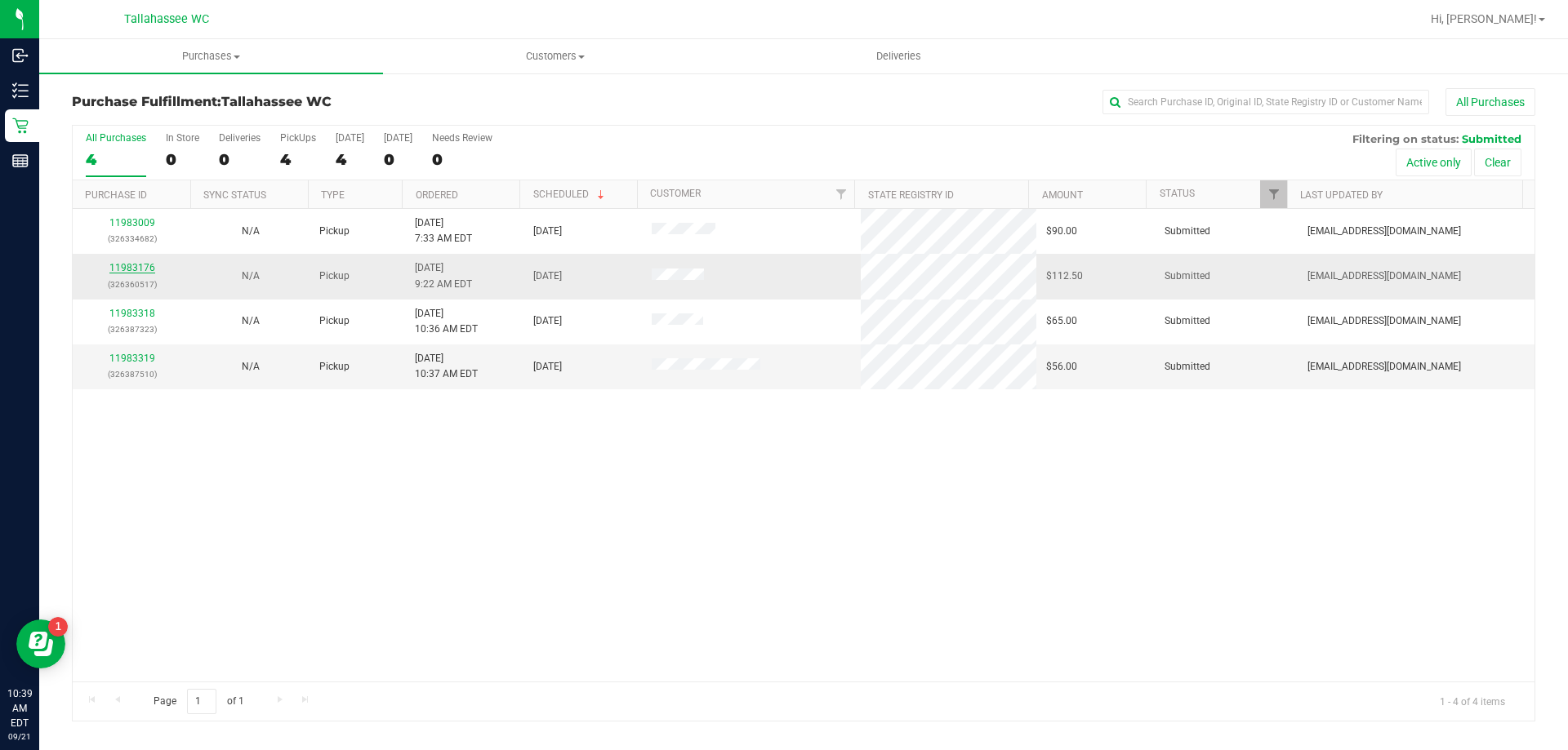
click at [141, 268] on link "11983176" at bounding box center [132, 268] width 46 height 12
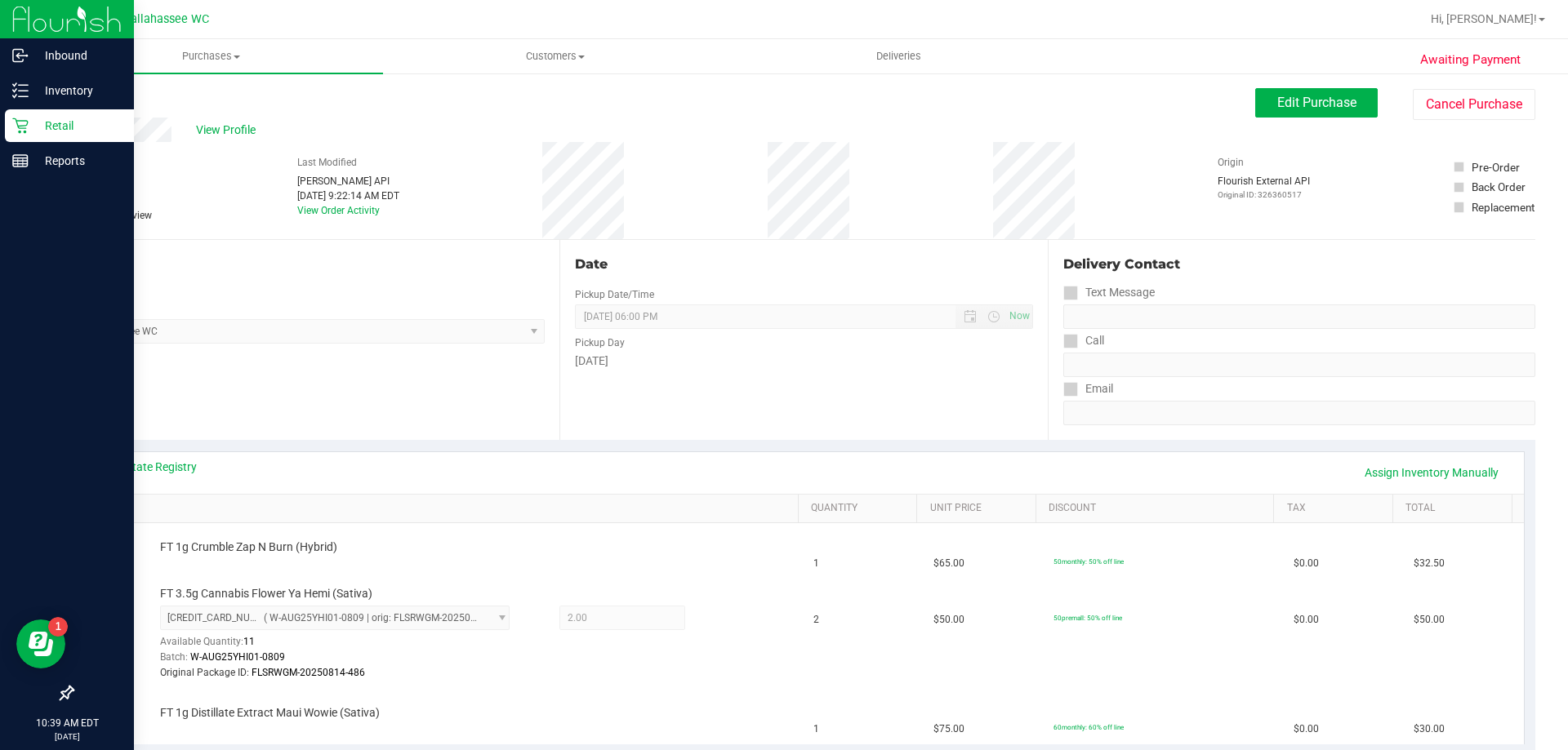
click at [35, 124] on p "Retail" at bounding box center [77, 125] width 98 height 20
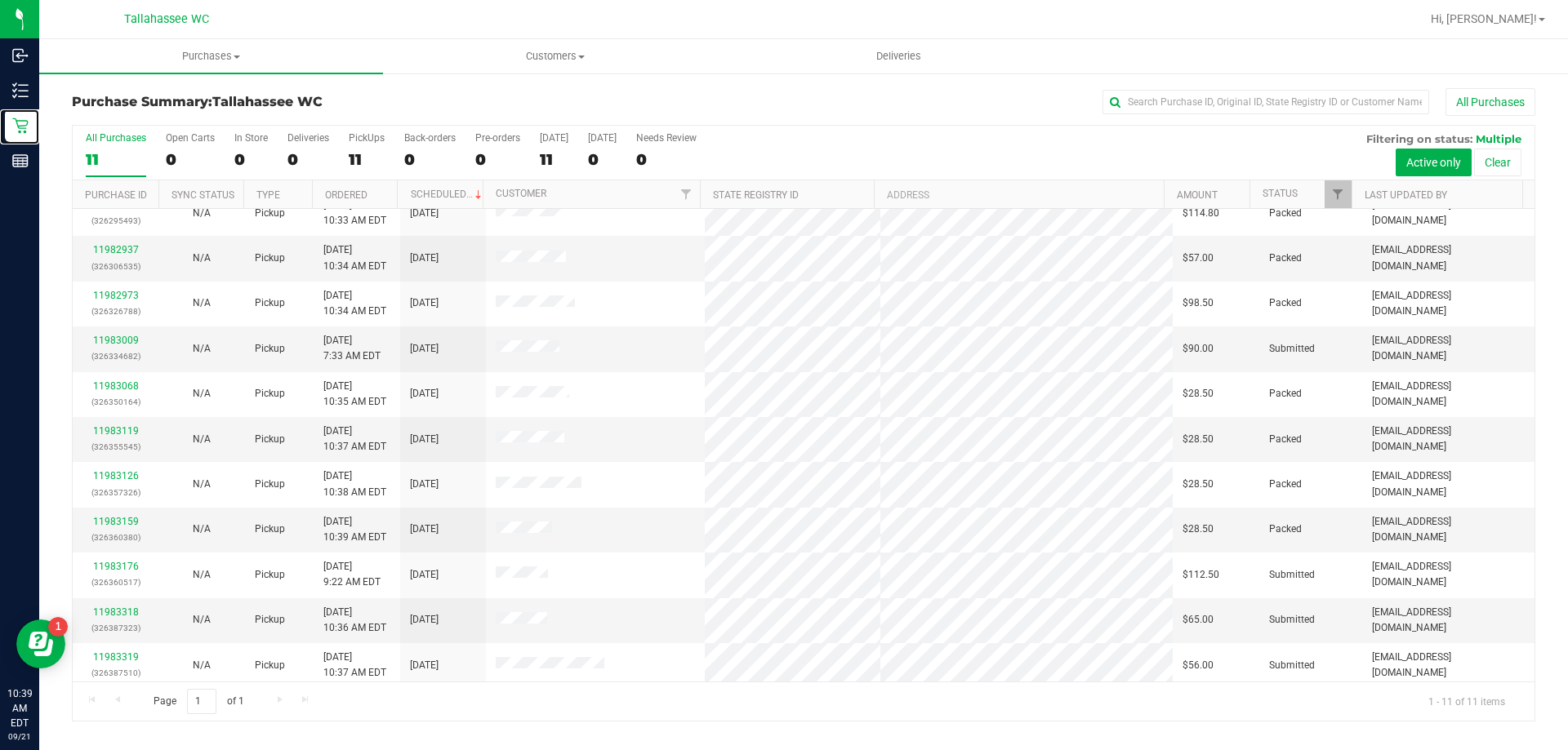
scroll to position [23, 0]
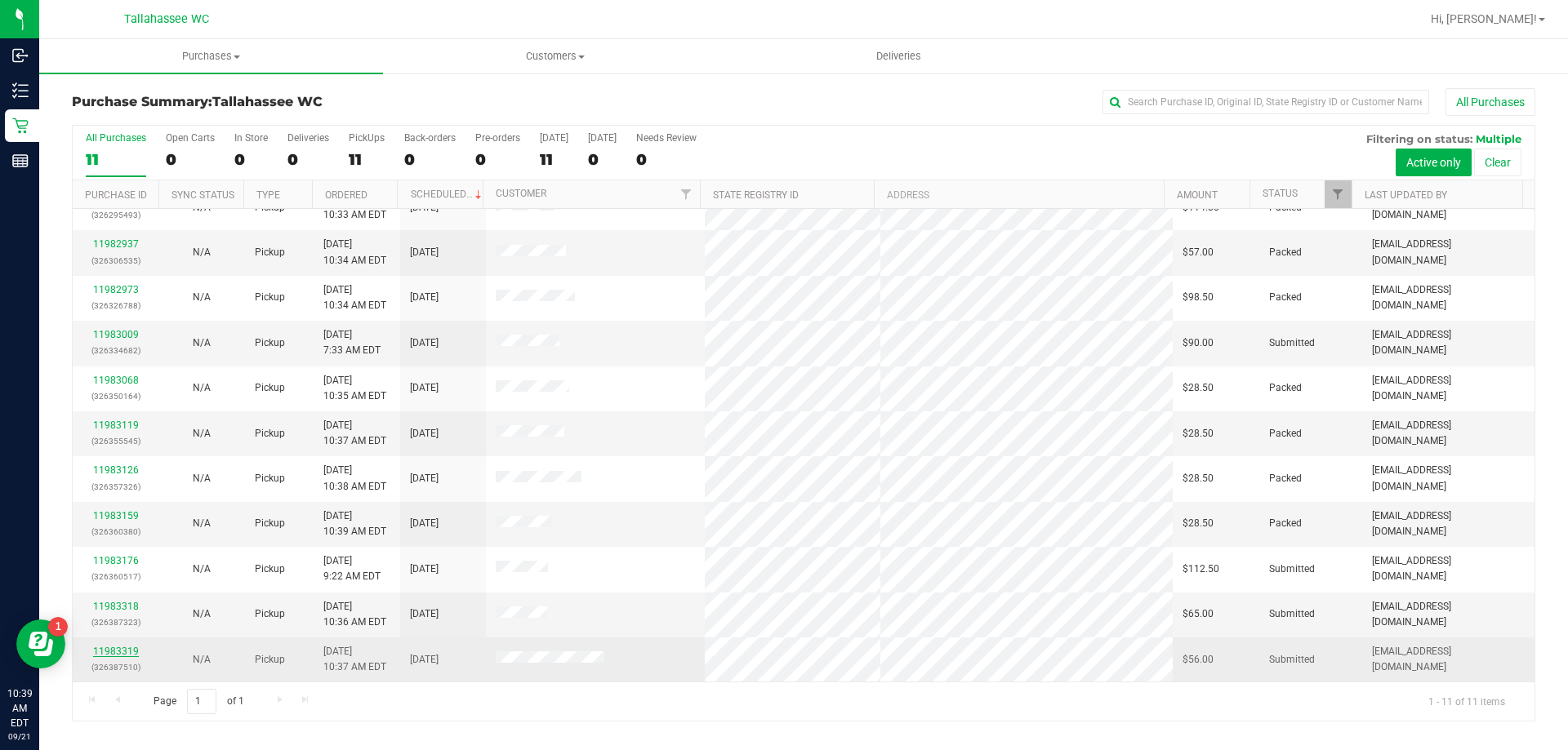
click at [101, 651] on link "11983319" at bounding box center [116, 651] width 46 height 12
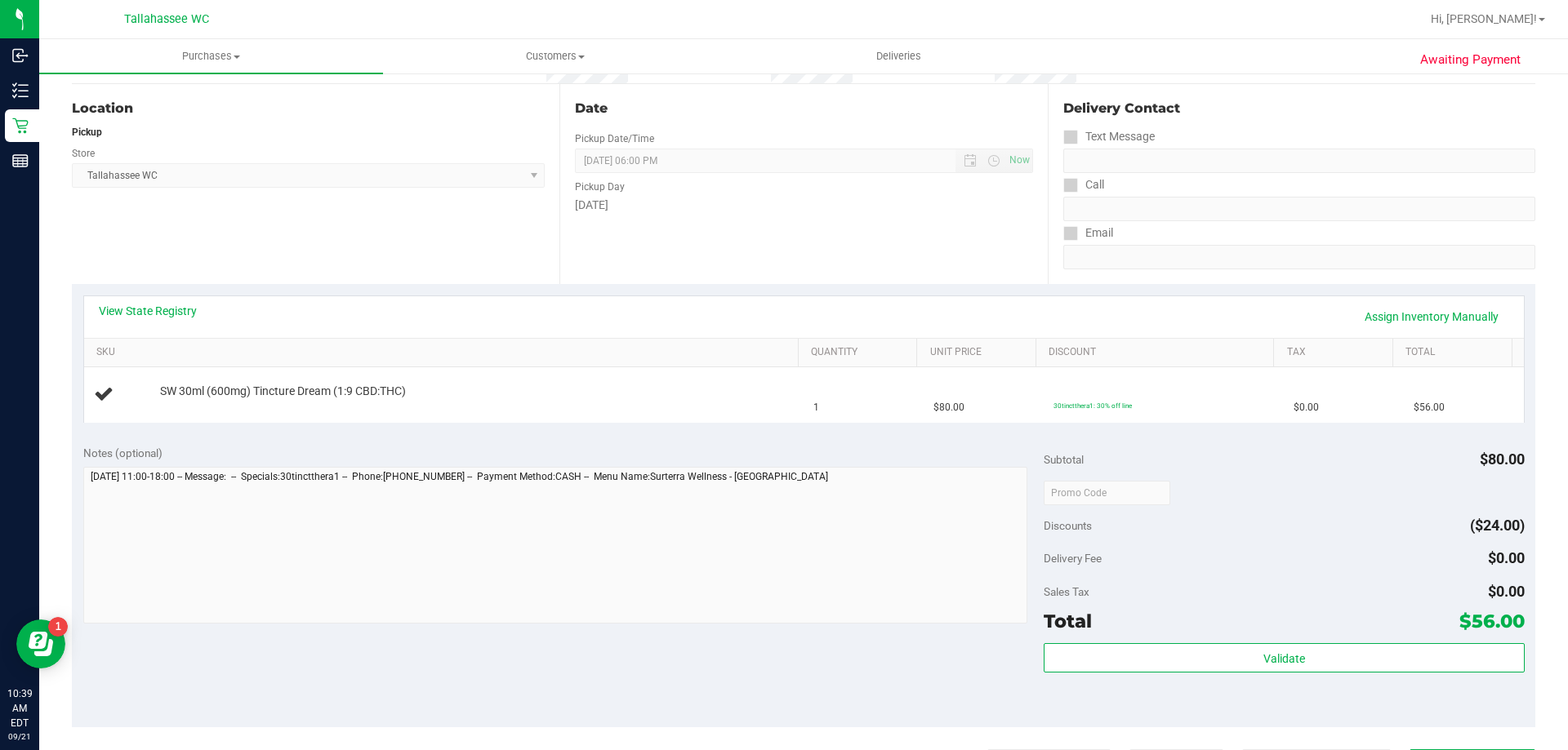
scroll to position [164, 0]
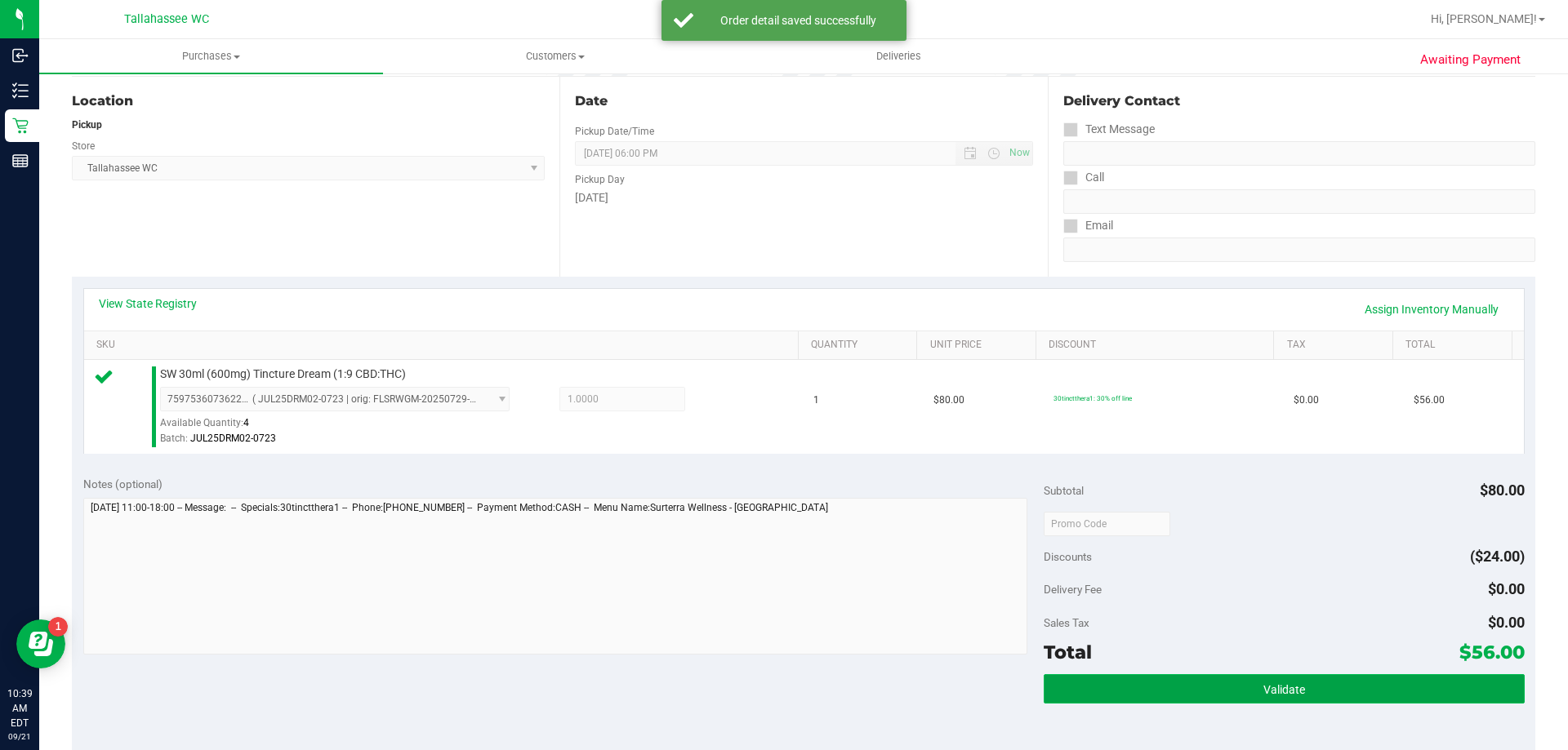
click at [1149, 679] on button "Validate" at bounding box center [1283, 689] width 480 height 29
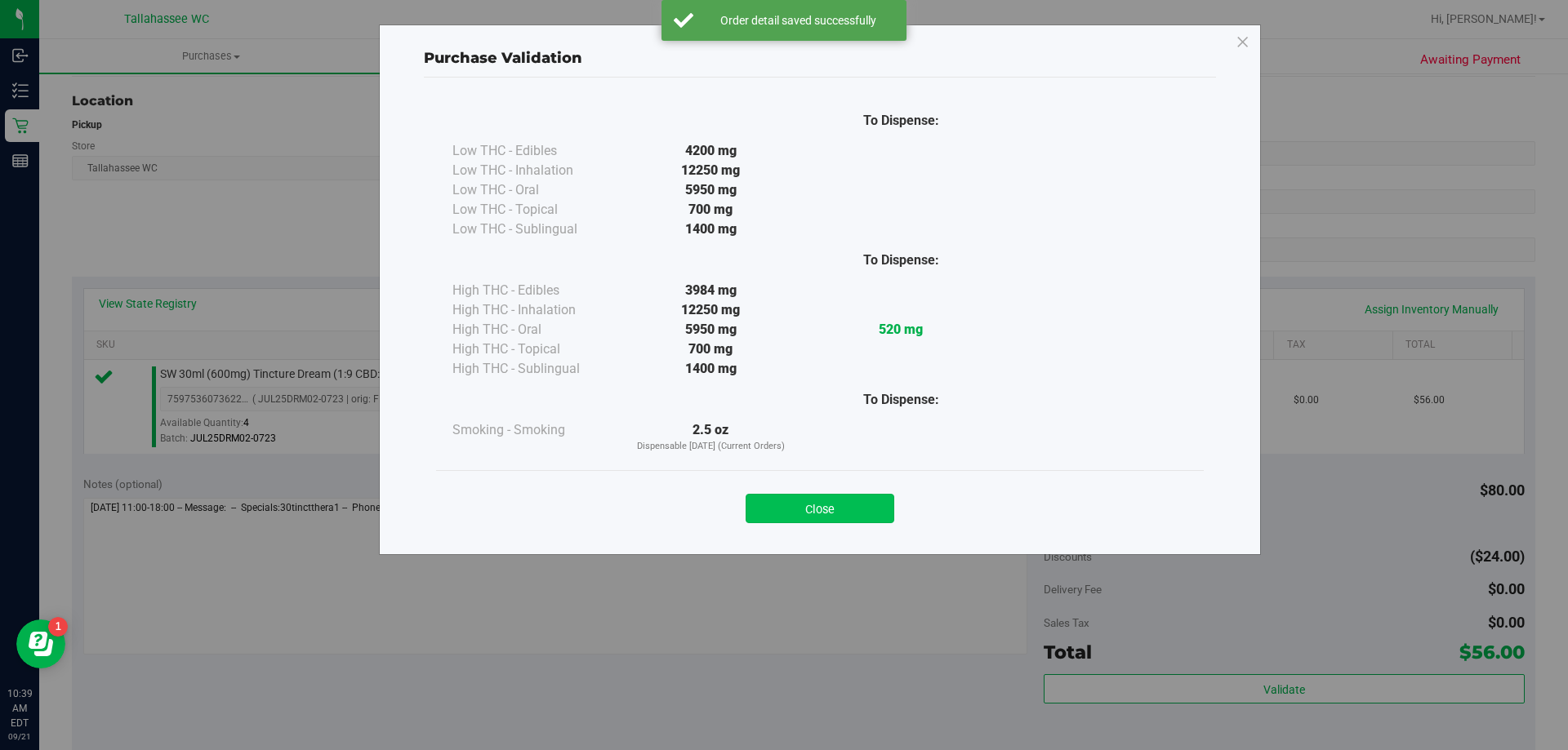
click at [861, 508] on button "Close" at bounding box center [820, 508] width 149 height 29
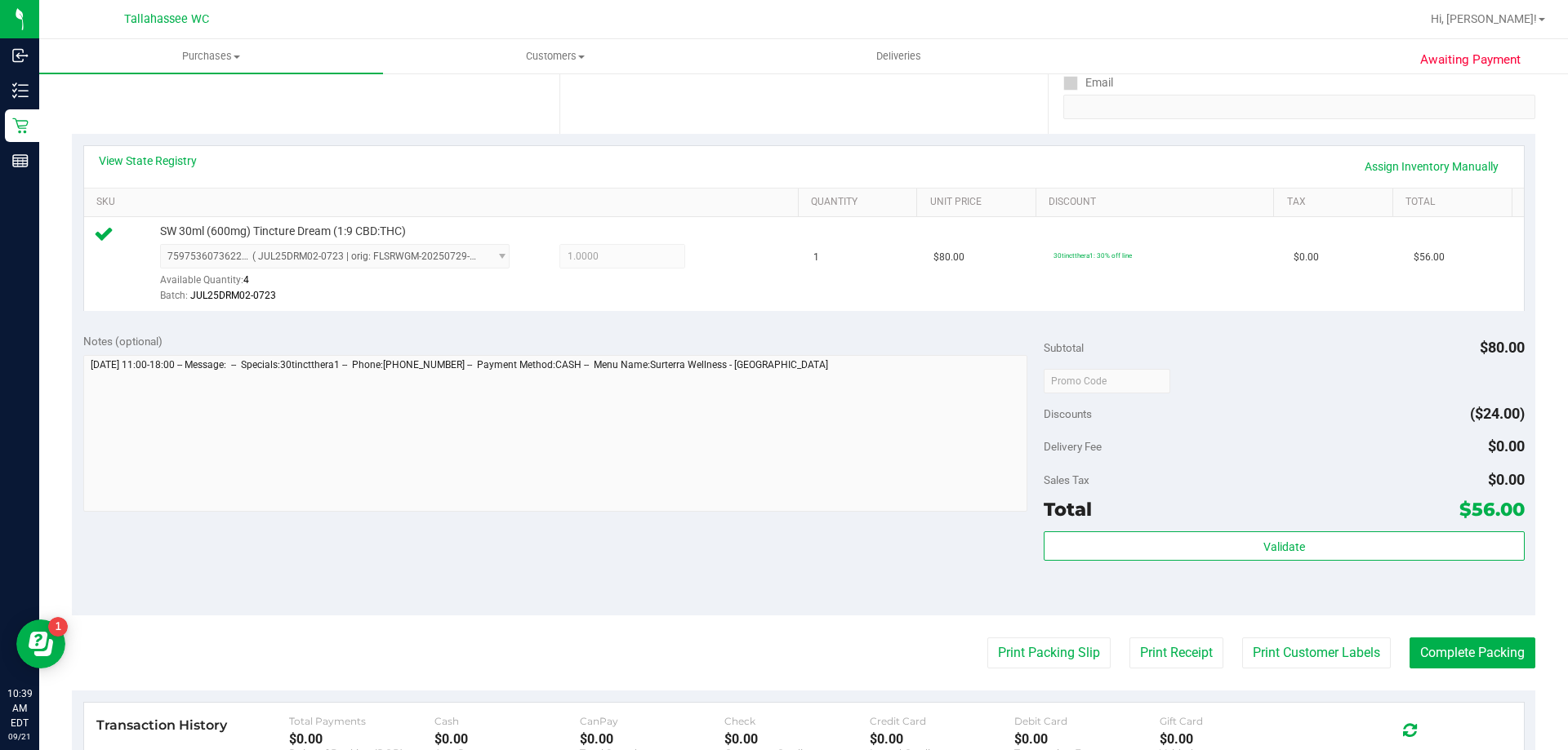
scroll to position [572, 0]
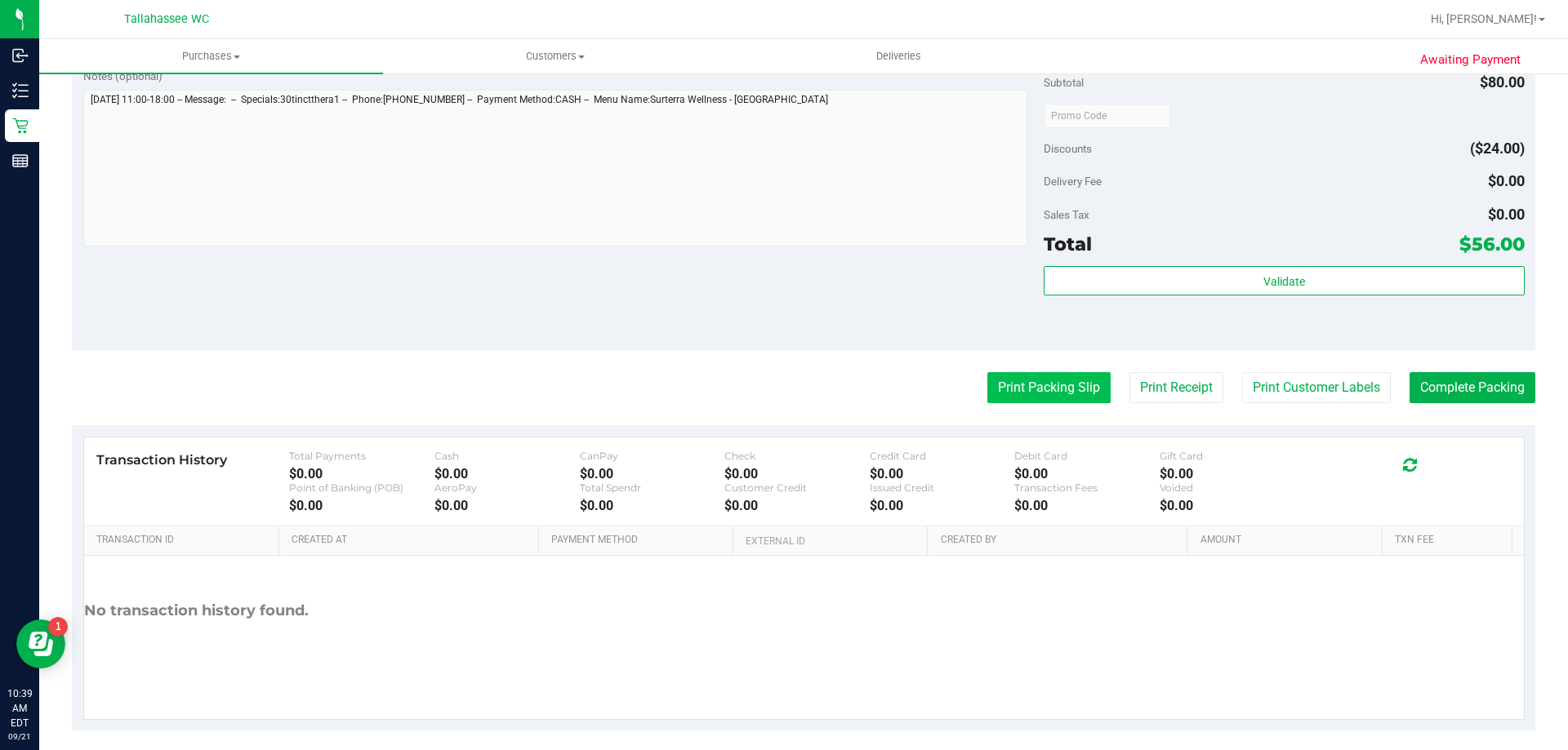
click at [1048, 397] on button "Print Packing Slip" at bounding box center [1049, 388] width 123 height 31
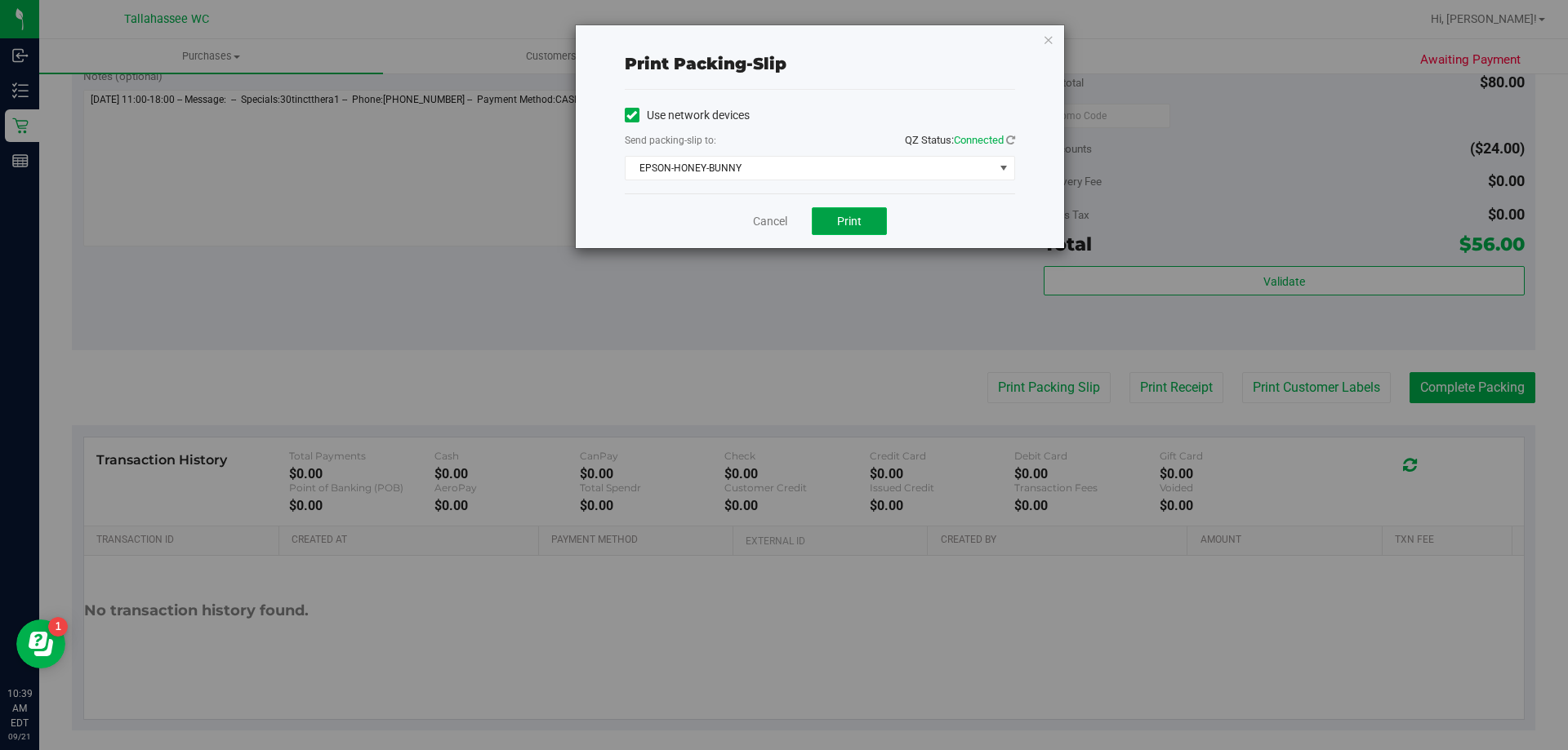
click at [882, 217] on button "Print" at bounding box center [849, 221] width 75 height 27
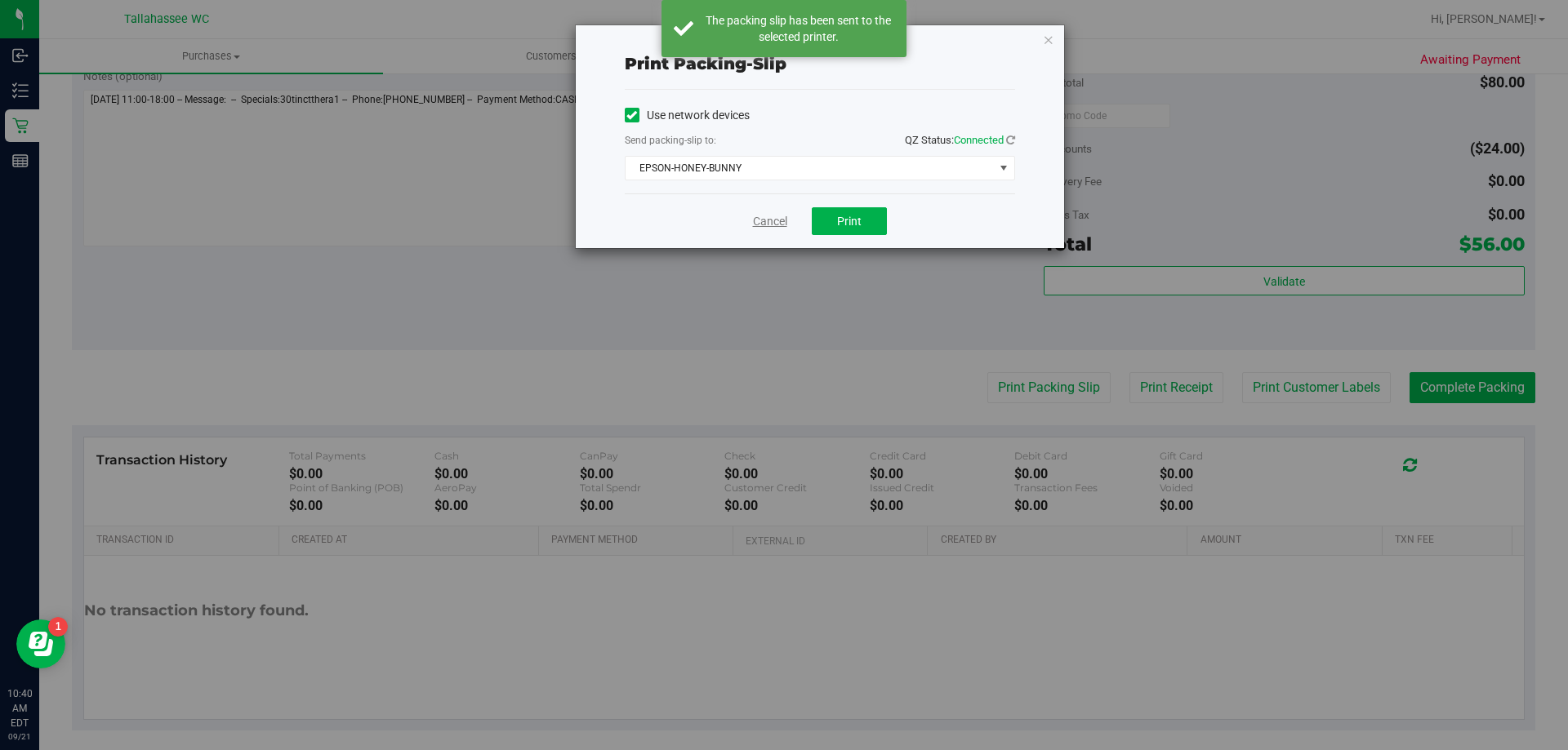
click at [779, 213] on link "Cancel" at bounding box center [770, 222] width 34 height 18
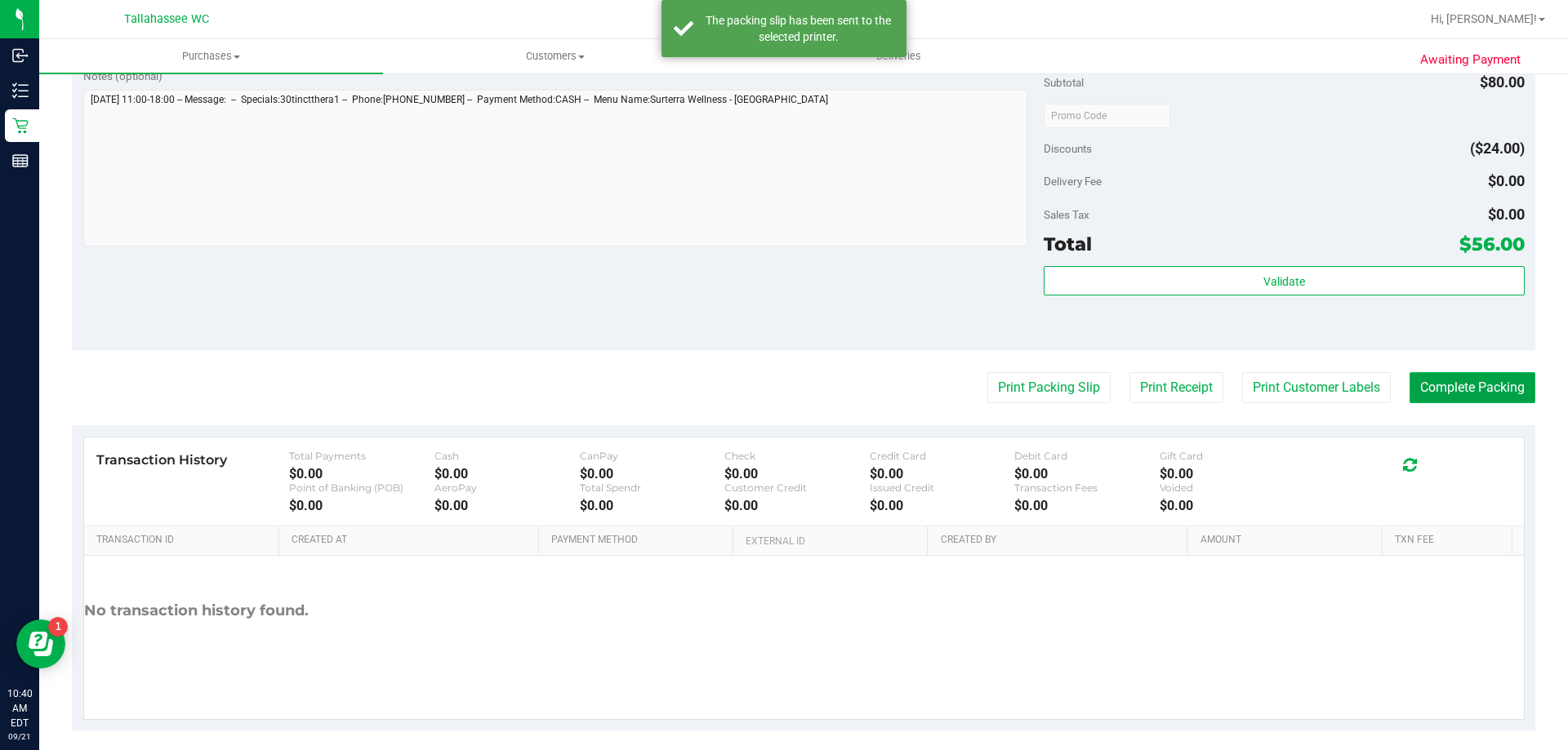
click at [1500, 390] on button "Complete Packing" at bounding box center [1472, 388] width 125 height 31
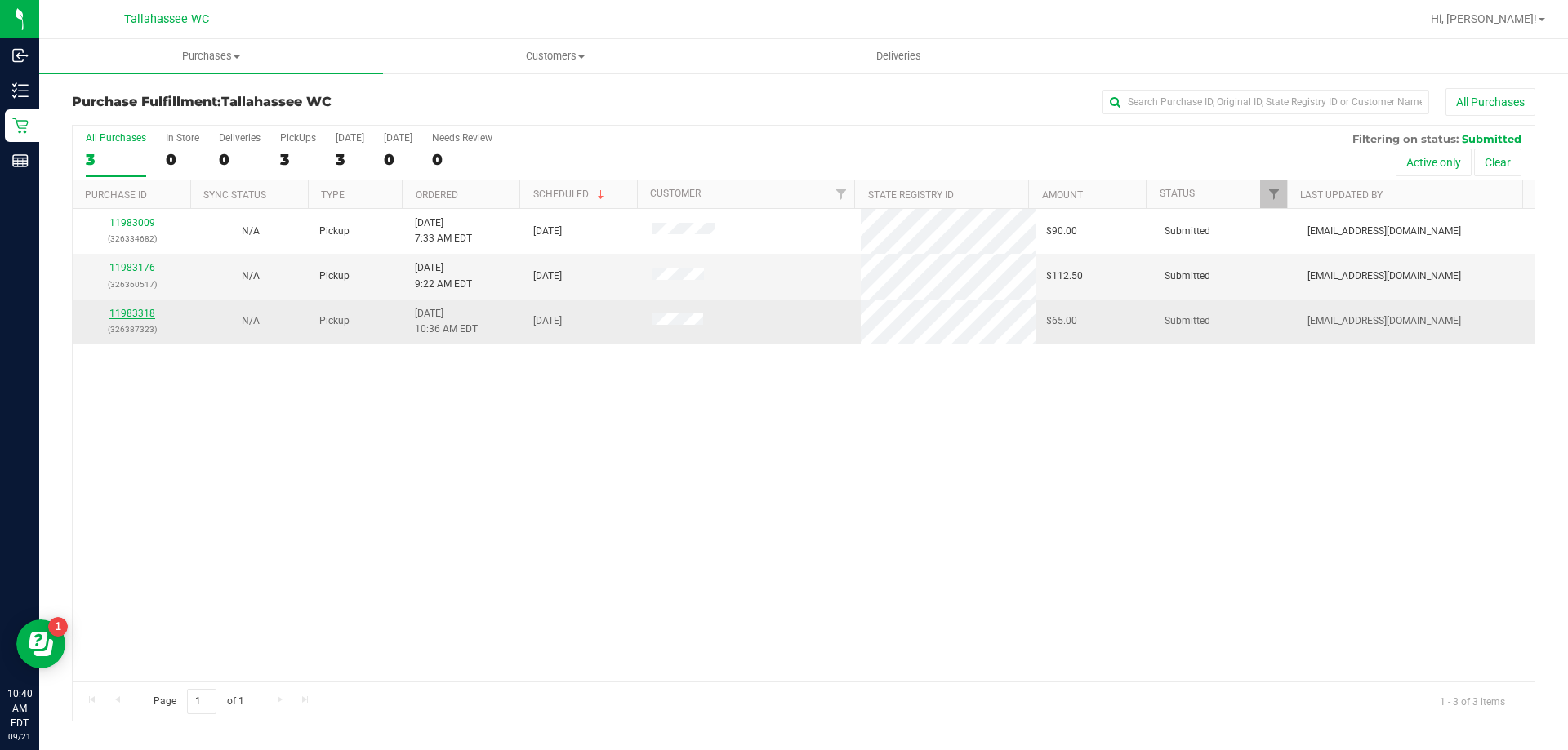
click at [142, 312] on link "11983318" at bounding box center [132, 313] width 46 height 12
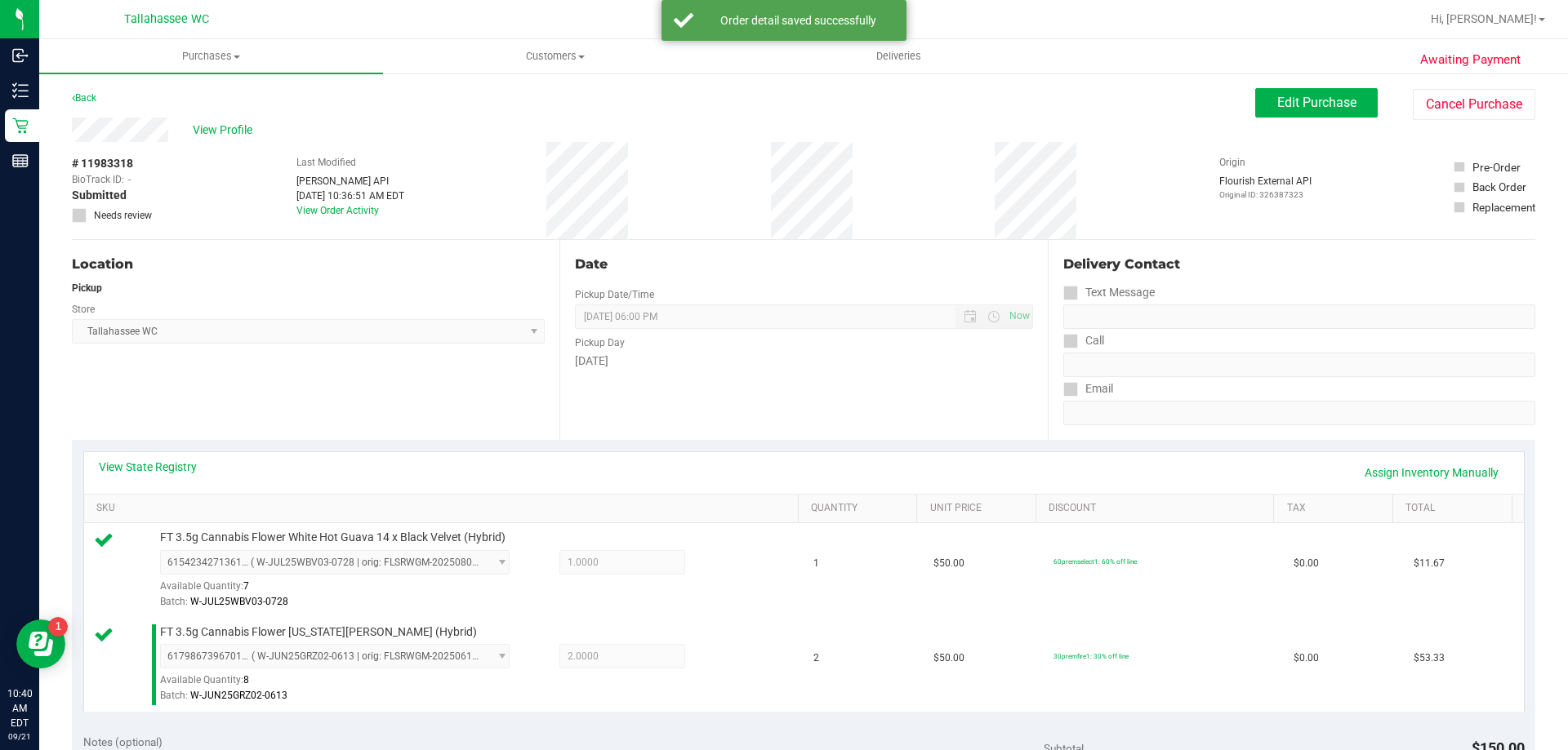
scroll to position [408, 0]
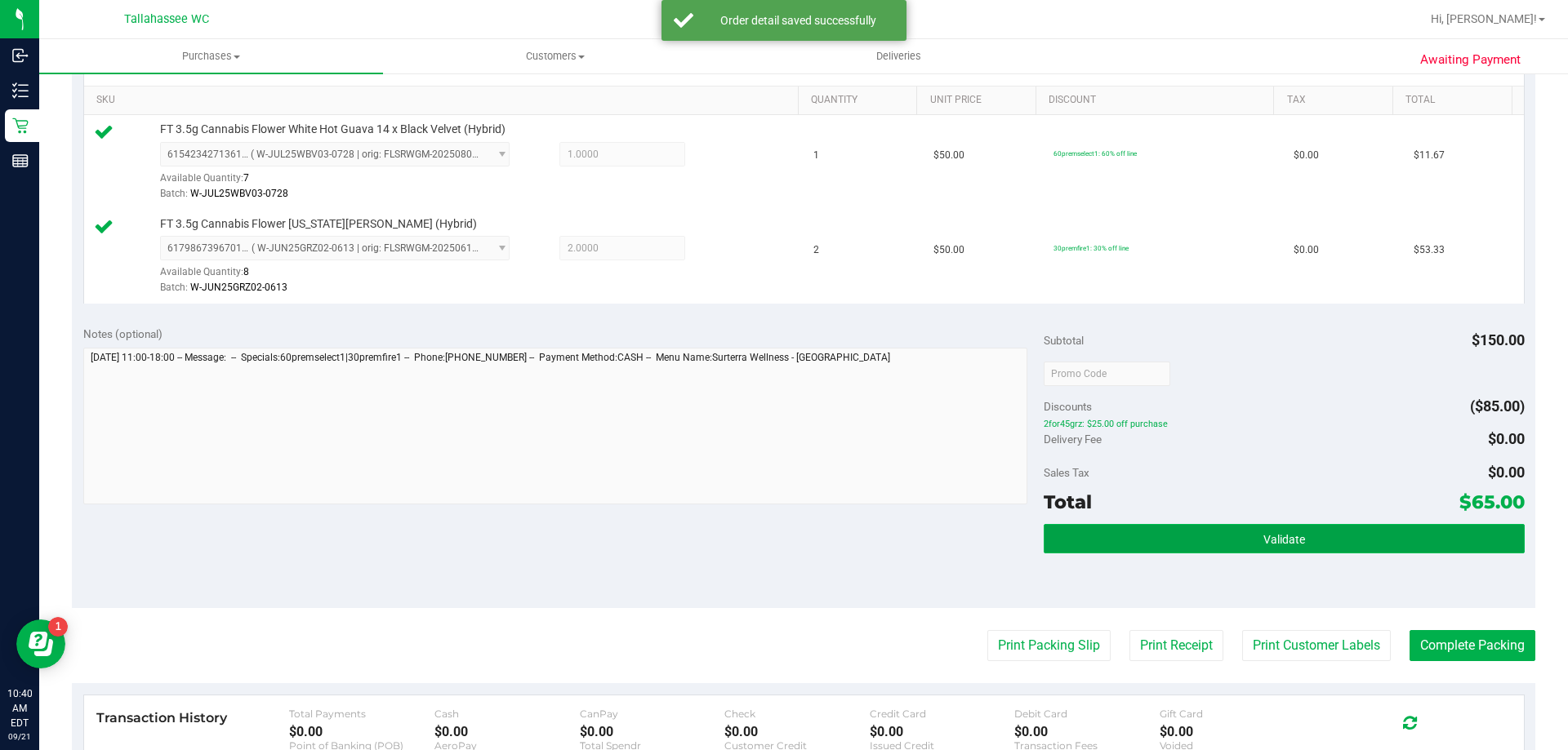
click at [1268, 536] on span "Validate" at bounding box center [1284, 539] width 42 height 13
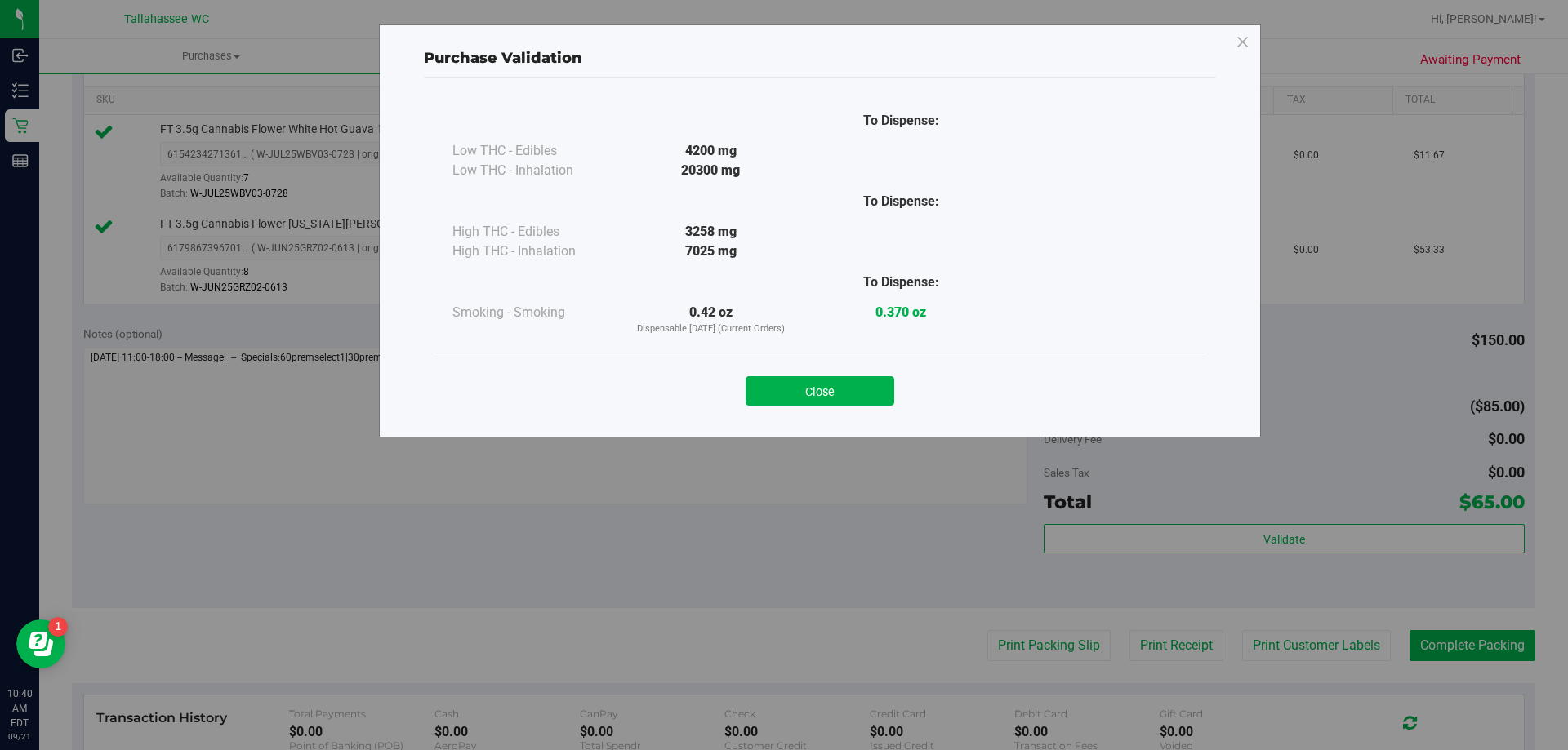
click at [846, 396] on button "Close" at bounding box center [820, 391] width 149 height 29
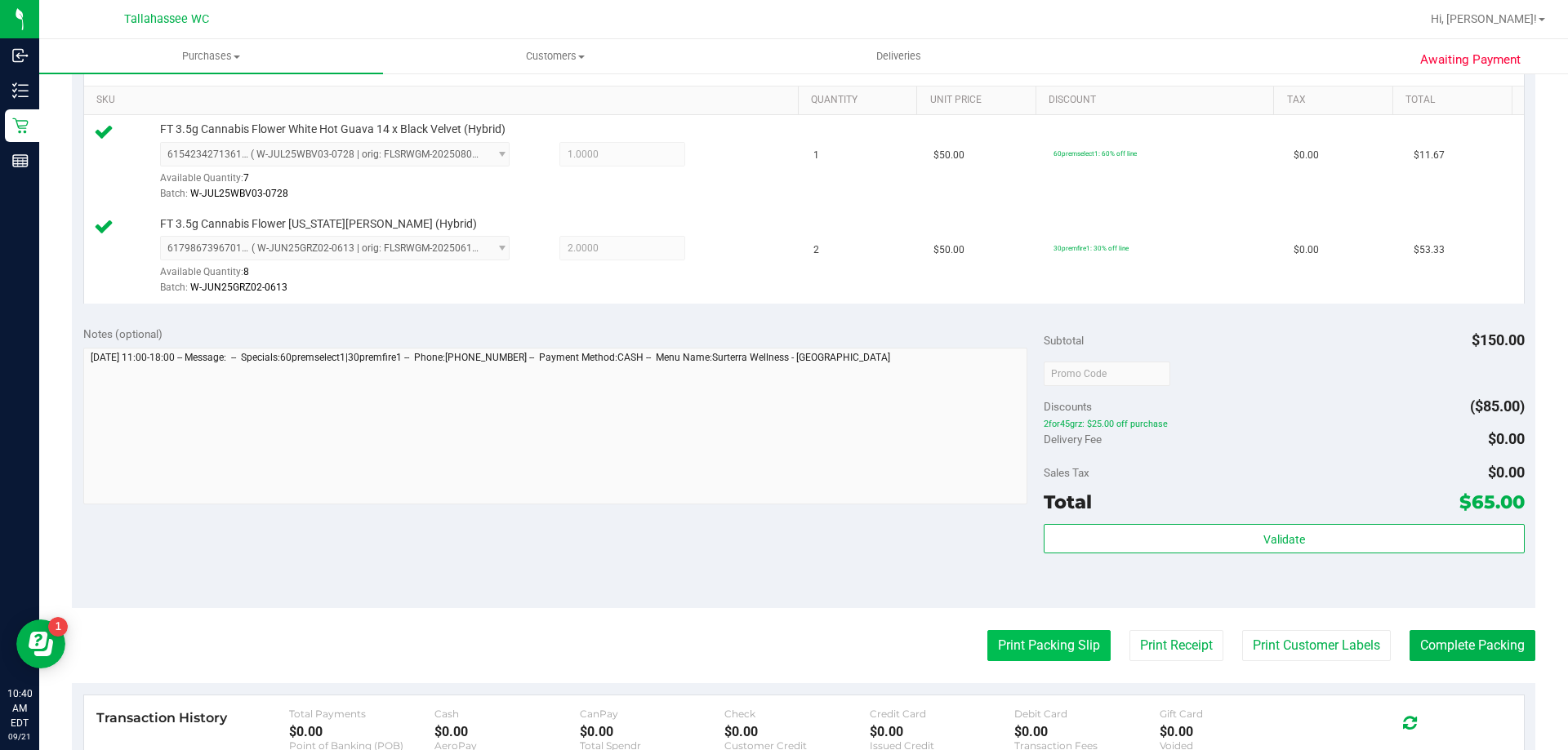
click at [1003, 645] on button "Print Packing Slip" at bounding box center [1049, 646] width 123 height 31
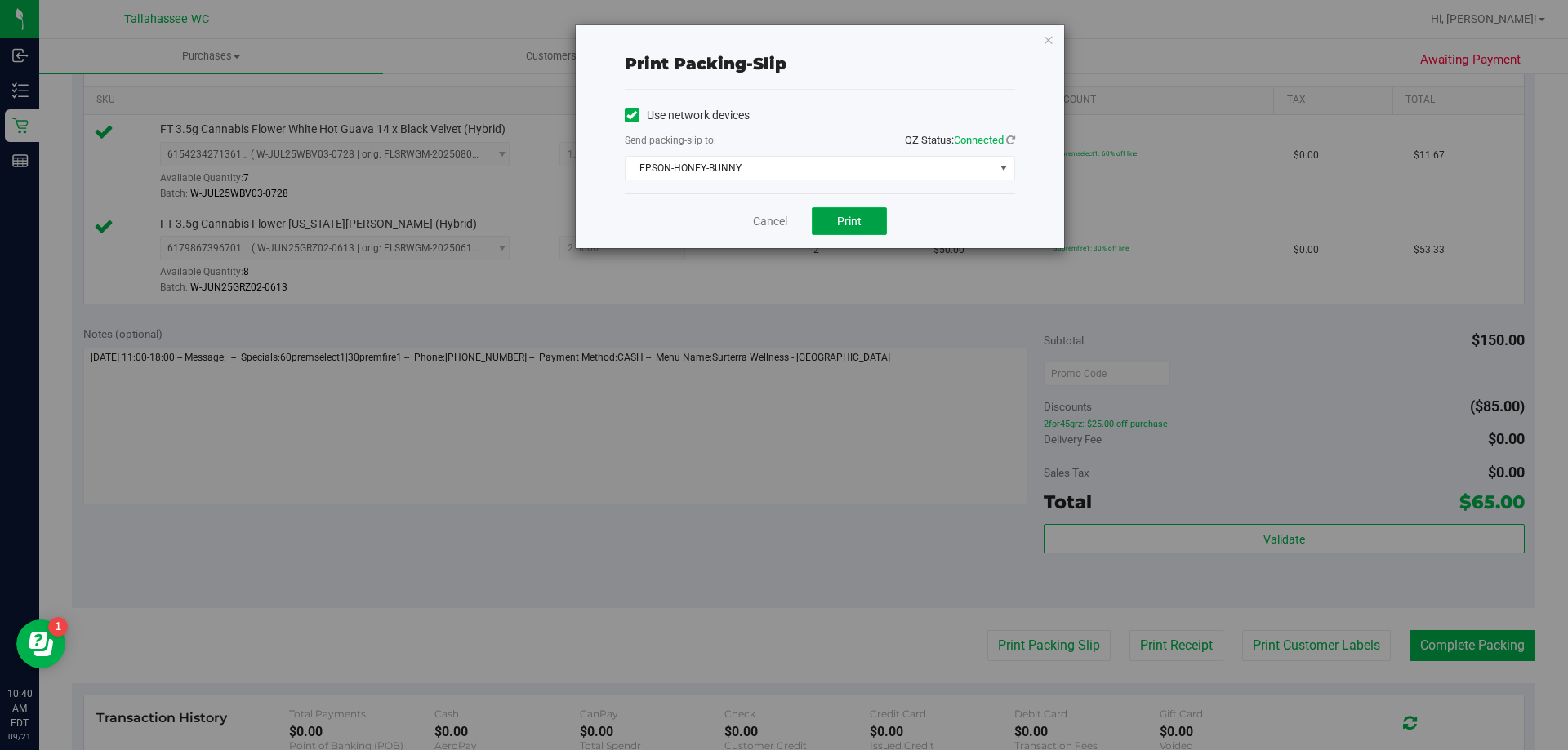
click at [827, 211] on button "Print" at bounding box center [849, 221] width 75 height 27
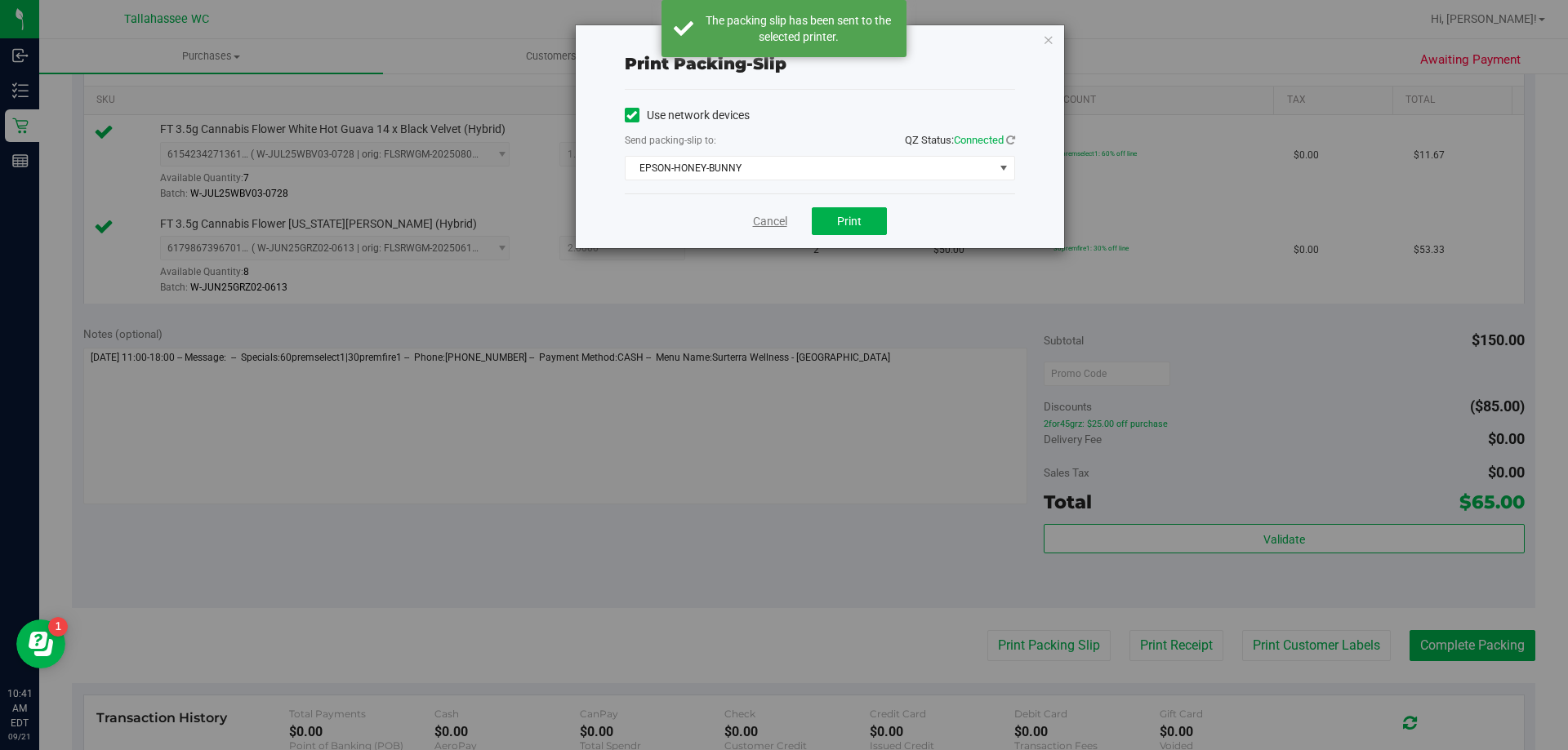
click at [778, 222] on link "Cancel" at bounding box center [770, 222] width 34 height 18
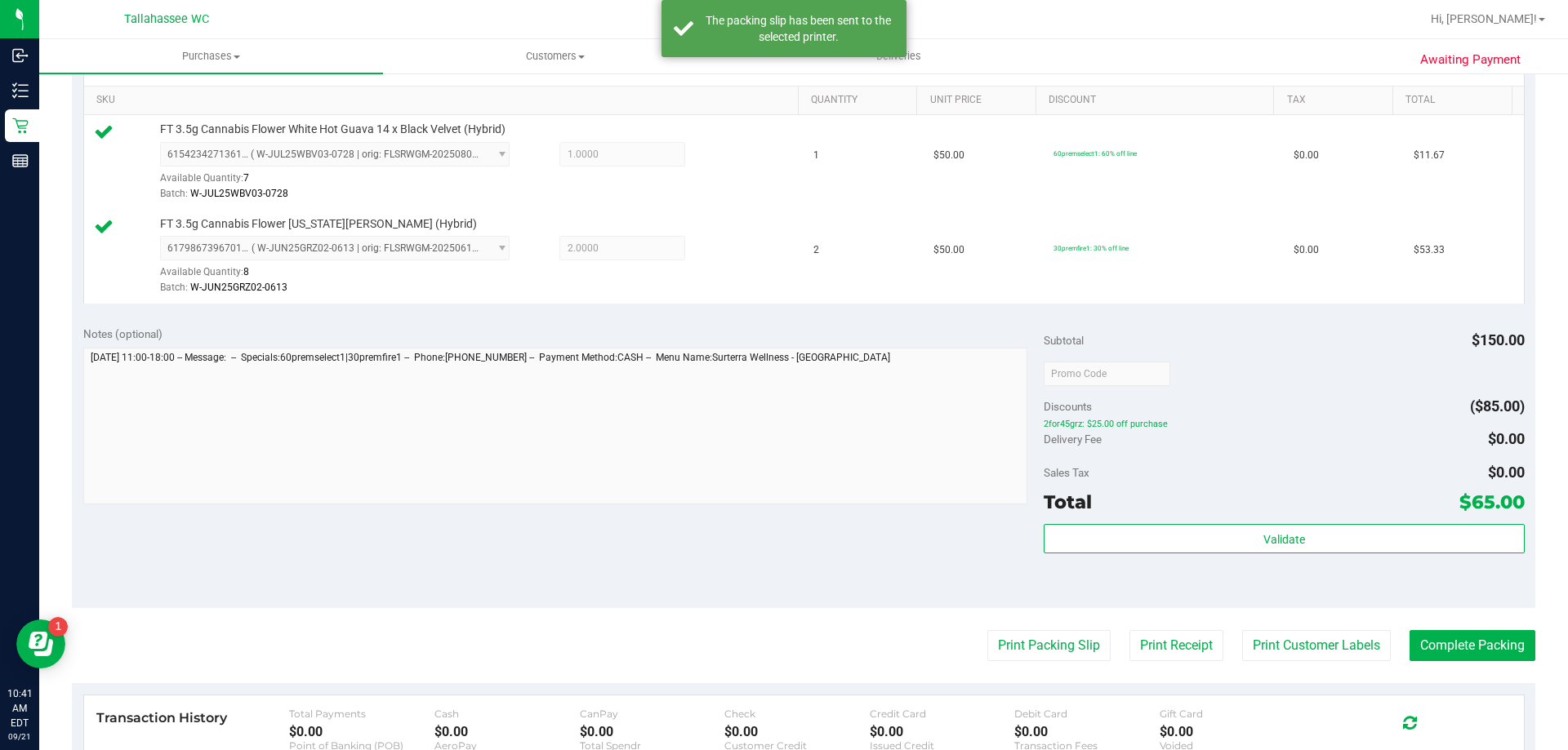
click at [1488, 620] on purchase-details "Back Edit Purchase Cancel Purchase View Profile # 11983318 BioTrack ID: - Submi…" at bounding box center [803, 334] width 1463 height 1308
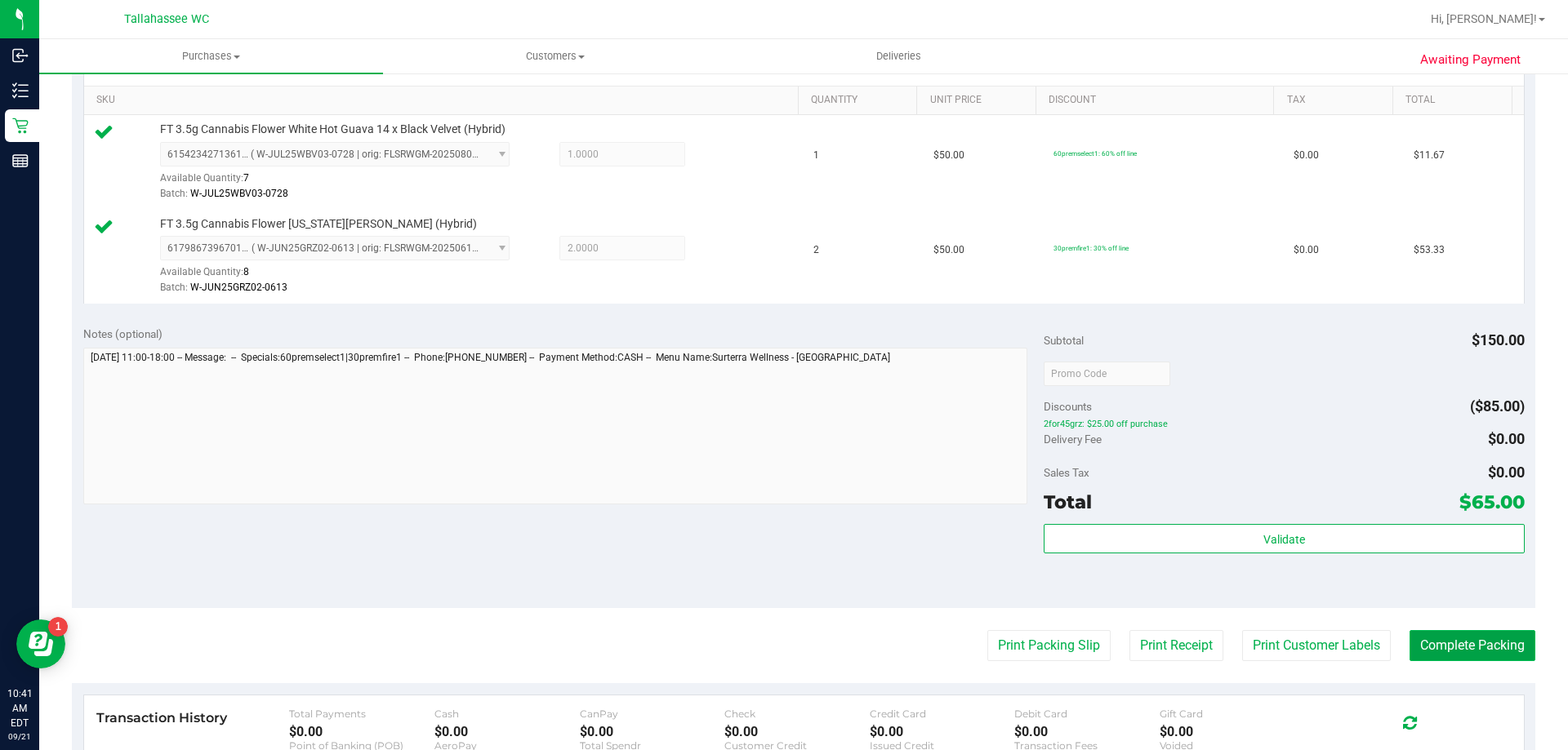
click at [1491, 639] on button "Complete Packing" at bounding box center [1472, 646] width 125 height 31
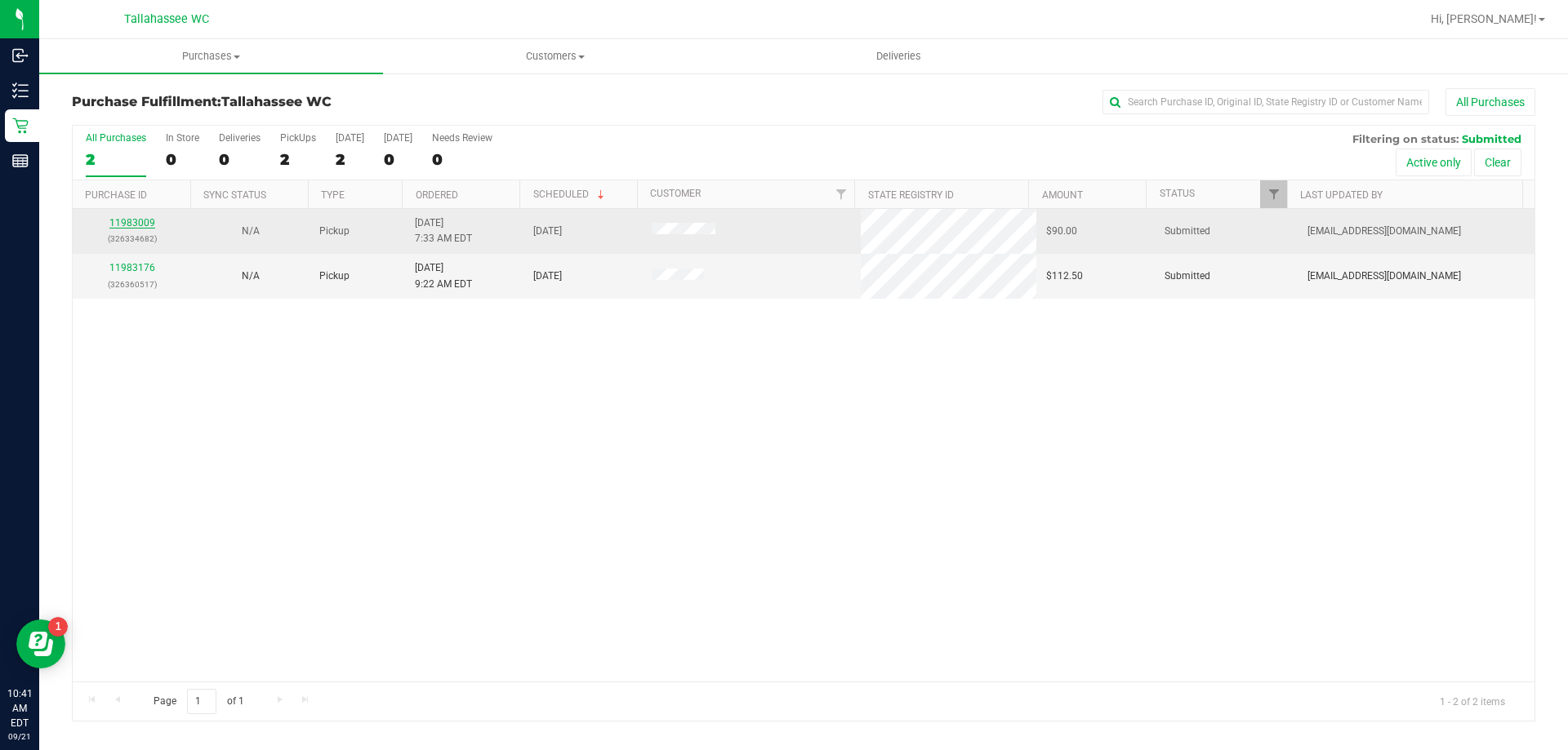
click at [146, 217] on link "11983009" at bounding box center [132, 223] width 46 height 12
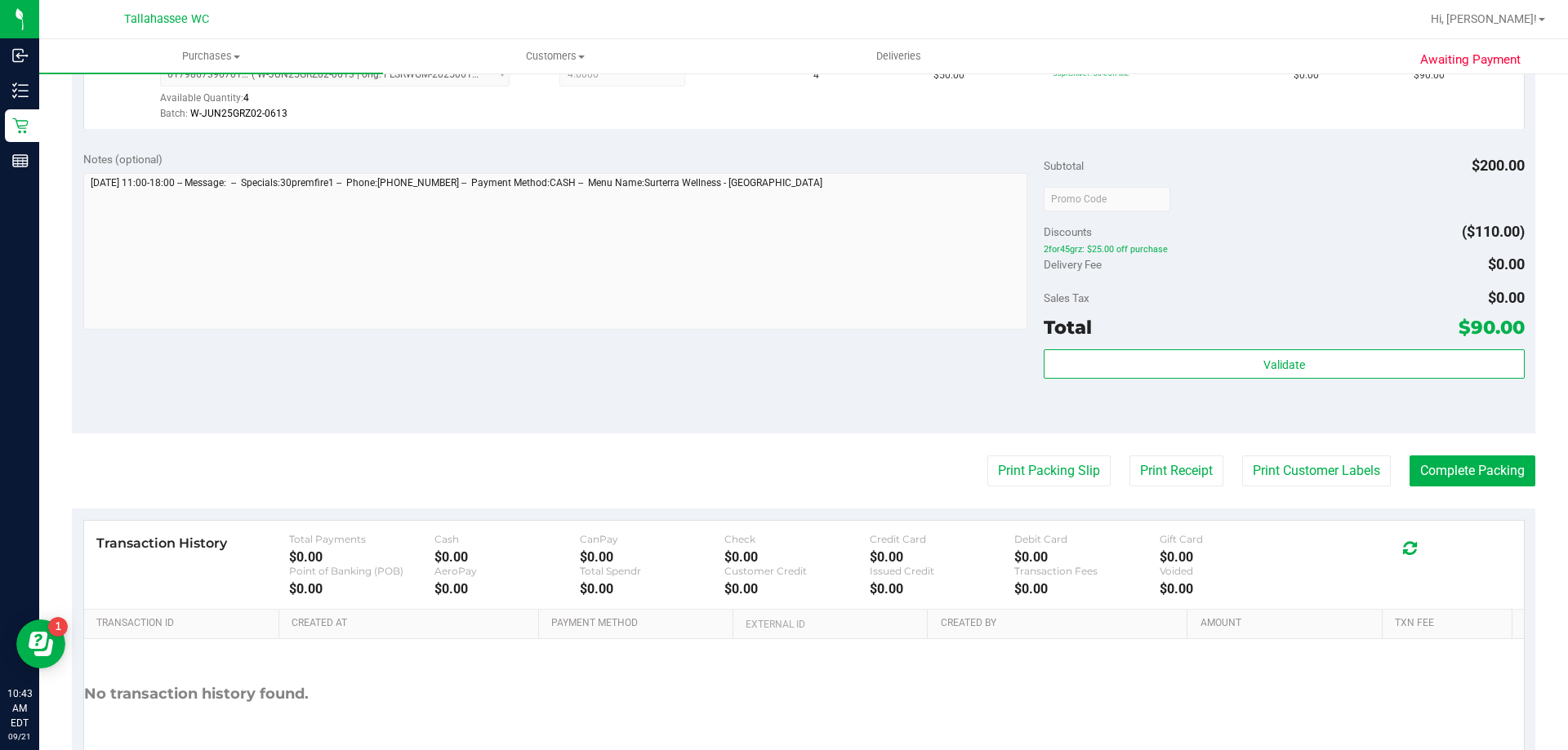
scroll to position [490, 0]
click at [1020, 448] on purchase-details "Back Edit Purchase Cancel Purchase View Profile # 11983009 BioTrack ID: - Submi…" at bounding box center [803, 206] width 1463 height 1214
click at [1021, 458] on button "Print Packing Slip" at bounding box center [1049, 469] width 123 height 31
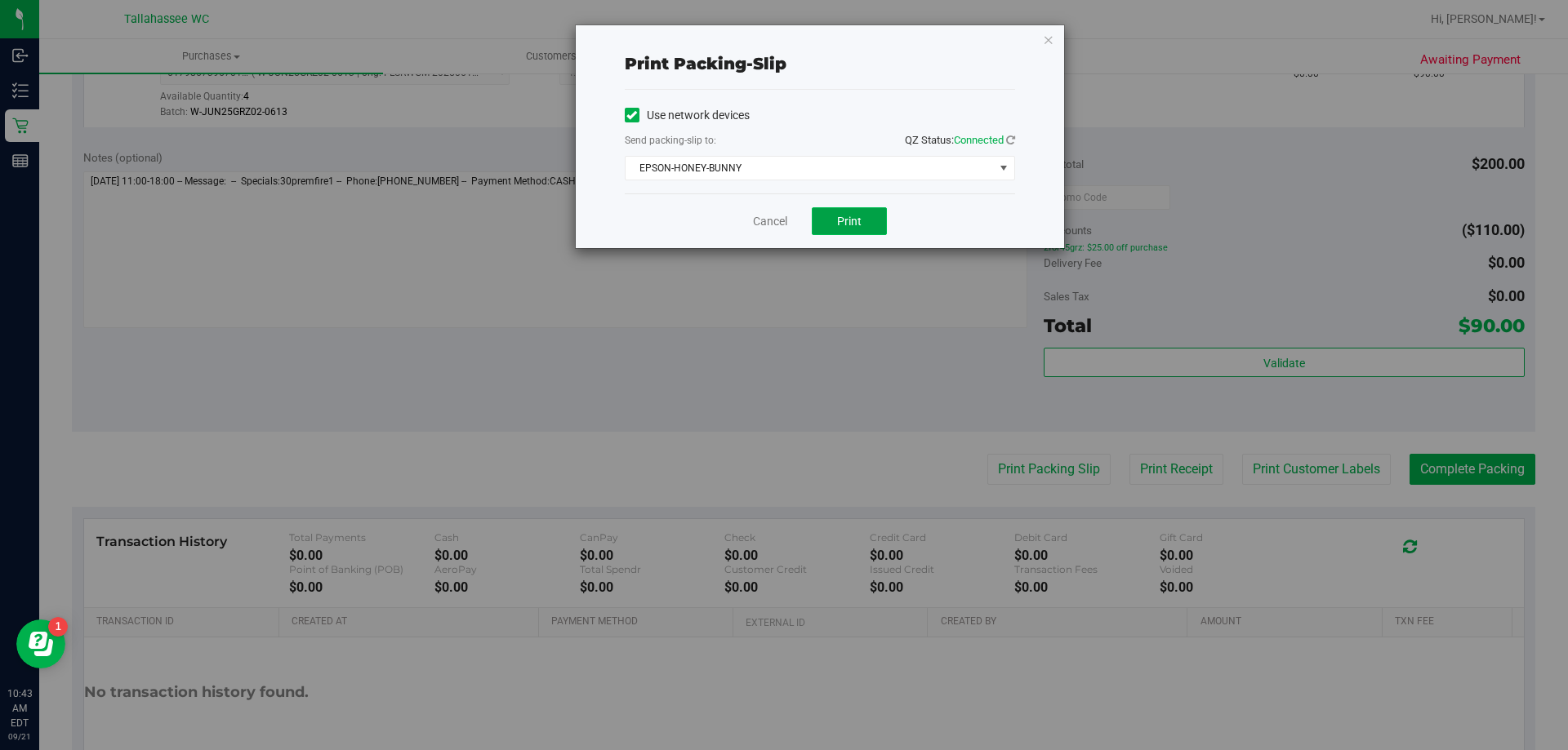
click at [833, 211] on button "Print" at bounding box center [849, 221] width 75 height 27
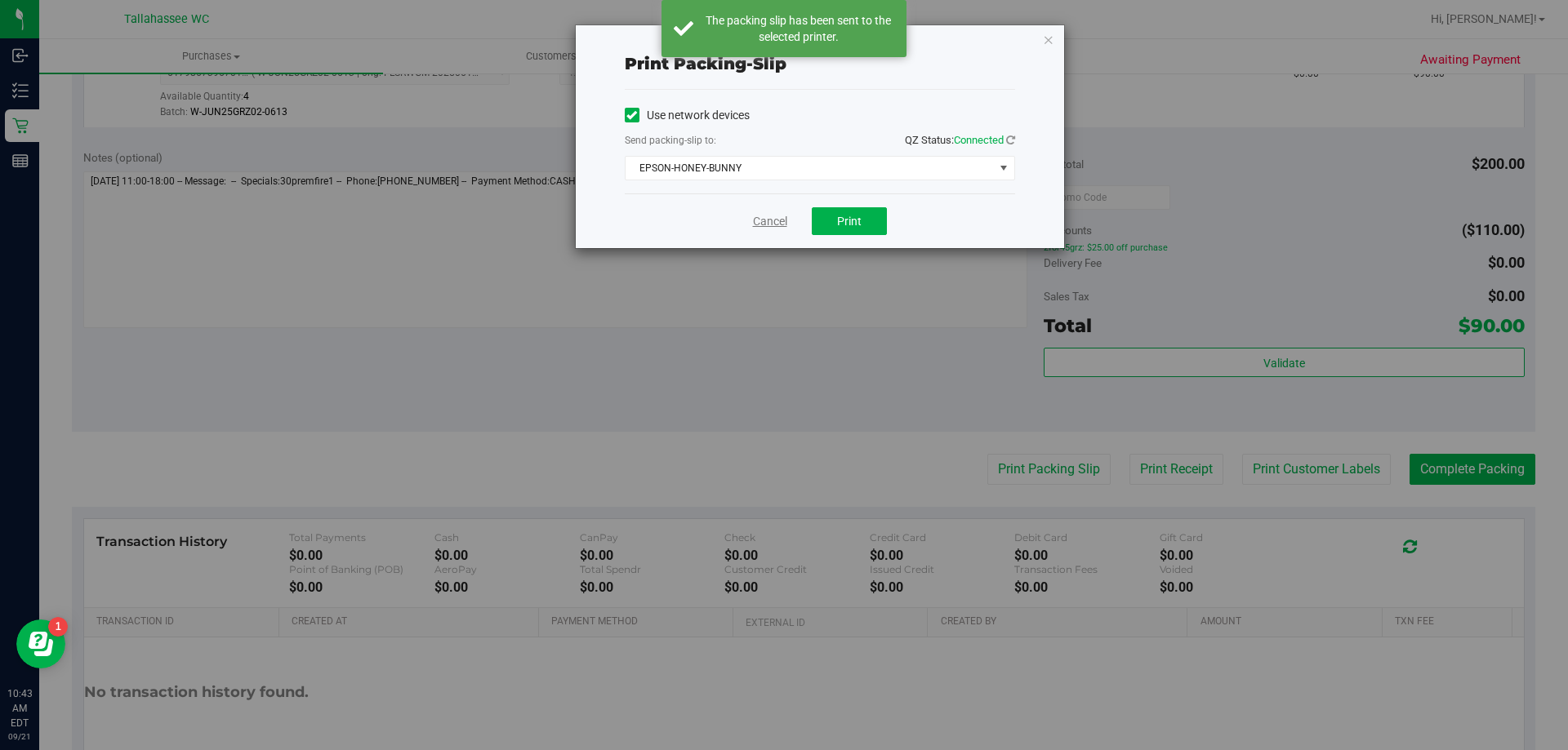
click at [758, 217] on link "Cancel" at bounding box center [770, 222] width 34 height 18
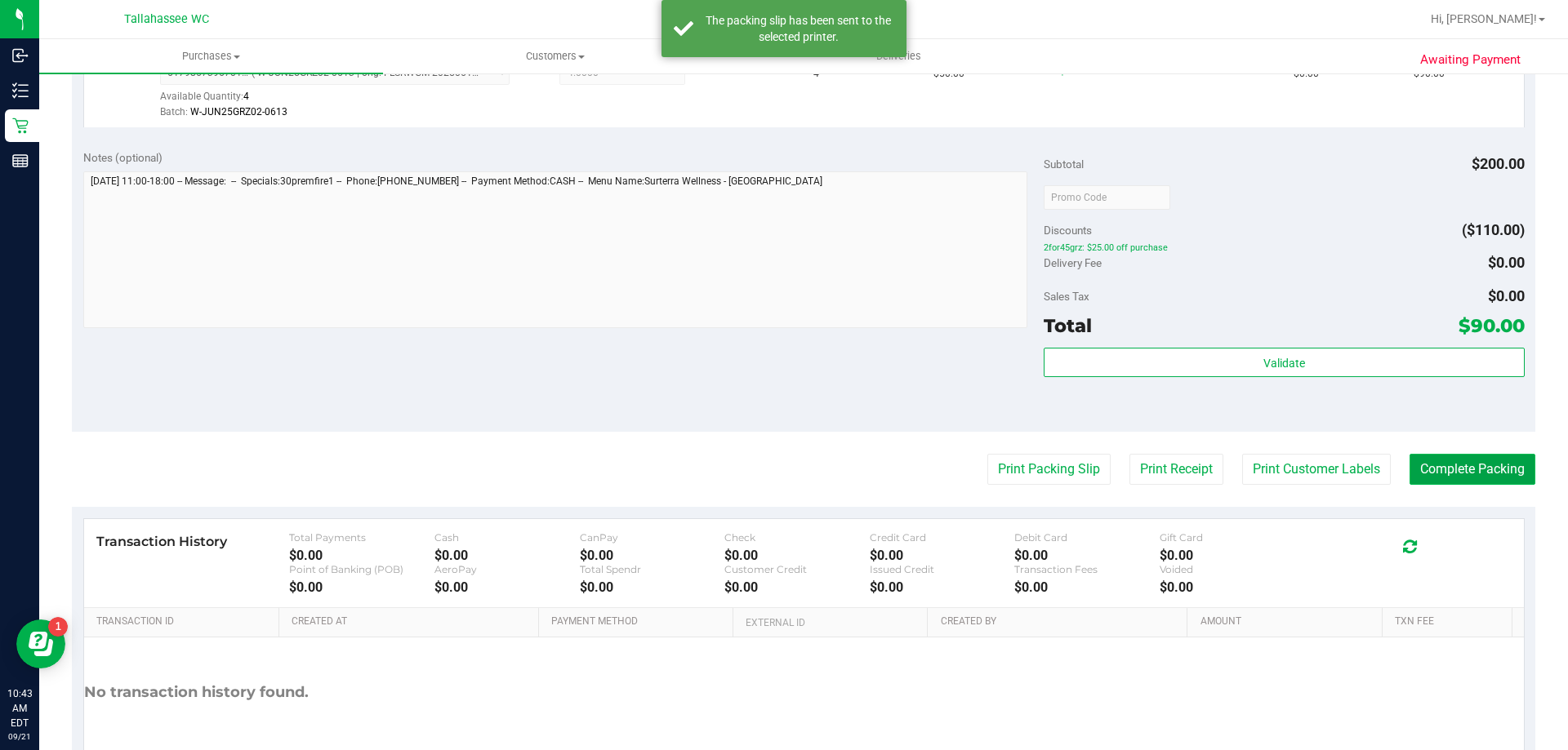
click at [1454, 476] on button "Complete Packing" at bounding box center [1472, 469] width 125 height 31
